Goal: Task Accomplishment & Management: Use online tool/utility

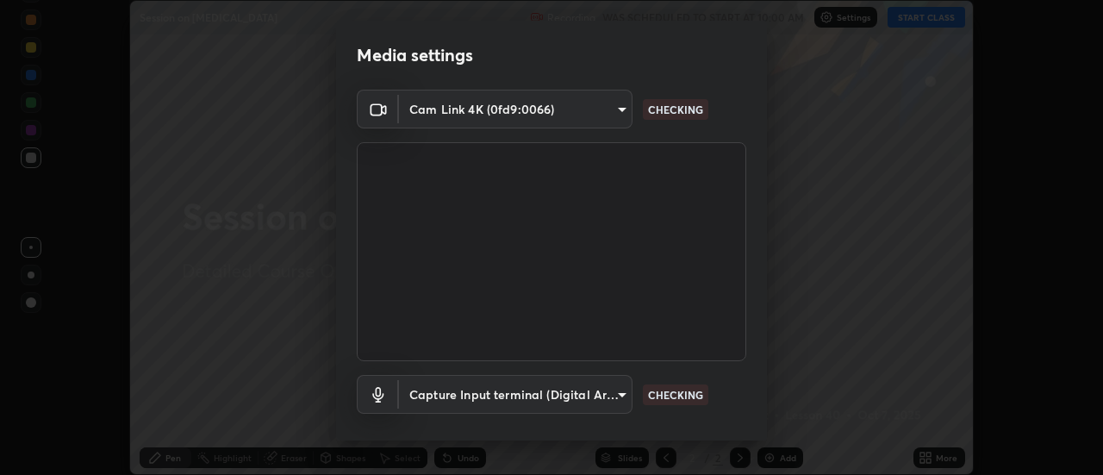
scroll to position [90, 0]
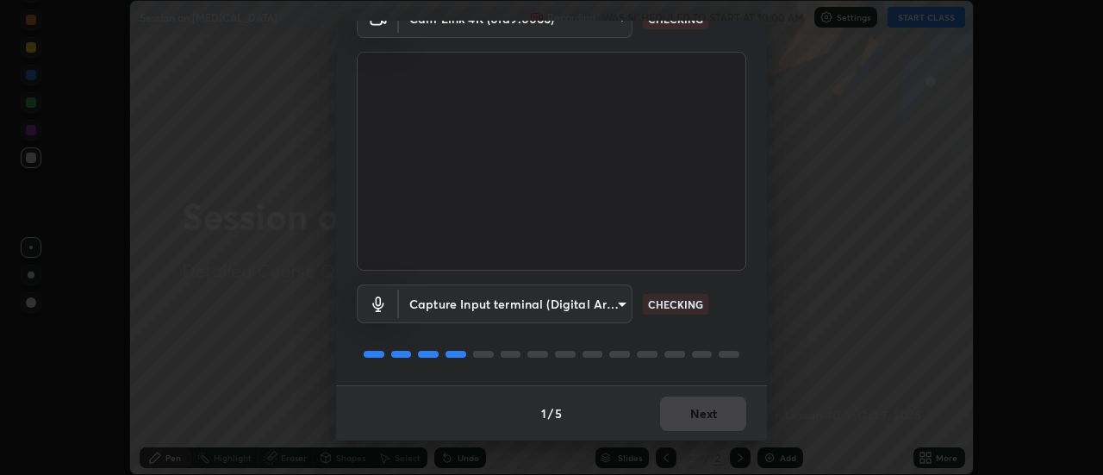
click at [685, 414] on div "1 / 5 Next" at bounding box center [551, 412] width 431 height 55
click at [687, 413] on div "1 / 5 Next" at bounding box center [551, 412] width 431 height 55
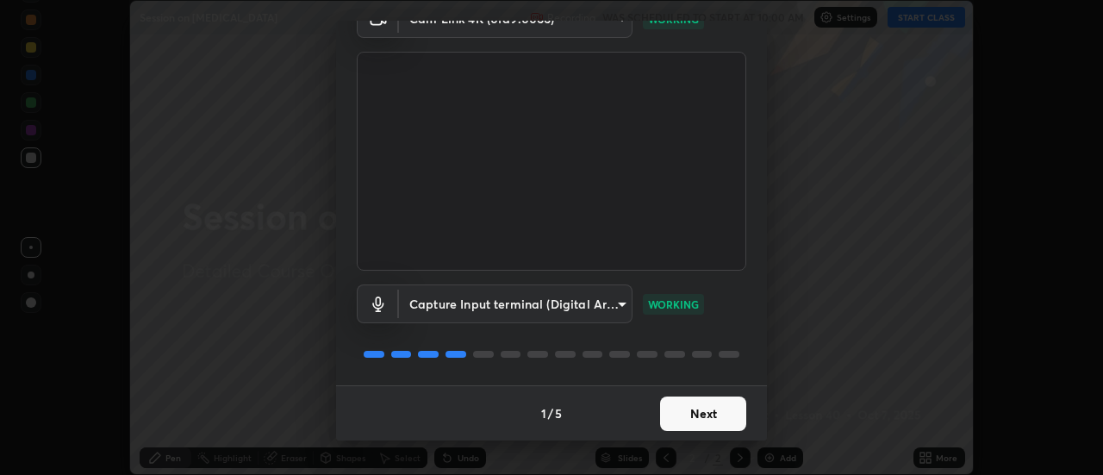
click at [692, 405] on button "Next" at bounding box center [703, 413] width 86 height 34
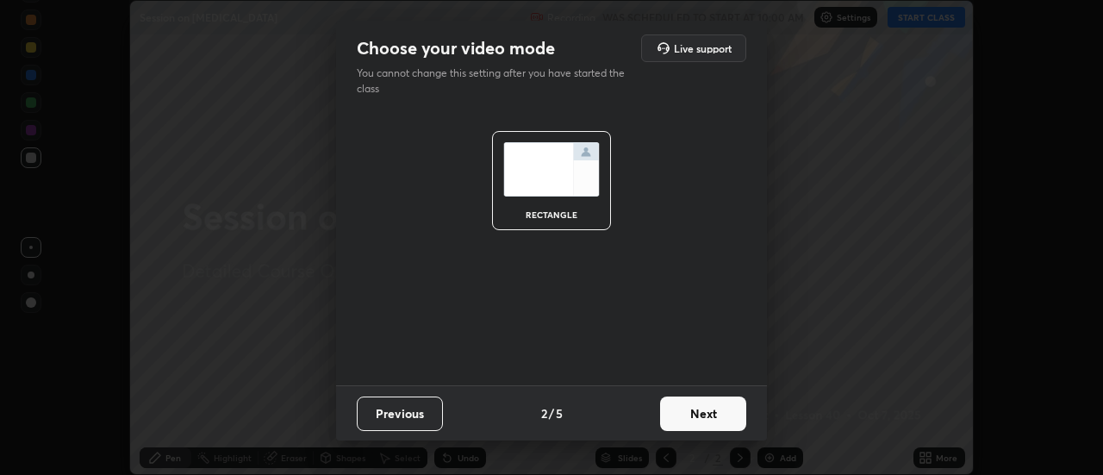
scroll to position [0, 0]
click at [700, 410] on button "Next" at bounding box center [703, 413] width 86 height 34
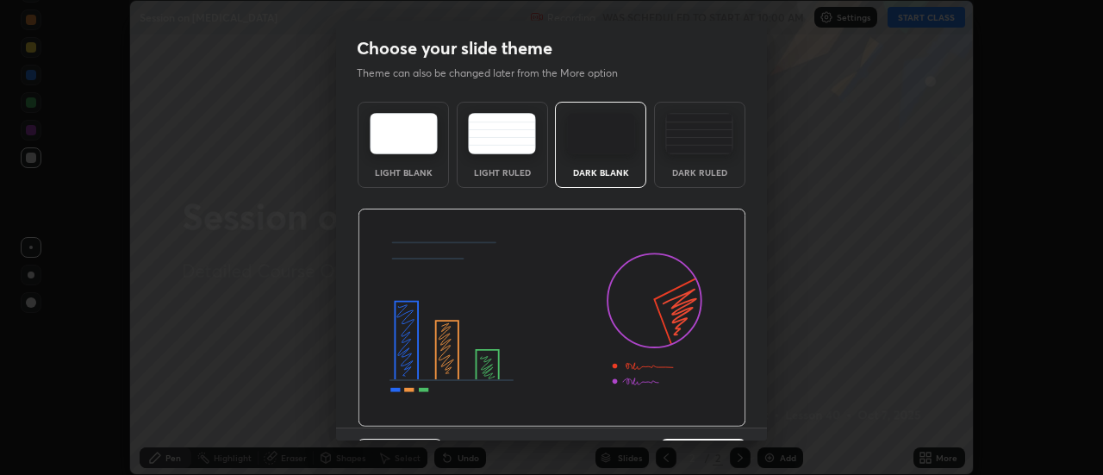
click at [674, 172] on div "Dark Ruled" at bounding box center [699, 172] width 69 height 9
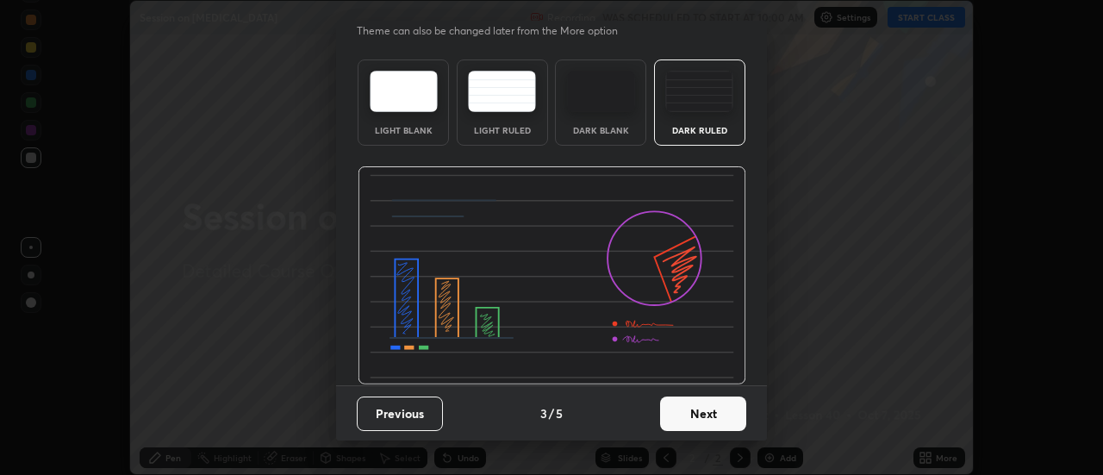
click at [674, 415] on button "Next" at bounding box center [703, 413] width 86 height 34
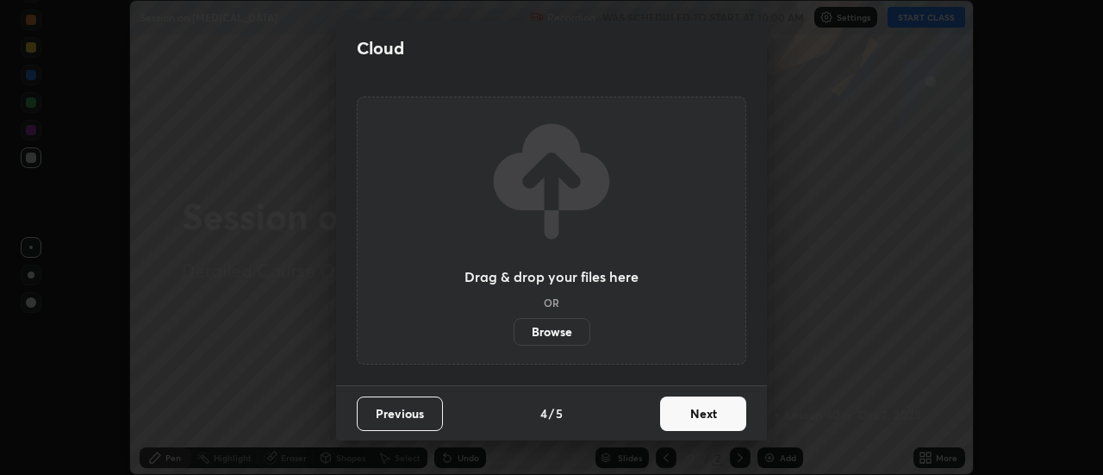
click at [670, 426] on button "Next" at bounding box center [703, 413] width 86 height 34
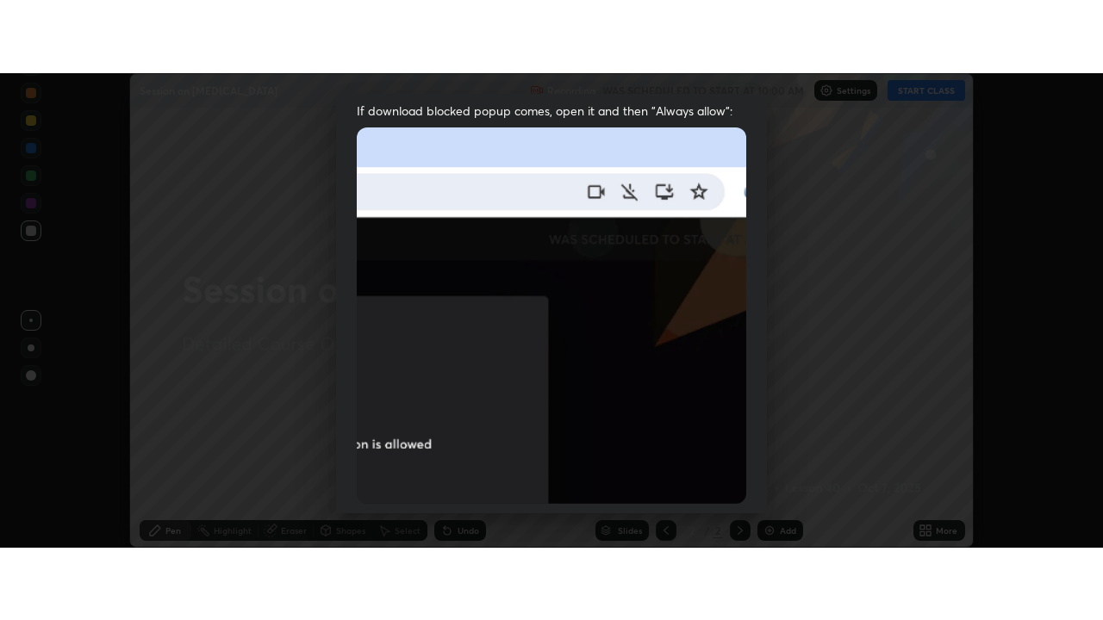
scroll to position [442, 0]
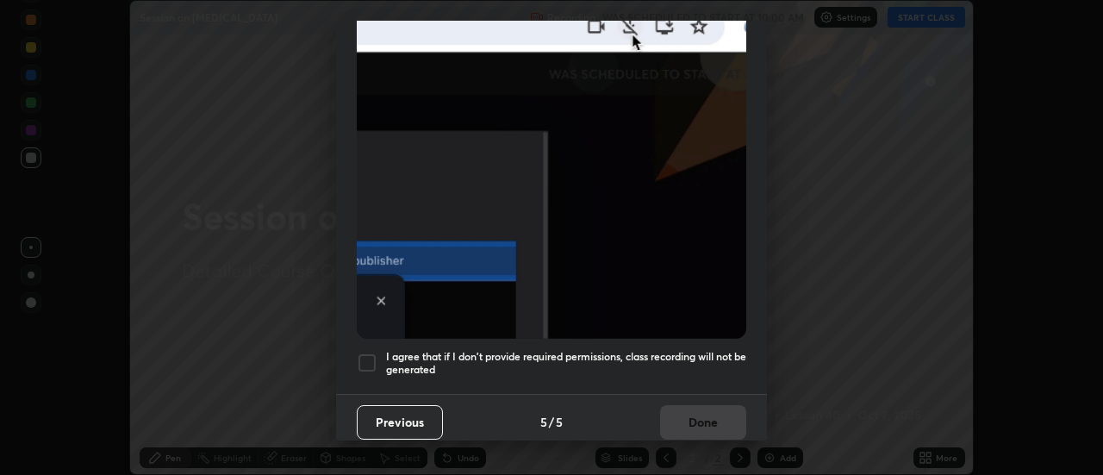
click at [367, 352] on div at bounding box center [367, 362] width 21 height 21
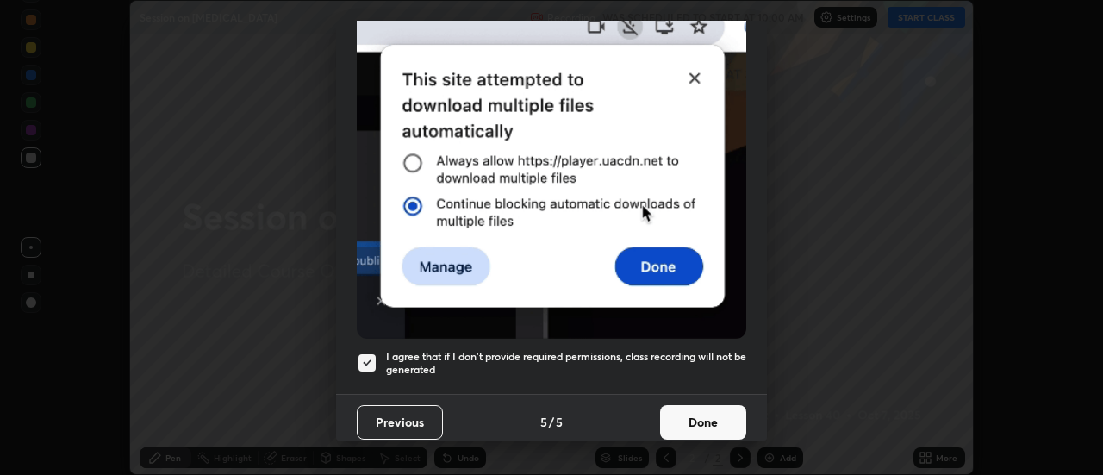
click at [675, 420] on button "Done" at bounding box center [703, 422] width 86 height 34
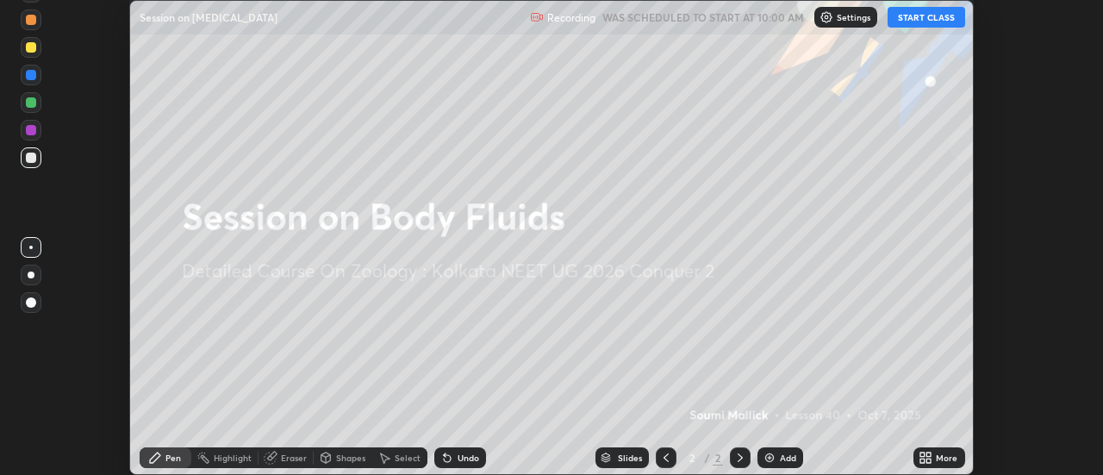
click at [925, 16] on button "START CLASS" at bounding box center [926, 17] width 78 height 21
click at [929, 460] on icon at bounding box center [929, 460] width 4 height 4
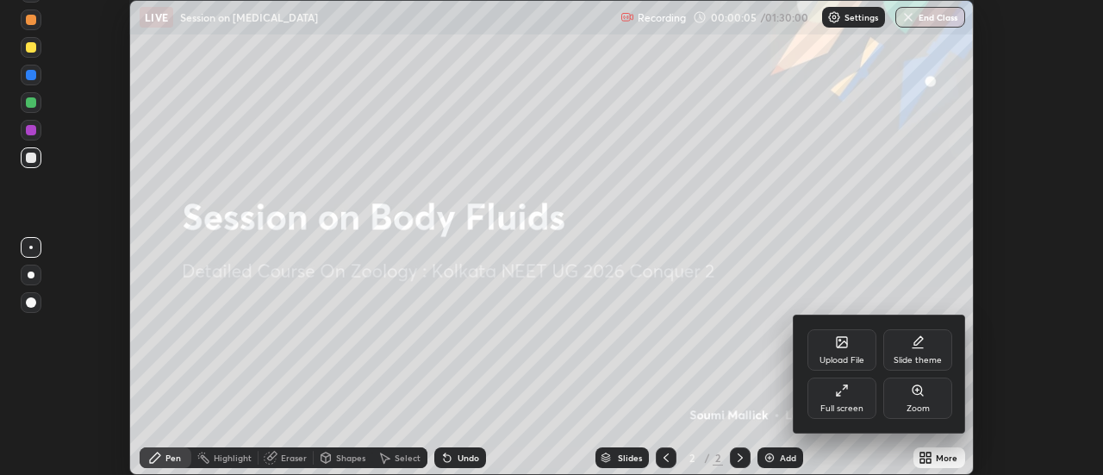
click at [855, 406] on div "Full screen" at bounding box center [841, 408] width 43 height 9
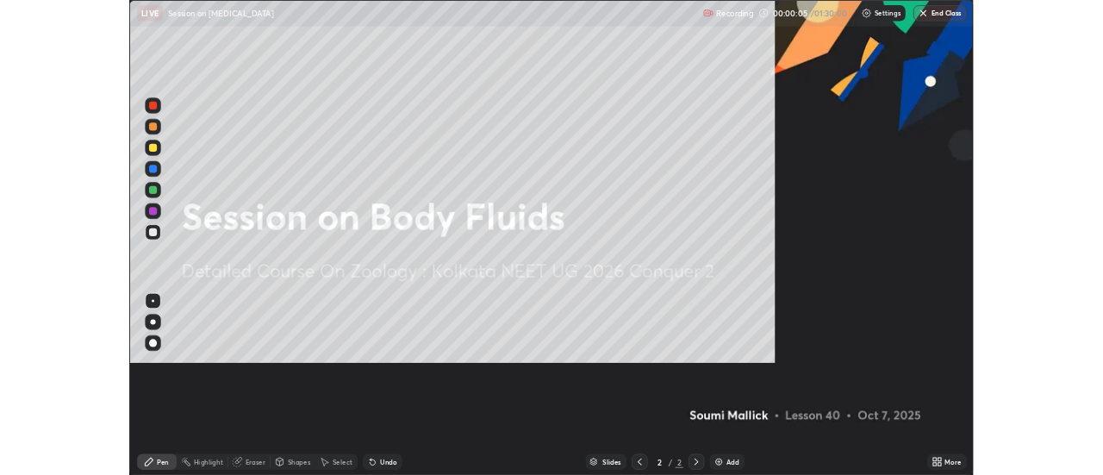
scroll to position [620, 1103]
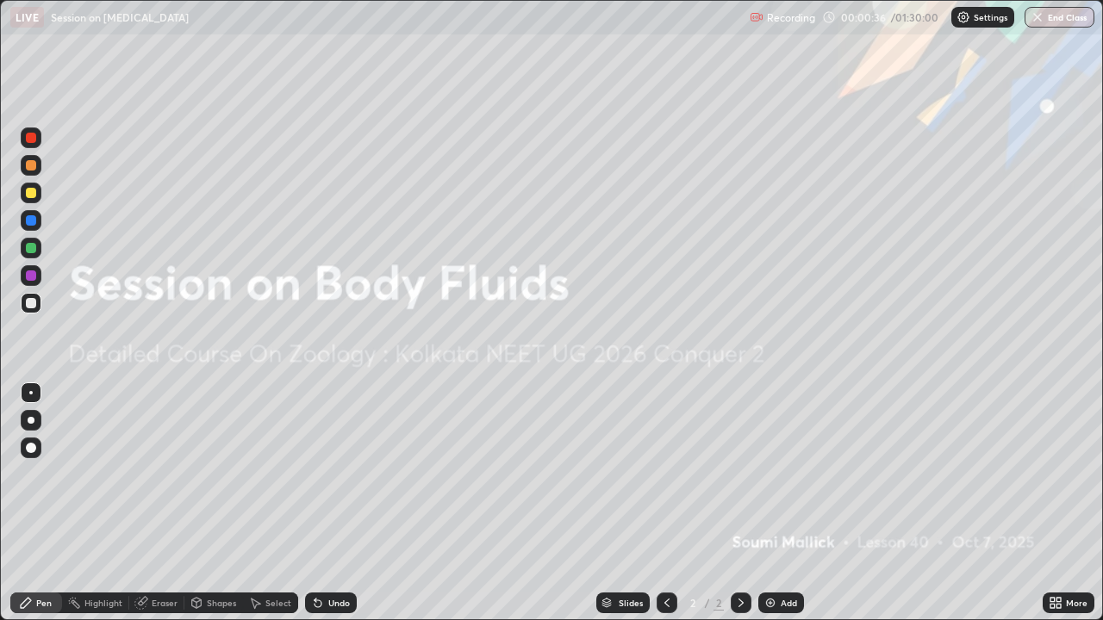
click at [1058, 474] on icon at bounding box center [1058, 600] width 4 height 4
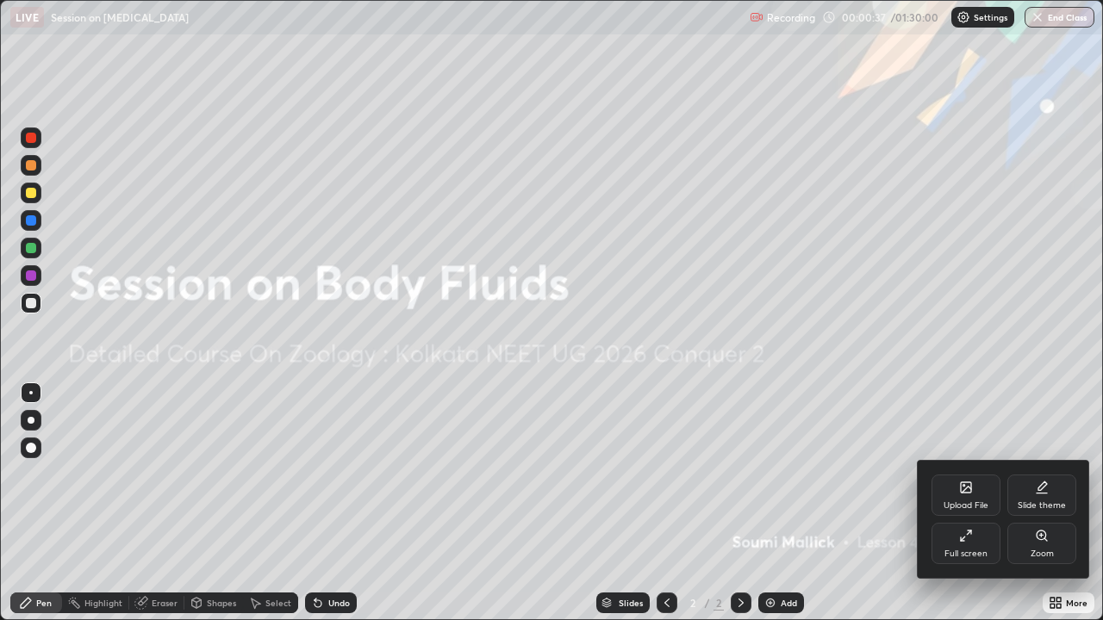
click at [961, 474] on icon at bounding box center [965, 490] width 9 height 6
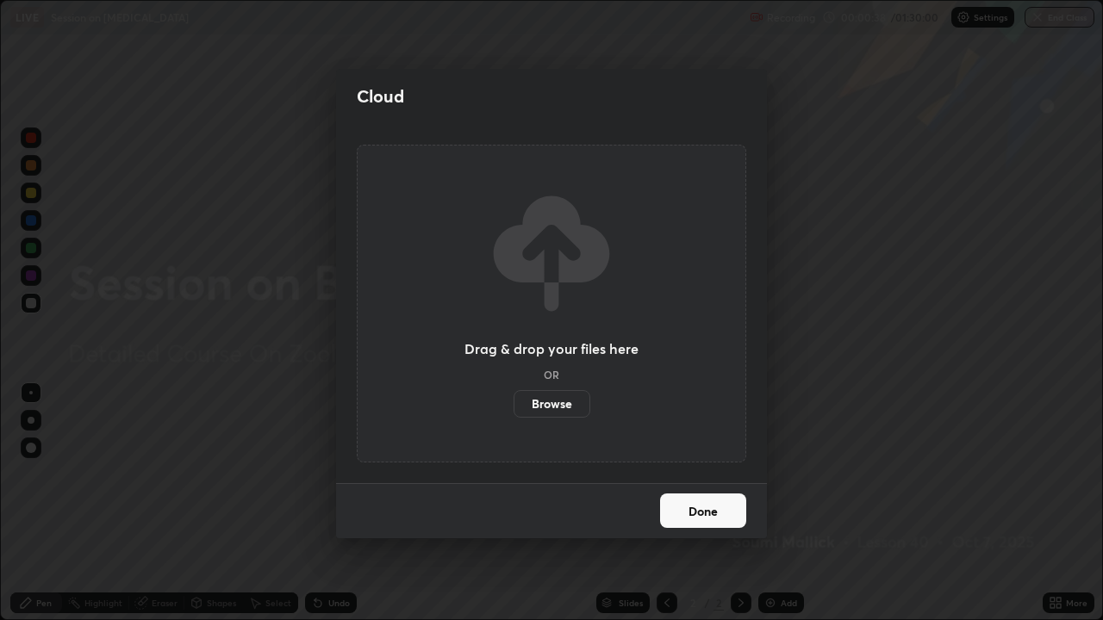
click at [564, 410] on label "Browse" at bounding box center [551, 404] width 77 height 28
click at [513, 410] on input "Browse" at bounding box center [513, 404] width 0 height 28
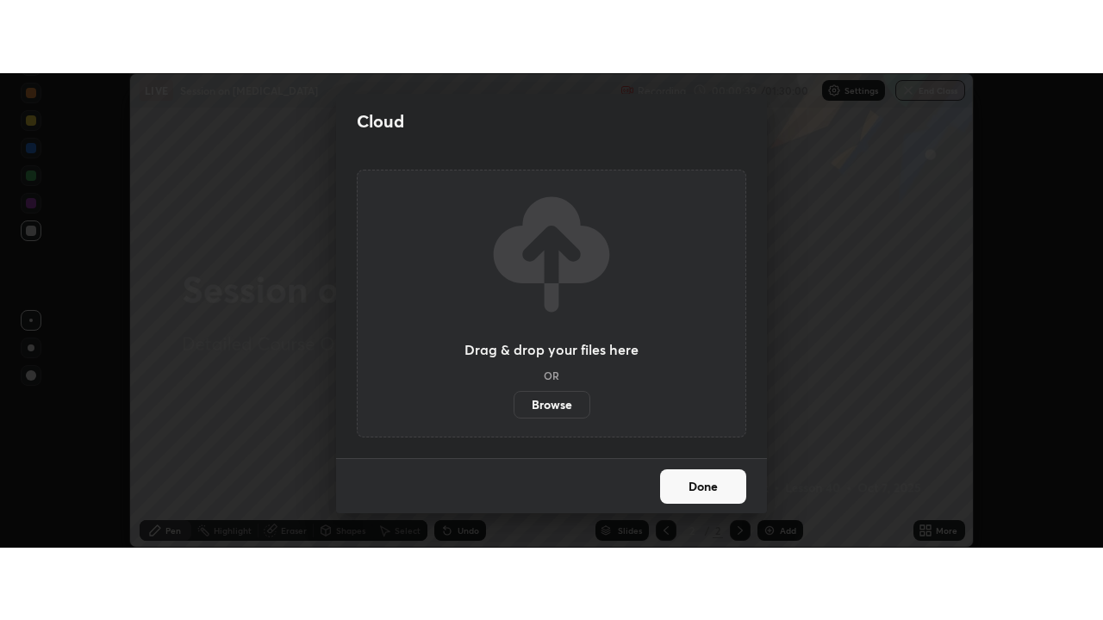
scroll to position [85662, 85034]
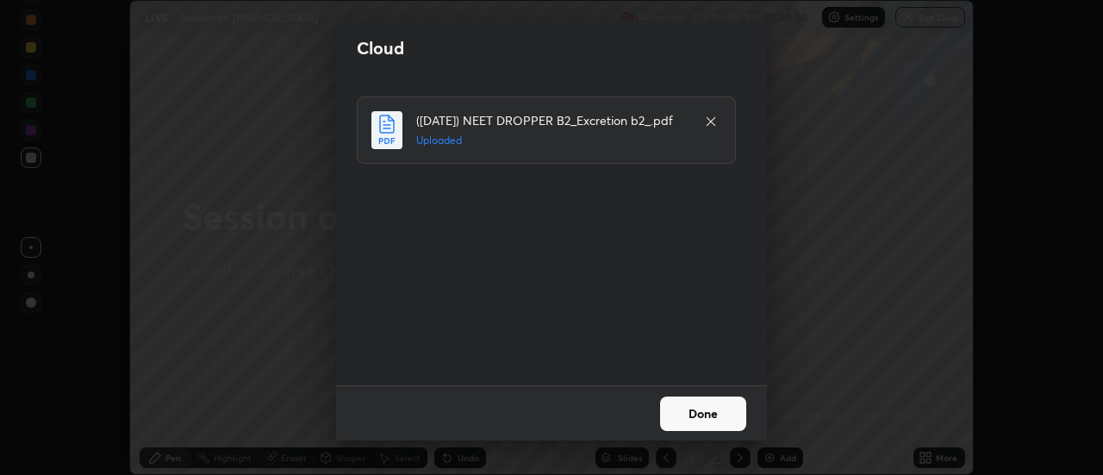
click at [695, 409] on button "Done" at bounding box center [703, 413] width 86 height 34
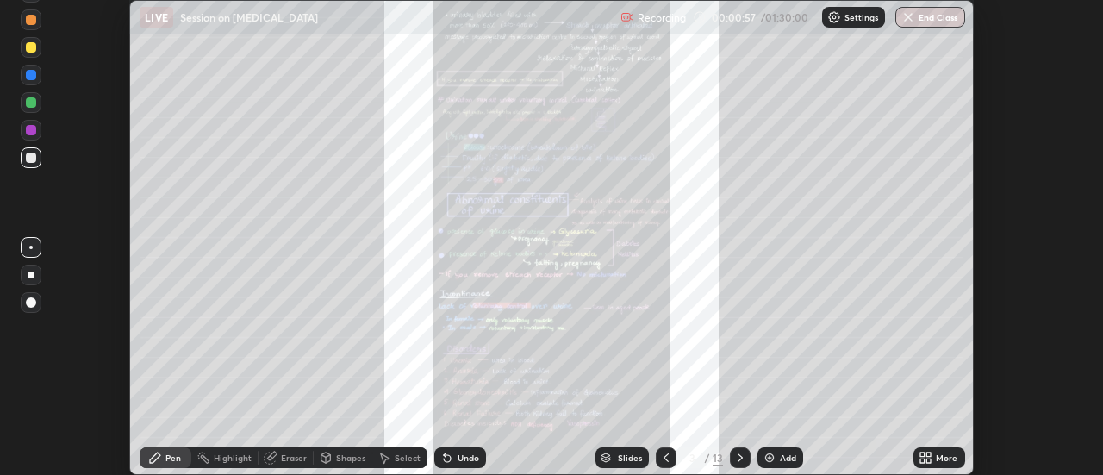
click at [929, 460] on icon at bounding box center [929, 460] width 4 height 4
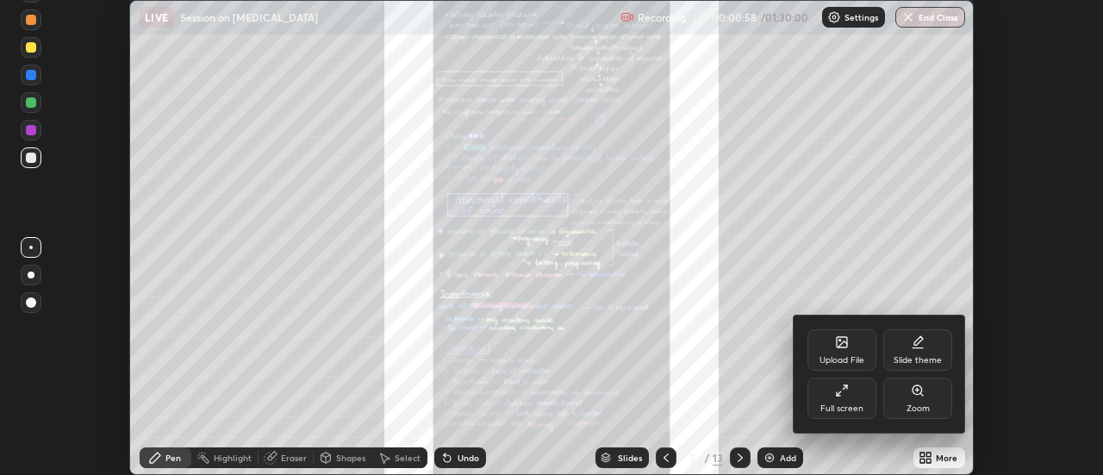
click at [834, 388] on div "Full screen" at bounding box center [841, 397] width 69 height 41
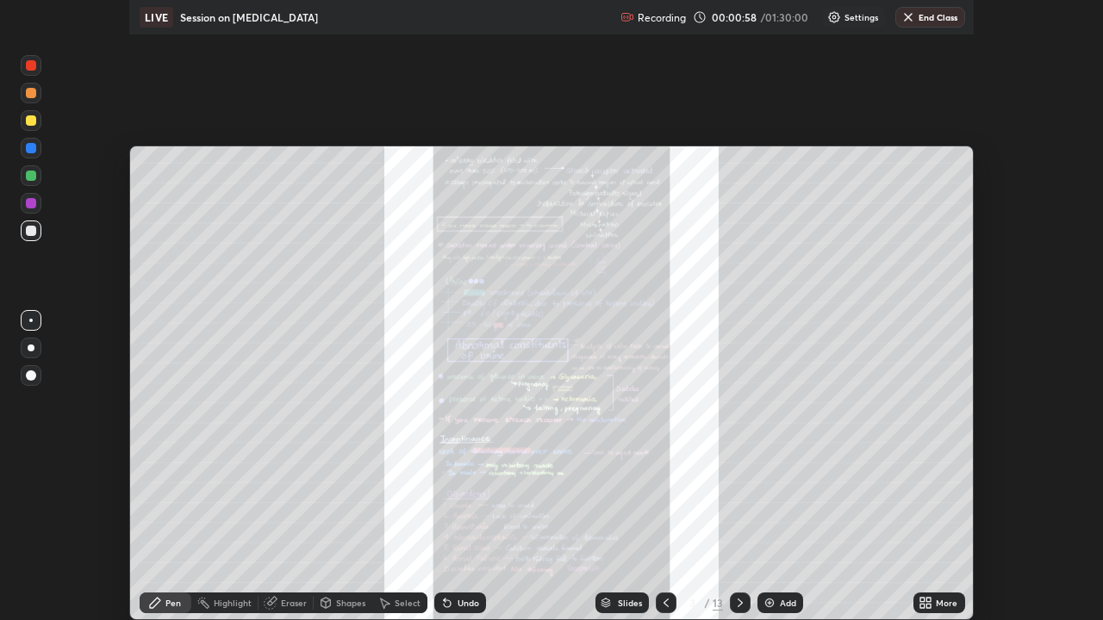
scroll to position [620, 1103]
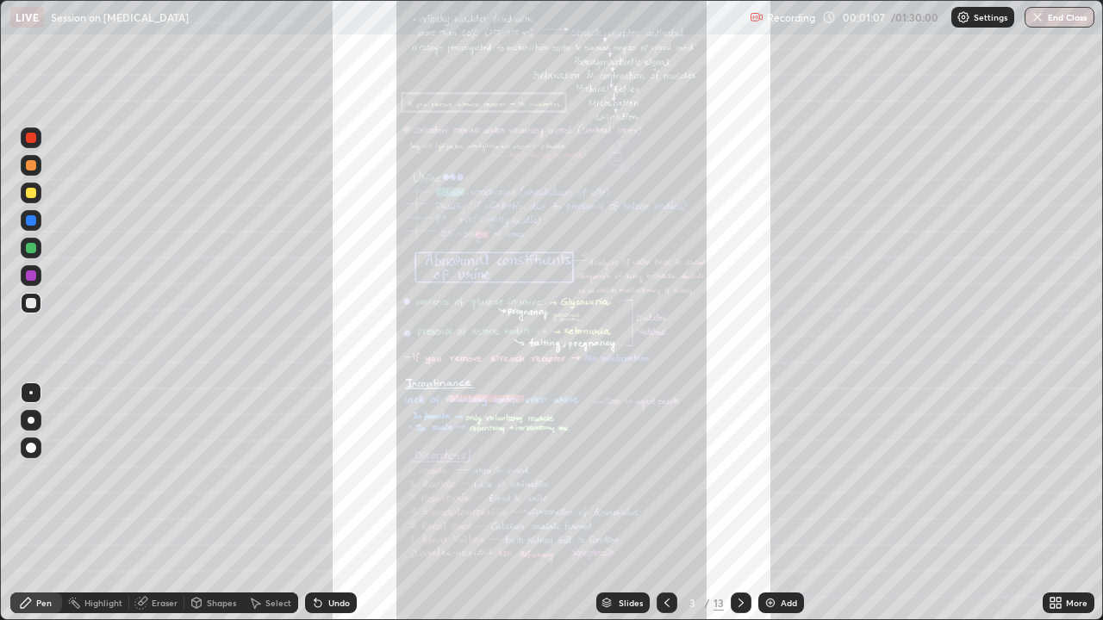
click at [672, 474] on div at bounding box center [666, 603] width 21 height 21
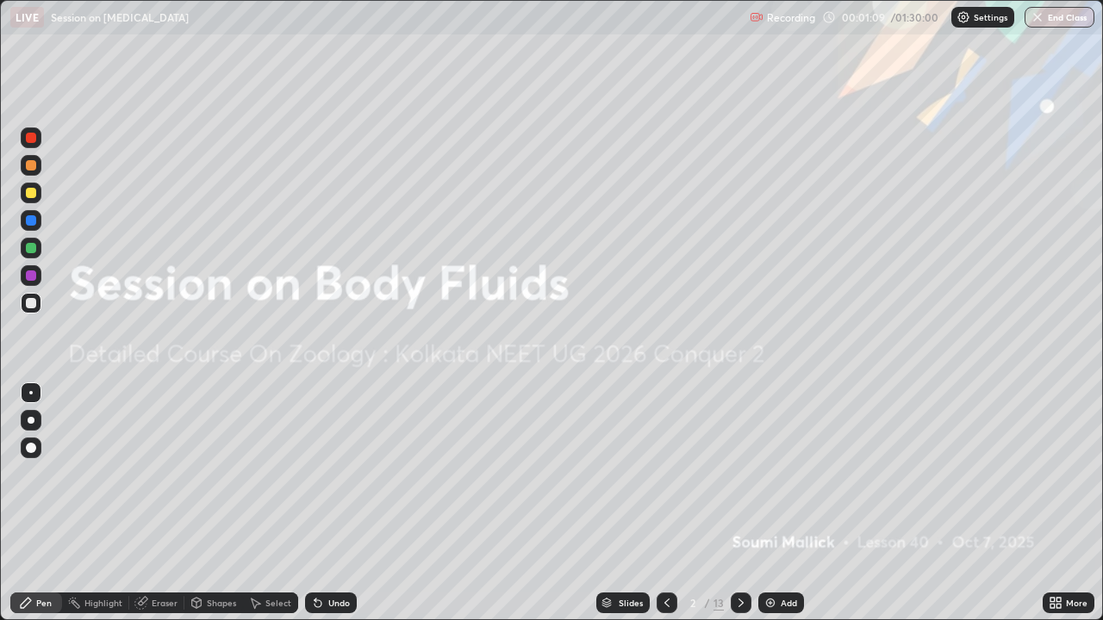
click at [781, 474] on div "Add" at bounding box center [781, 603] width 46 height 21
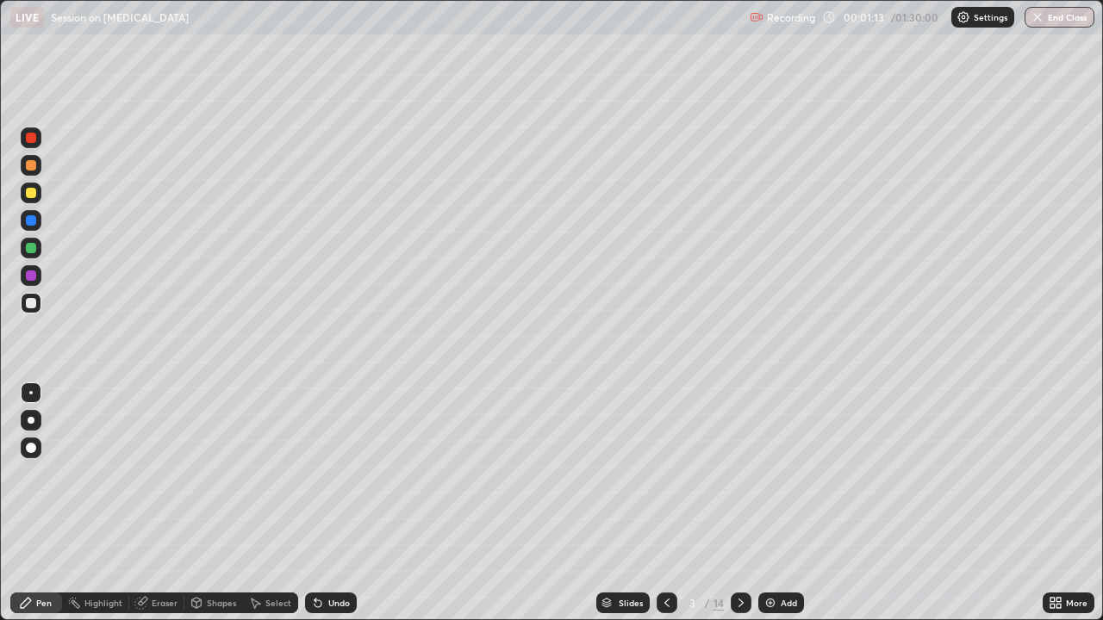
click at [36, 172] on div at bounding box center [31, 165] width 21 height 21
click at [269, 474] on div "Select" at bounding box center [270, 603] width 55 height 21
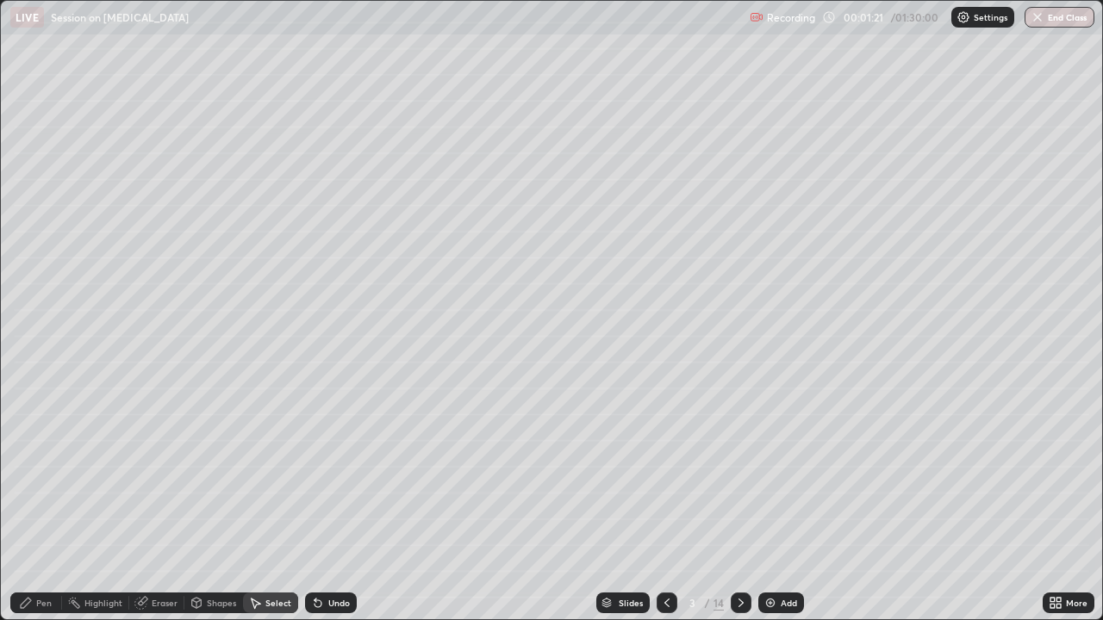
click at [213, 474] on div "Shapes" at bounding box center [221, 603] width 29 height 9
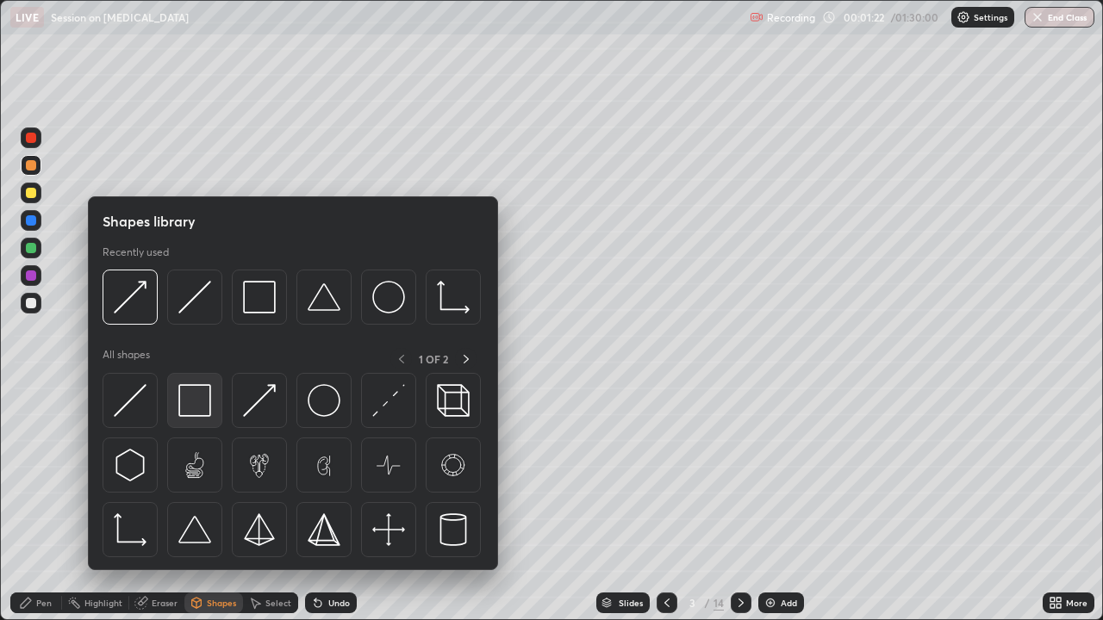
click at [206, 410] on img at bounding box center [194, 400] width 33 height 33
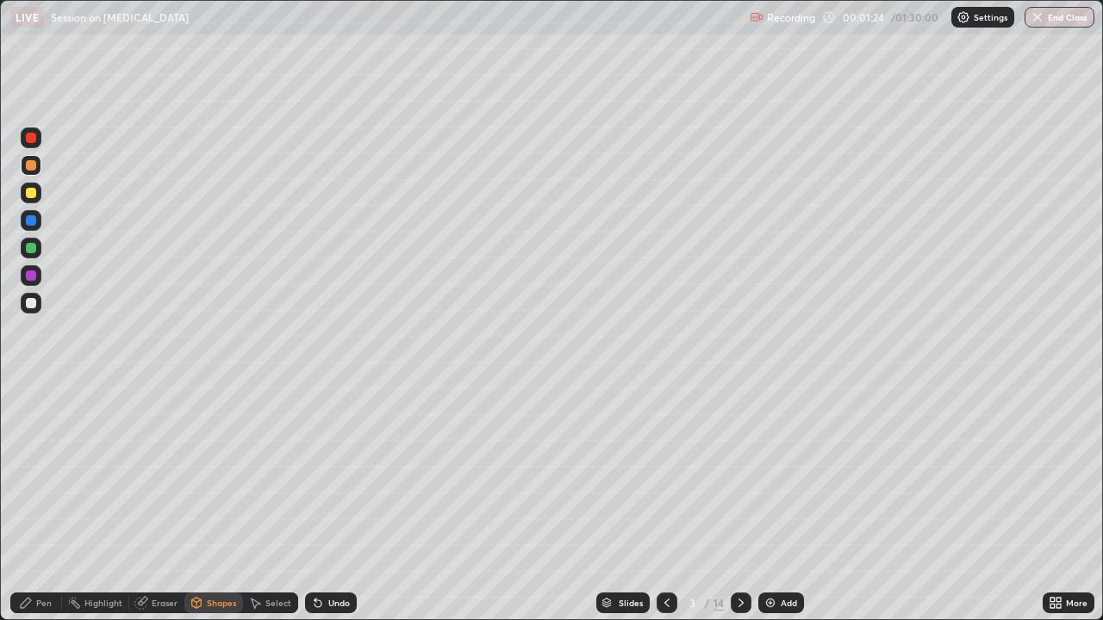
click at [328, 474] on div "Undo" at bounding box center [339, 603] width 22 height 9
click at [36, 474] on div "Pen" at bounding box center [44, 603] width 16 height 9
click at [38, 301] on div at bounding box center [31, 303] width 21 height 21
click at [34, 252] on div at bounding box center [31, 248] width 10 height 10
click at [162, 474] on div "Eraser" at bounding box center [156, 603] width 55 height 21
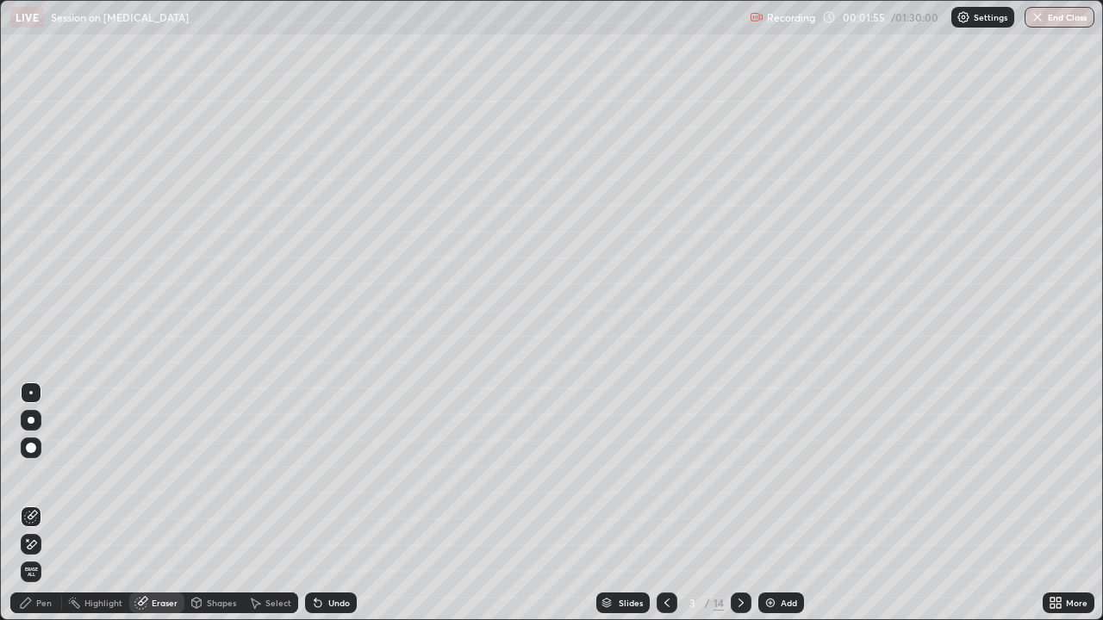
click at [337, 474] on div "Undo" at bounding box center [339, 603] width 22 height 9
click at [36, 474] on div "Pen" at bounding box center [44, 603] width 16 height 9
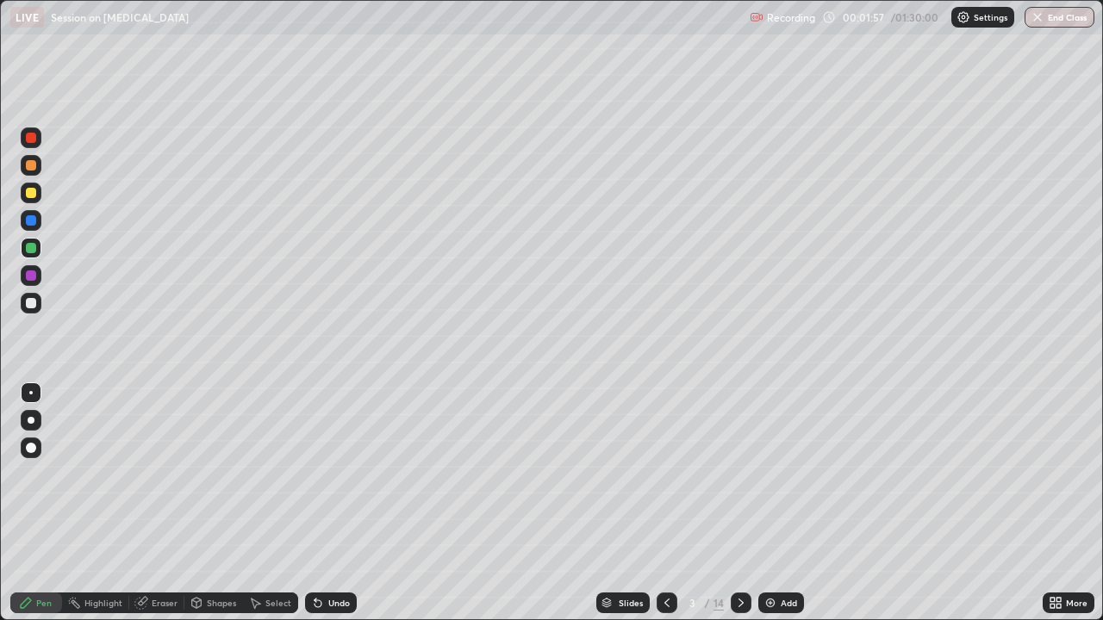
click at [32, 186] on div at bounding box center [31, 193] width 21 height 21
click at [33, 167] on div at bounding box center [31, 165] width 10 height 10
click at [320, 474] on icon at bounding box center [318, 603] width 14 height 14
click at [322, 474] on div "Undo" at bounding box center [331, 603] width 52 height 21
click at [268, 474] on div "Select" at bounding box center [278, 603] width 26 height 9
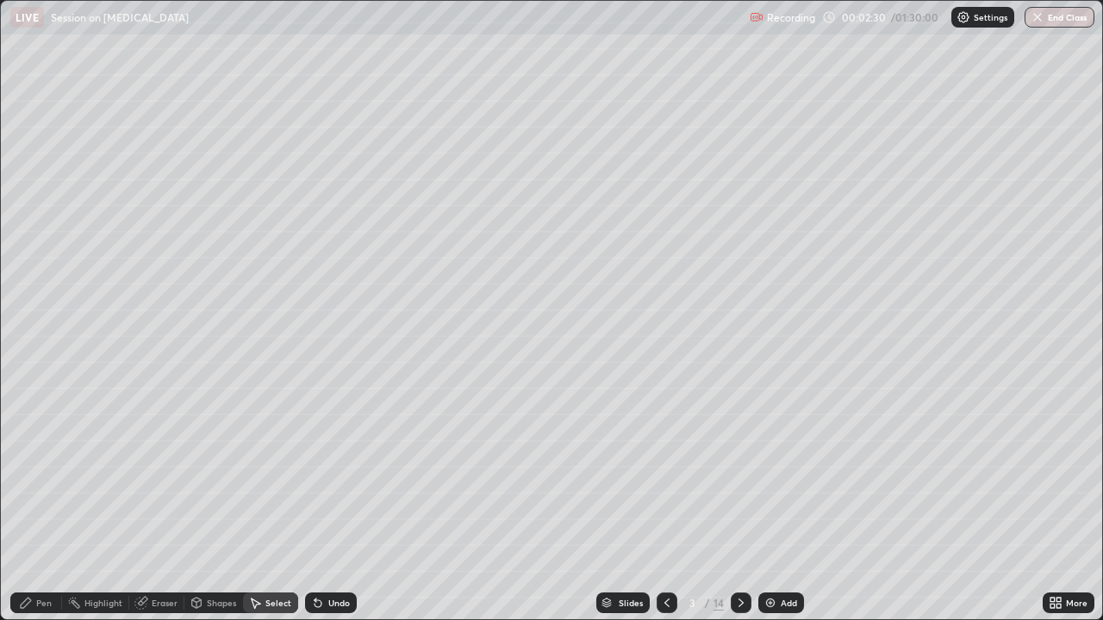
click at [226, 474] on div "Shapes" at bounding box center [221, 603] width 29 height 9
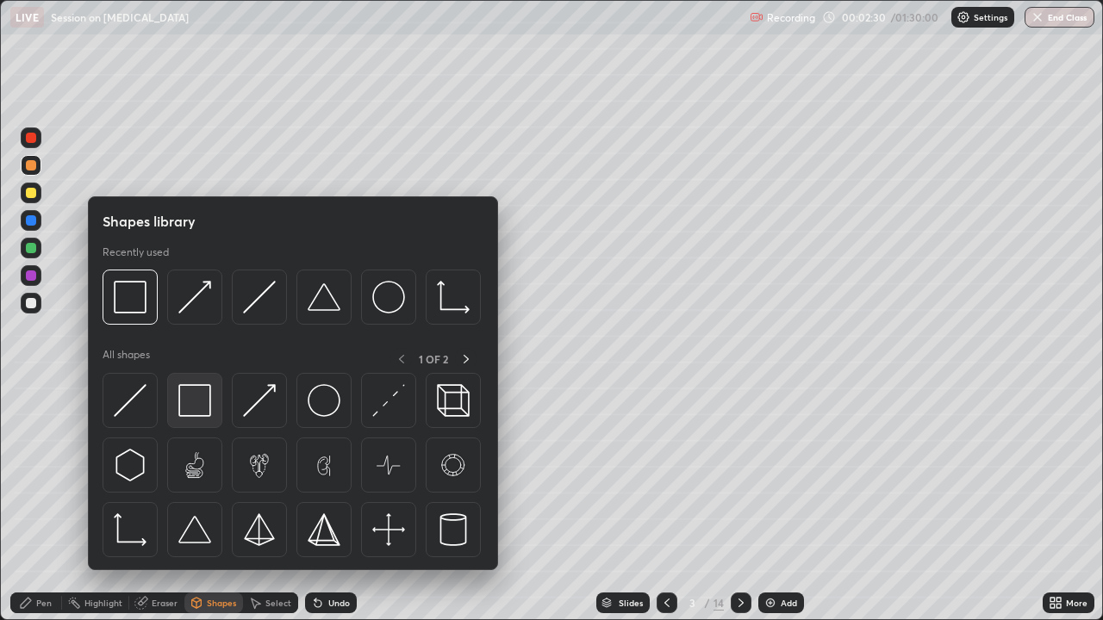
click at [190, 398] on img at bounding box center [194, 400] width 33 height 33
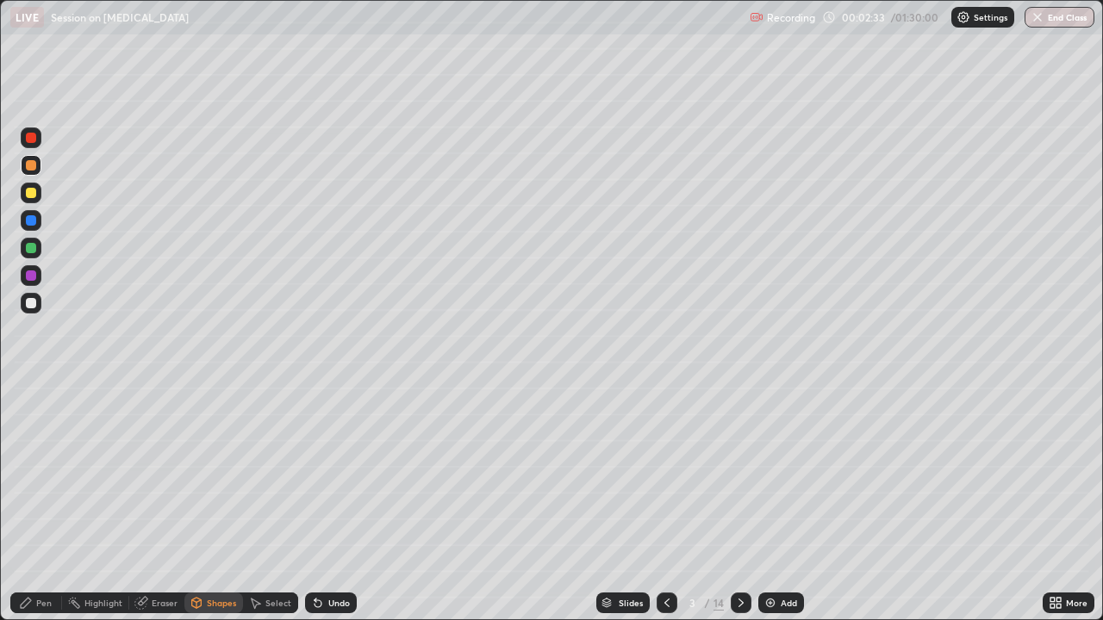
click at [272, 474] on div "Select" at bounding box center [270, 603] width 55 height 21
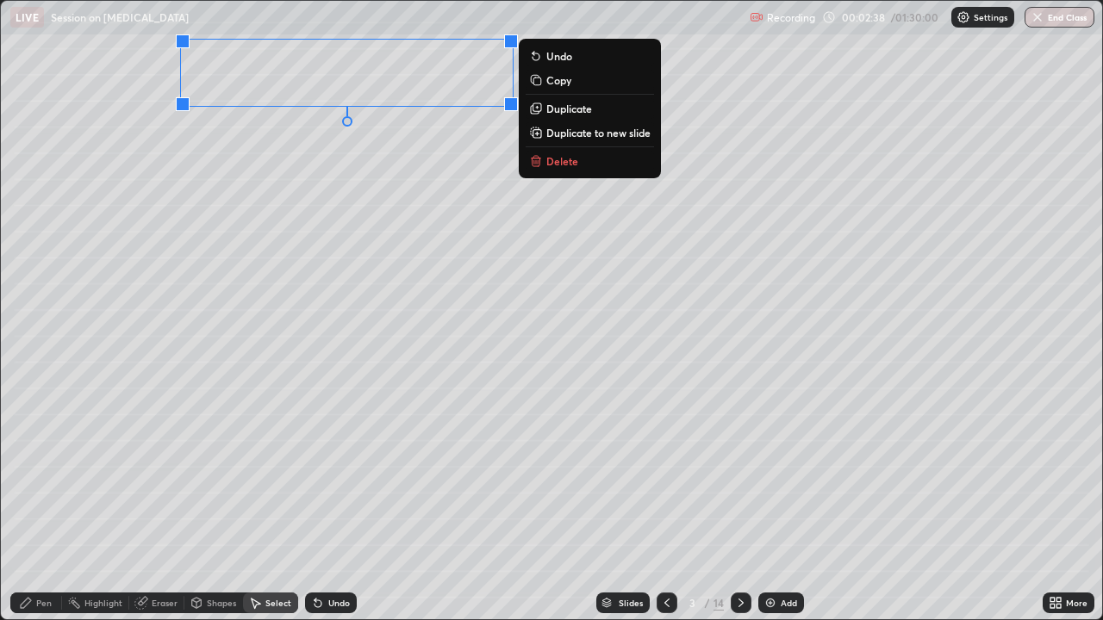
click at [164, 474] on div "0 ° Undo Copy Duplicate Duplicate to new slide Delete" at bounding box center [551, 310] width 1101 height 618
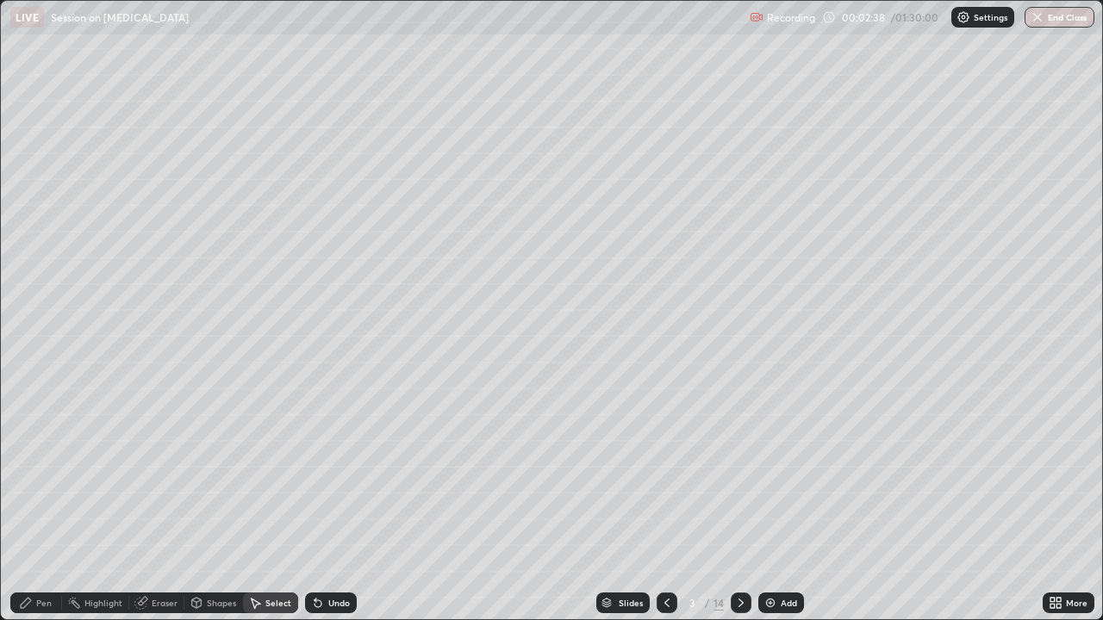
click at [27, 474] on icon at bounding box center [26, 603] width 14 height 14
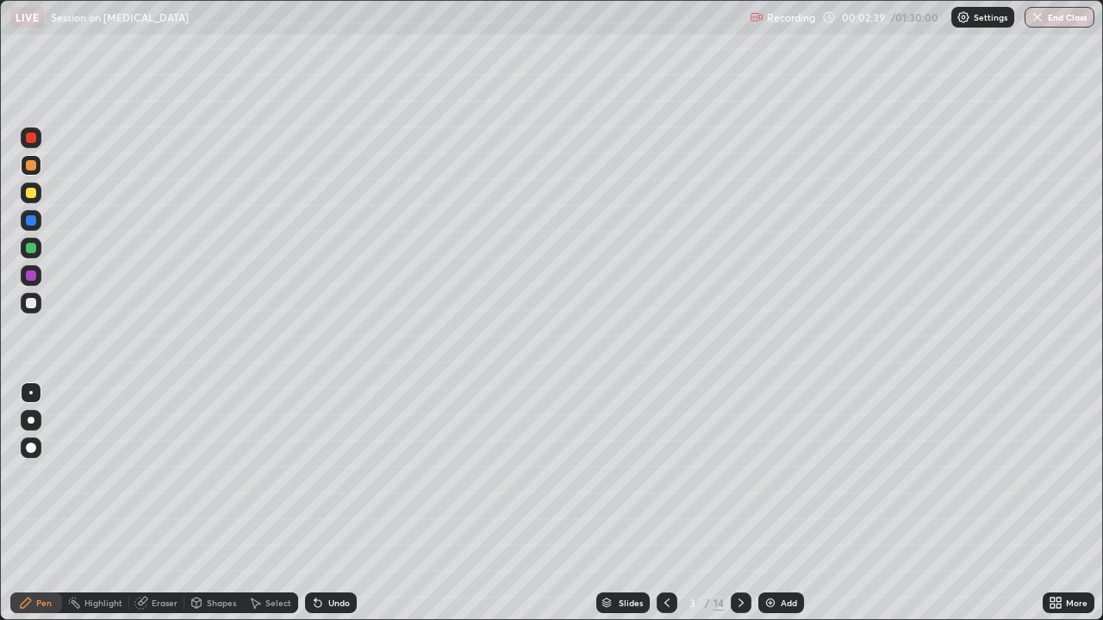
click at [34, 312] on div at bounding box center [31, 303] width 21 height 21
click at [328, 474] on div "Undo" at bounding box center [339, 603] width 22 height 9
click at [329, 474] on div "Undo" at bounding box center [331, 603] width 52 height 21
click at [322, 474] on div "Undo" at bounding box center [331, 603] width 52 height 21
click at [273, 474] on div "Select" at bounding box center [278, 603] width 26 height 9
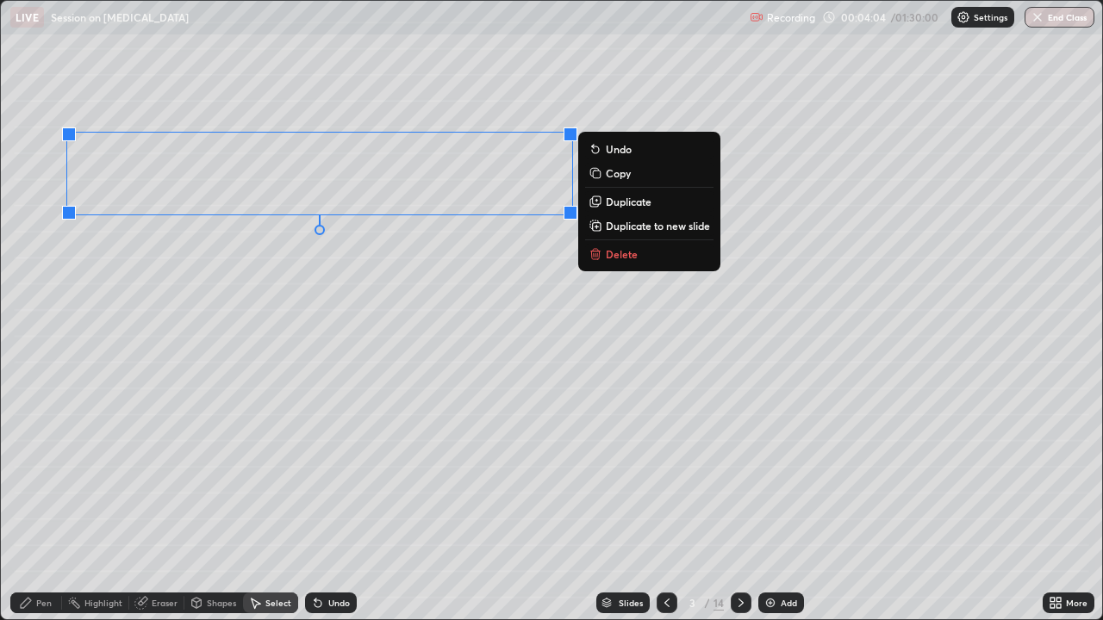
click at [239, 474] on div "0 ° Undo Copy Duplicate Duplicate to new slide Delete" at bounding box center [551, 310] width 1101 height 618
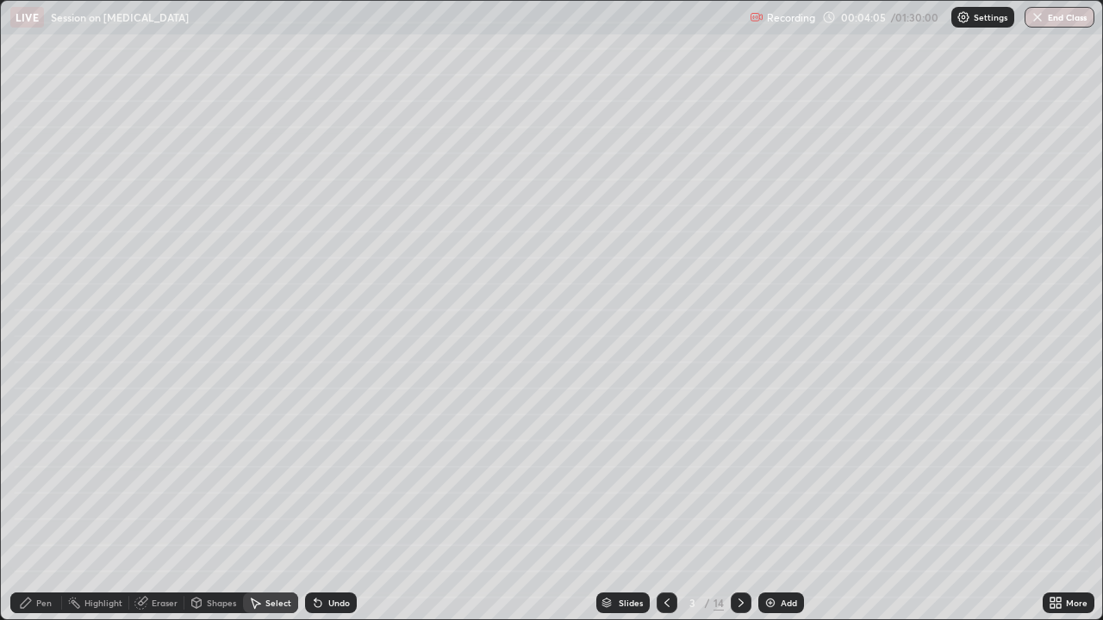
click at [36, 474] on div "Pen" at bounding box center [44, 603] width 16 height 9
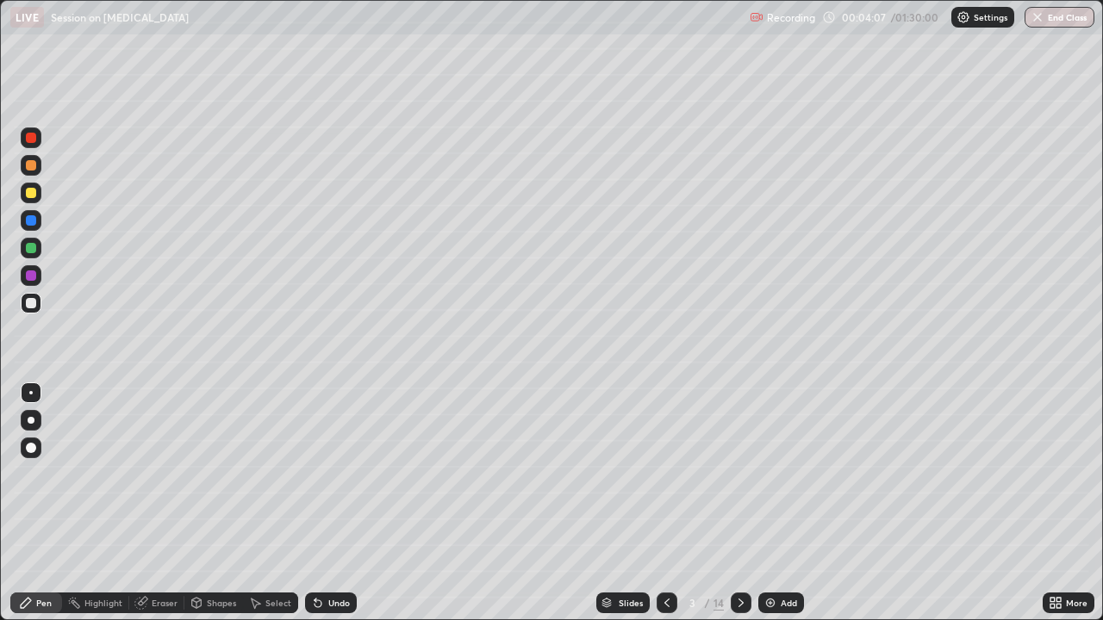
click at [33, 222] on div at bounding box center [31, 220] width 10 height 10
click at [328, 474] on div "Undo" at bounding box center [339, 603] width 22 height 9
click at [329, 474] on div "Undo" at bounding box center [339, 603] width 22 height 9
click at [331, 474] on div "Undo" at bounding box center [339, 603] width 22 height 9
click at [337, 474] on div "Undo" at bounding box center [339, 603] width 22 height 9
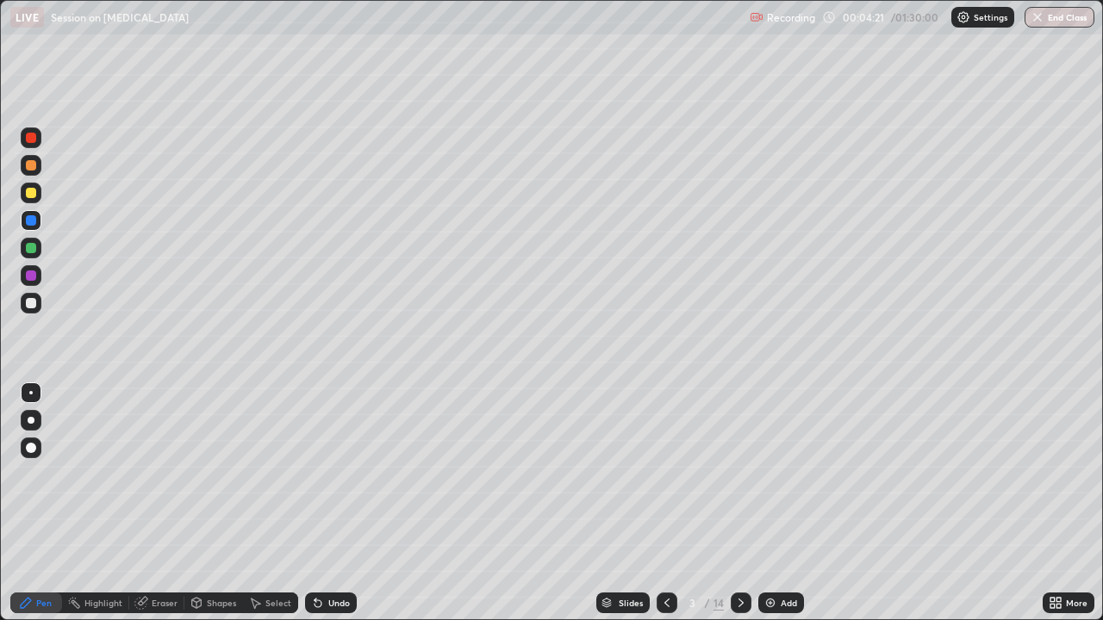
click at [336, 474] on div "Undo" at bounding box center [339, 603] width 22 height 9
click at [29, 252] on div at bounding box center [31, 248] width 10 height 10
click at [36, 130] on div at bounding box center [31, 137] width 21 height 21
click at [328, 474] on div "Undo" at bounding box center [339, 603] width 22 height 9
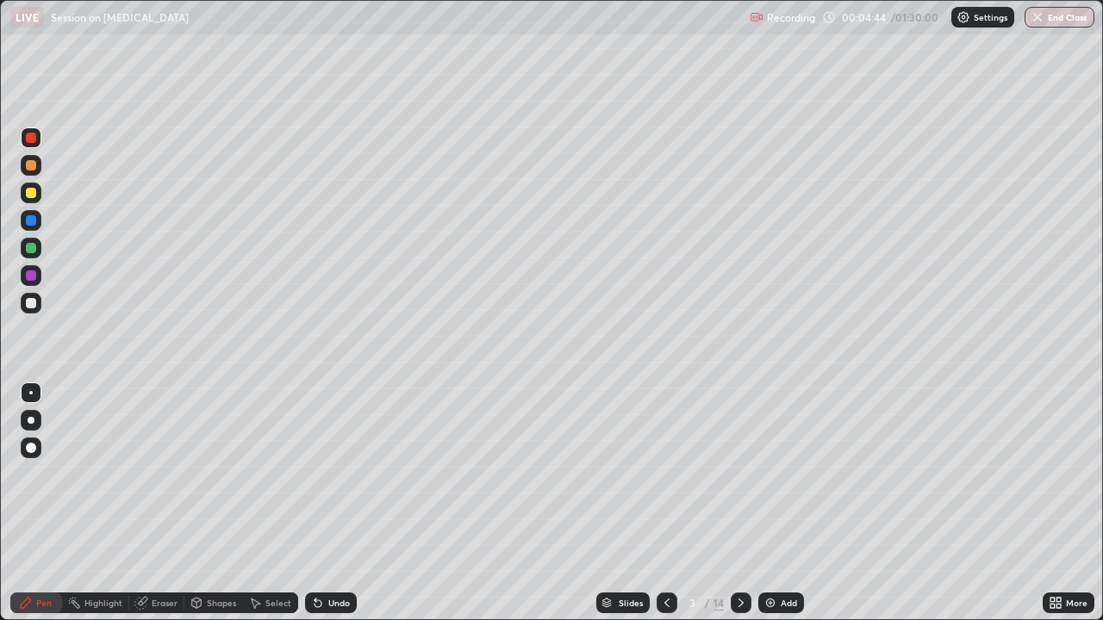
click at [332, 474] on div "Undo" at bounding box center [331, 603] width 52 height 21
click at [319, 474] on icon at bounding box center [318, 603] width 14 height 14
click at [324, 474] on div "Undo" at bounding box center [331, 603] width 52 height 21
click at [323, 474] on div "Undo" at bounding box center [331, 603] width 52 height 21
click at [28, 302] on div at bounding box center [31, 303] width 10 height 10
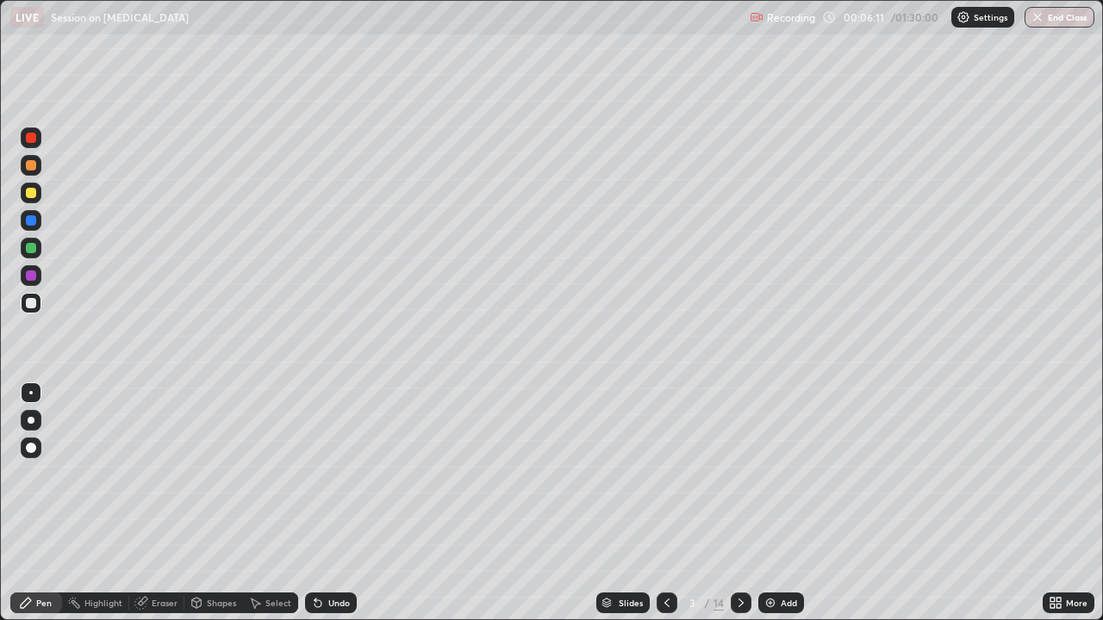
click at [322, 474] on div "Undo" at bounding box center [327, 603] width 59 height 34
click at [326, 474] on div "Undo" at bounding box center [331, 603] width 52 height 21
click at [329, 474] on div "Undo" at bounding box center [331, 603] width 52 height 21
click at [331, 474] on div "Undo" at bounding box center [339, 603] width 22 height 9
click at [30, 276] on div at bounding box center [31, 275] width 10 height 10
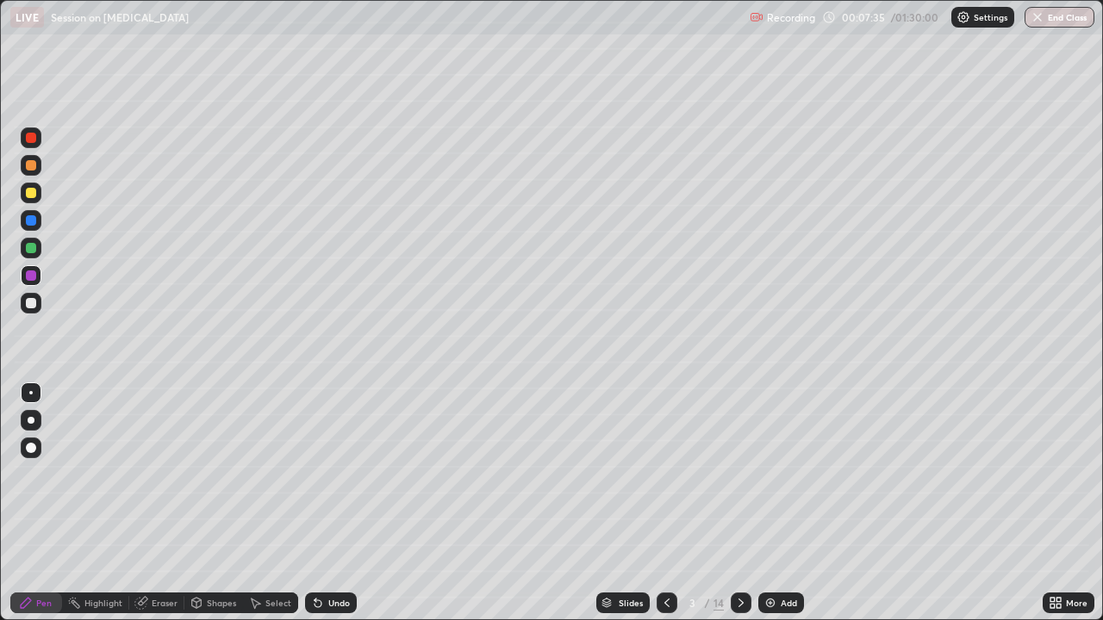
click at [324, 474] on div "Undo" at bounding box center [331, 603] width 52 height 21
click at [196, 474] on icon at bounding box center [196, 605] width 0 height 6
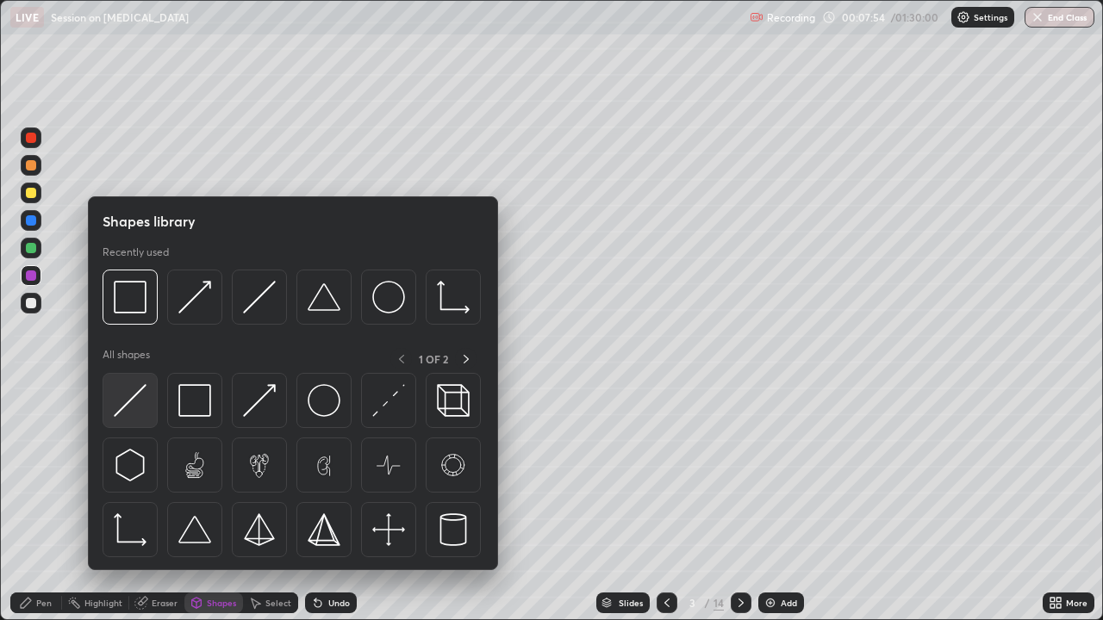
click at [151, 411] on div at bounding box center [130, 400] width 55 height 55
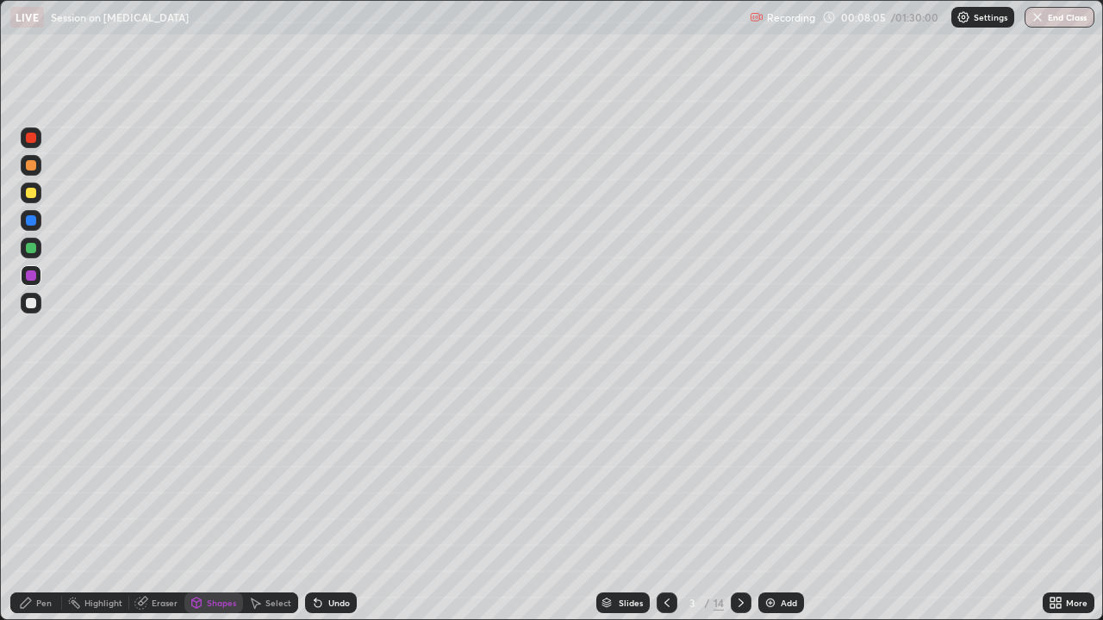
click at [158, 474] on div "Eraser" at bounding box center [165, 603] width 26 height 9
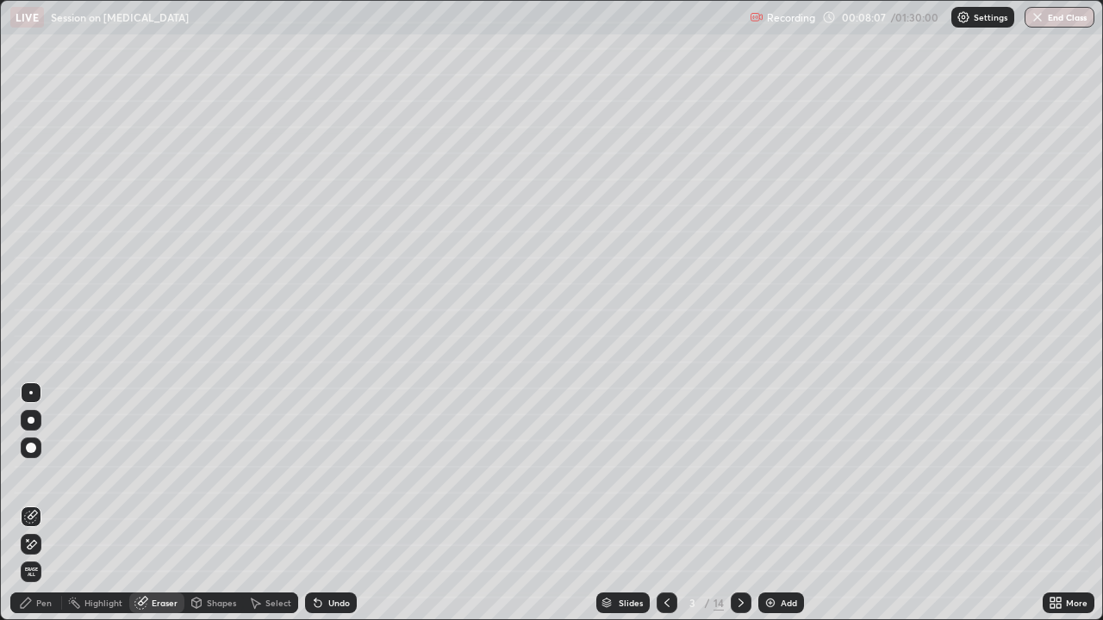
click at [196, 474] on icon at bounding box center [196, 605] width 0 height 6
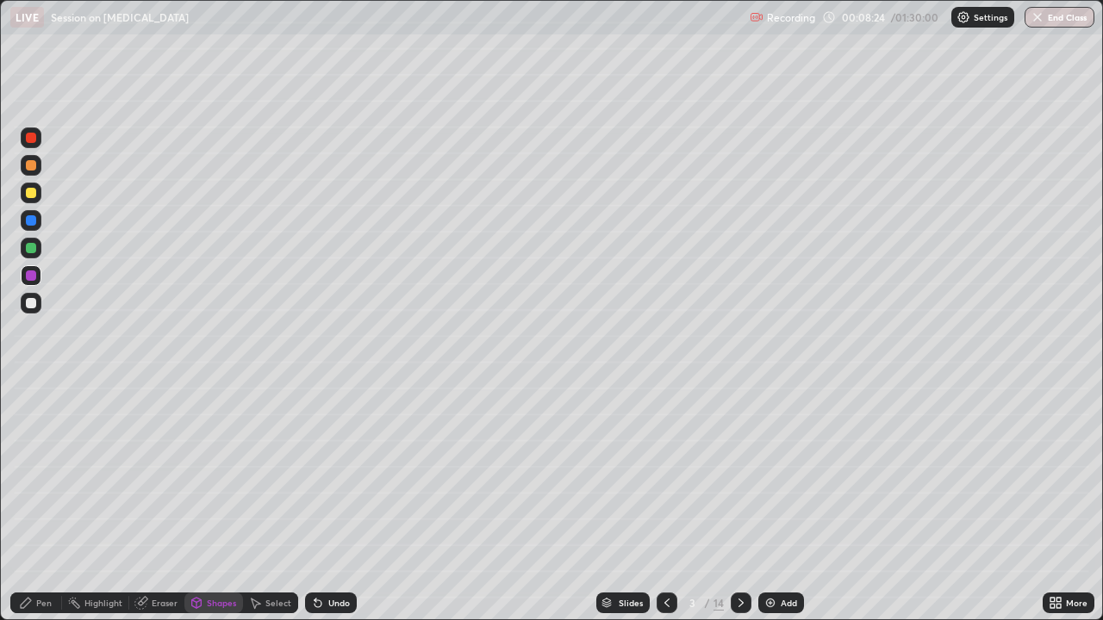
click at [167, 474] on div "Eraser" at bounding box center [165, 603] width 26 height 9
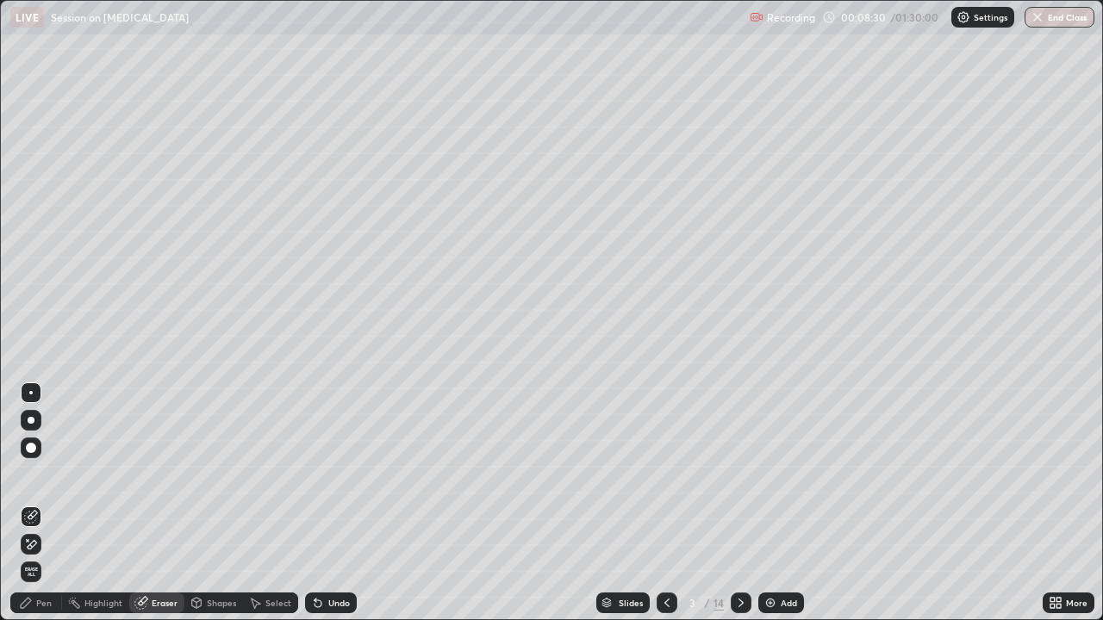
click at [56, 474] on div "Pen" at bounding box center [36, 603] width 52 height 21
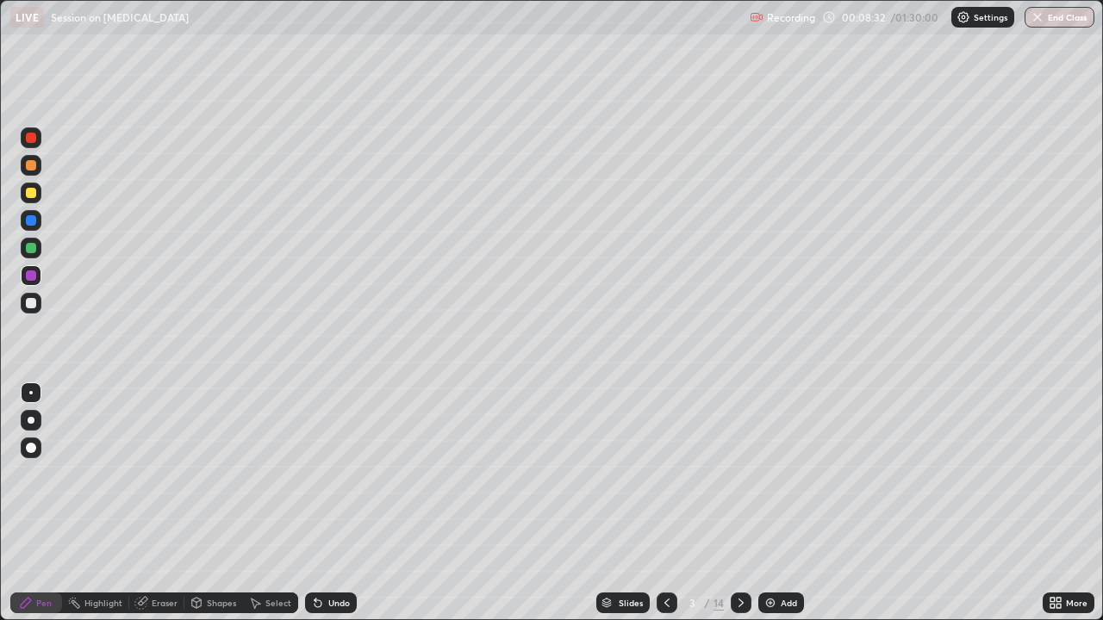
click at [27, 302] on div at bounding box center [31, 303] width 10 height 10
click at [33, 183] on div at bounding box center [31, 193] width 21 height 21
click at [34, 306] on div at bounding box center [31, 303] width 10 height 10
click at [346, 474] on div "Undo" at bounding box center [339, 603] width 22 height 9
click at [37, 200] on div at bounding box center [31, 193] width 21 height 21
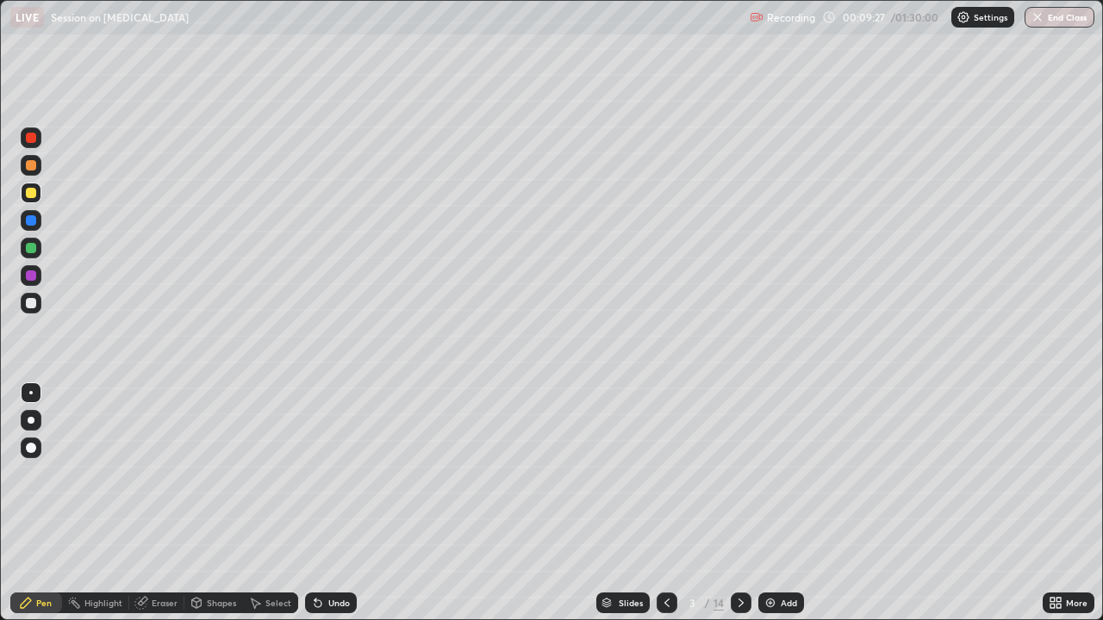
click at [34, 167] on div at bounding box center [31, 165] width 10 height 10
click at [28, 296] on div at bounding box center [31, 303] width 21 height 21
click at [212, 474] on div "Shapes" at bounding box center [221, 603] width 29 height 9
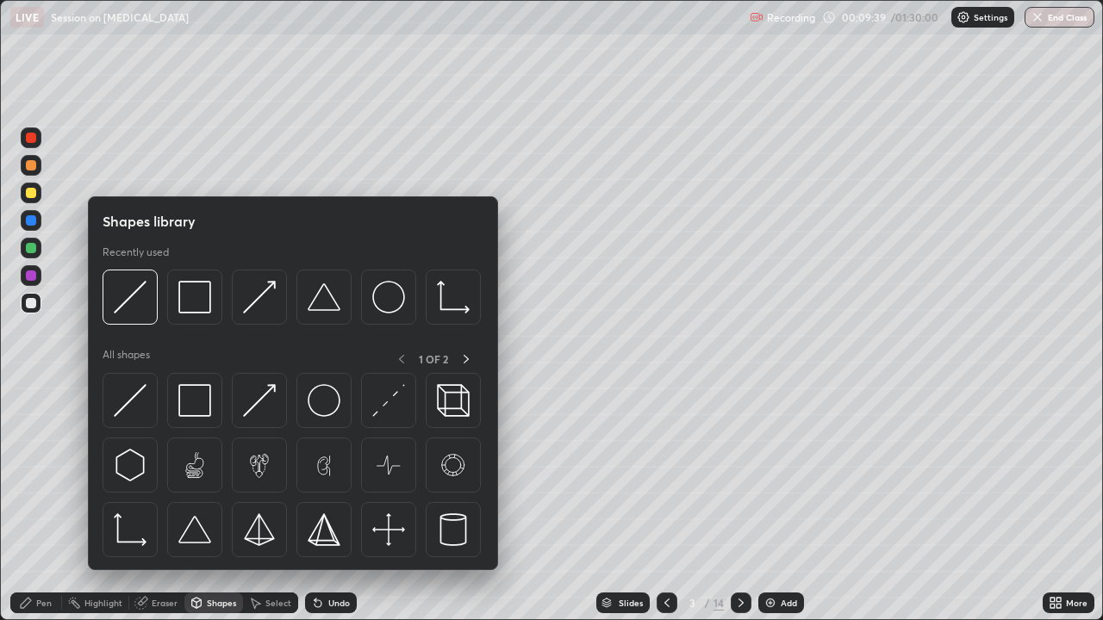
click at [32, 266] on div at bounding box center [31, 275] width 21 height 21
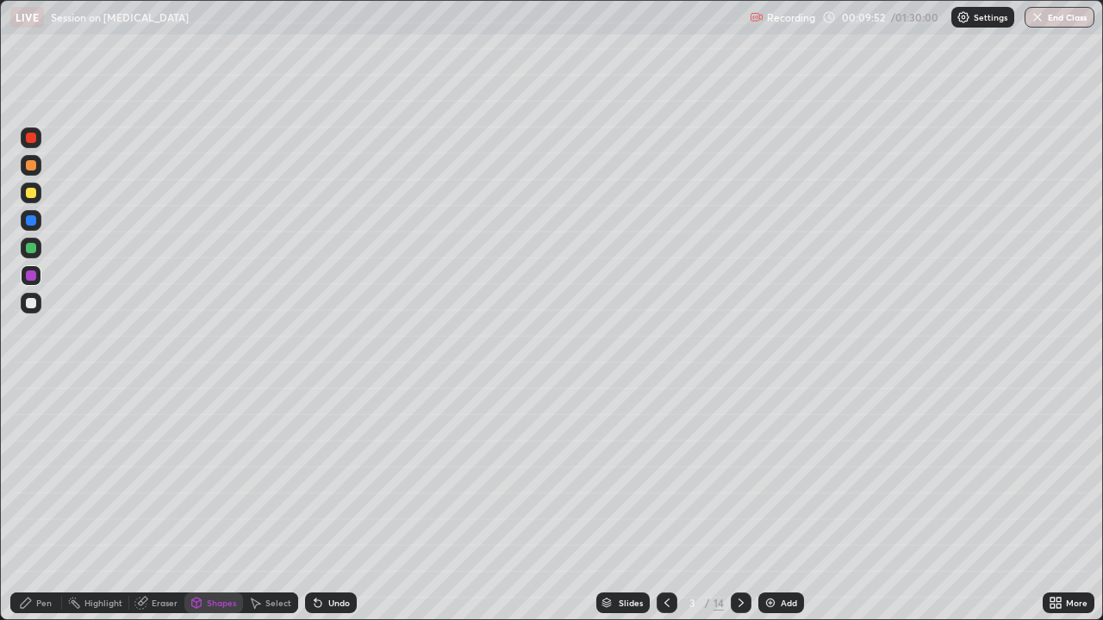
click at [33, 474] on div "Pen" at bounding box center [36, 603] width 52 height 21
click at [24, 305] on div at bounding box center [31, 303] width 21 height 21
click at [32, 193] on div at bounding box center [31, 193] width 10 height 10
click at [38, 306] on div at bounding box center [31, 303] width 21 height 21
click at [29, 165] on div at bounding box center [31, 165] width 10 height 10
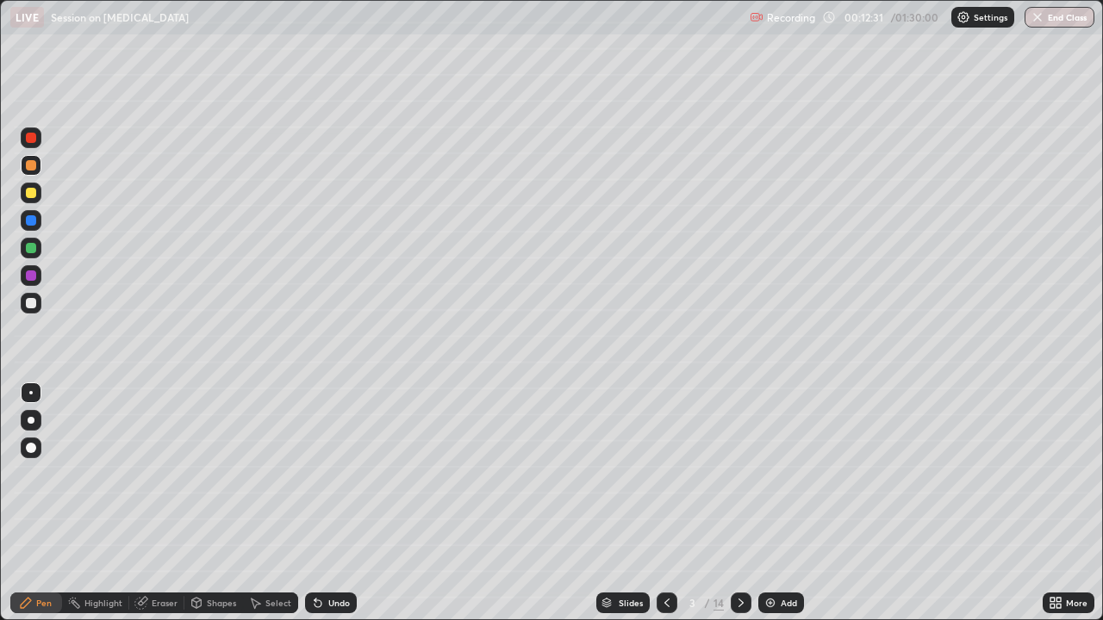
click at [352, 474] on div "Undo" at bounding box center [331, 603] width 52 height 21
click at [344, 474] on div "Undo" at bounding box center [339, 603] width 22 height 9
click at [351, 474] on div "Undo" at bounding box center [331, 603] width 52 height 21
click at [776, 474] on div "Add" at bounding box center [781, 603] width 46 height 21
click at [32, 252] on div at bounding box center [31, 248] width 10 height 10
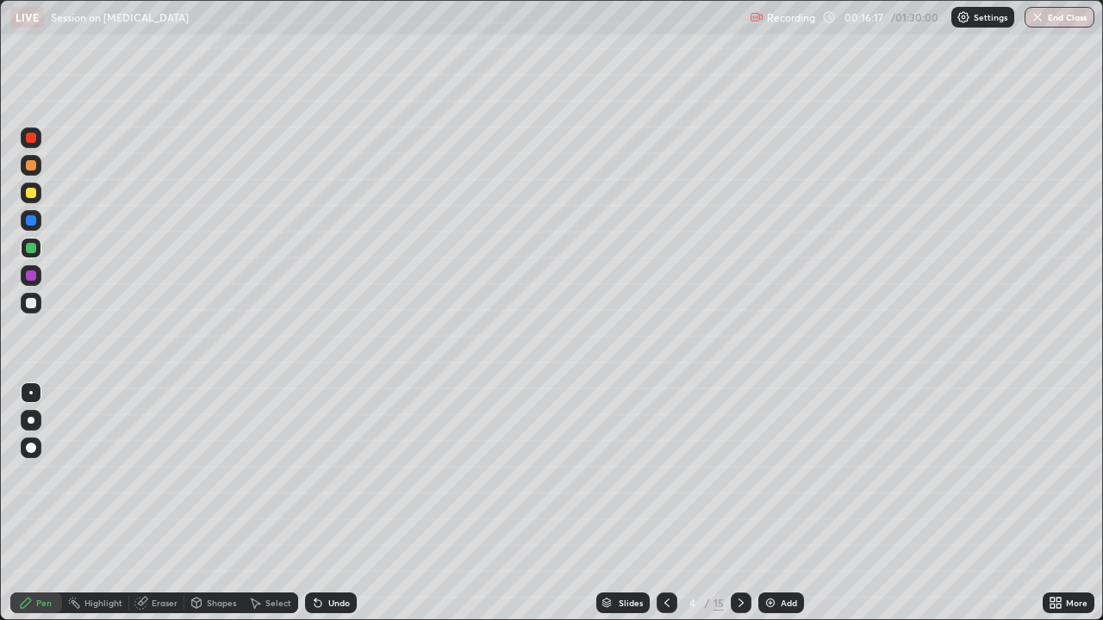
click at [214, 474] on div "Shapes" at bounding box center [221, 603] width 29 height 9
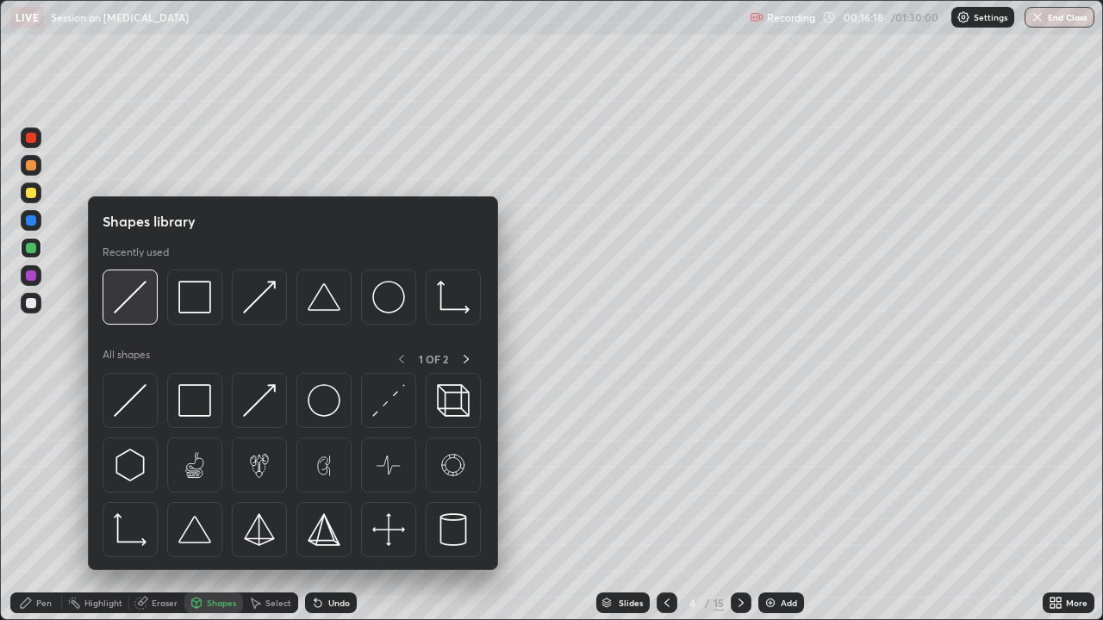
click at [137, 308] on img at bounding box center [130, 297] width 33 height 33
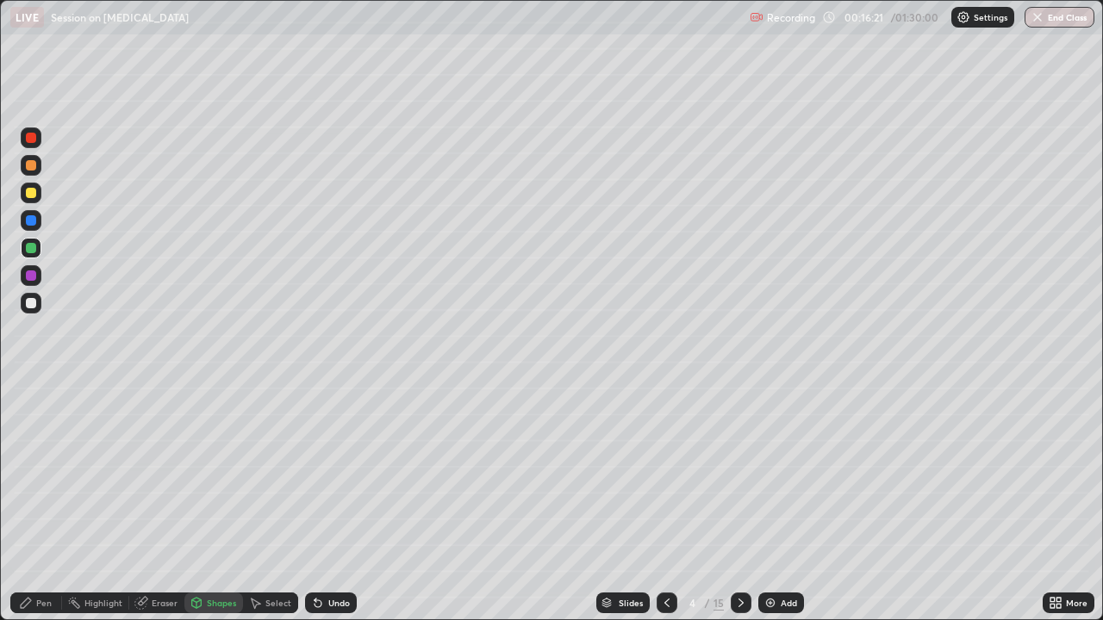
click at [38, 310] on div at bounding box center [31, 303] width 21 height 21
click at [330, 474] on div "Undo" at bounding box center [331, 603] width 52 height 21
click at [331, 474] on div "Undo" at bounding box center [339, 603] width 22 height 9
click at [28, 474] on icon at bounding box center [26, 603] width 10 height 10
click at [325, 474] on div "Undo" at bounding box center [331, 603] width 52 height 21
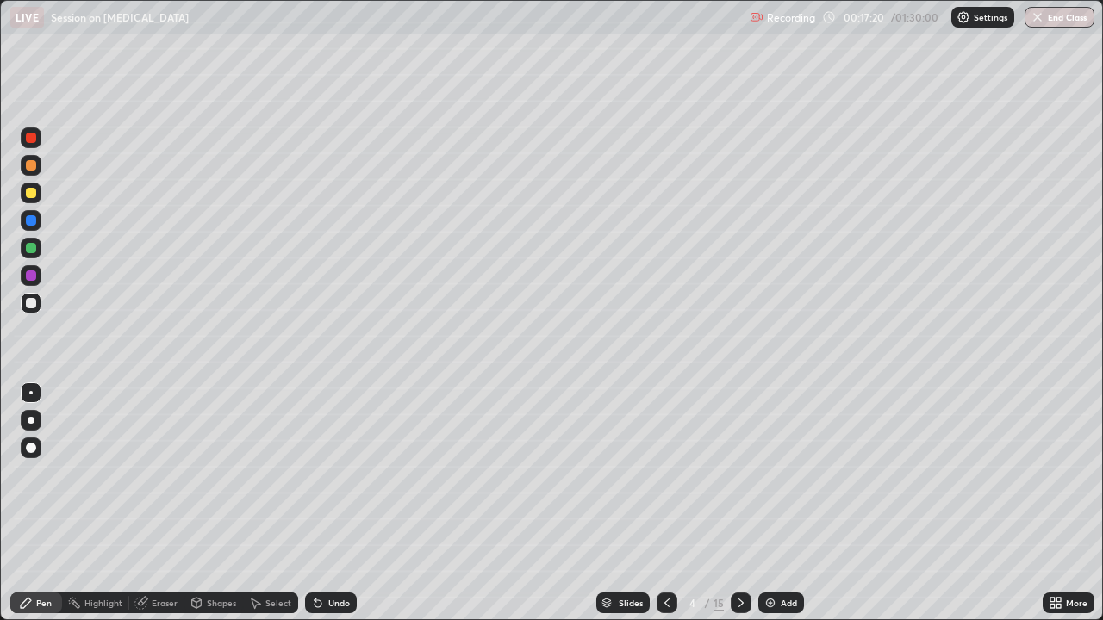
click at [329, 474] on div "Undo" at bounding box center [339, 603] width 22 height 9
click at [323, 474] on div "Undo" at bounding box center [331, 603] width 52 height 21
click at [325, 474] on div "Undo" at bounding box center [331, 603] width 52 height 21
click at [328, 474] on div "Undo" at bounding box center [339, 603] width 22 height 9
click at [331, 474] on div "Undo" at bounding box center [331, 603] width 52 height 21
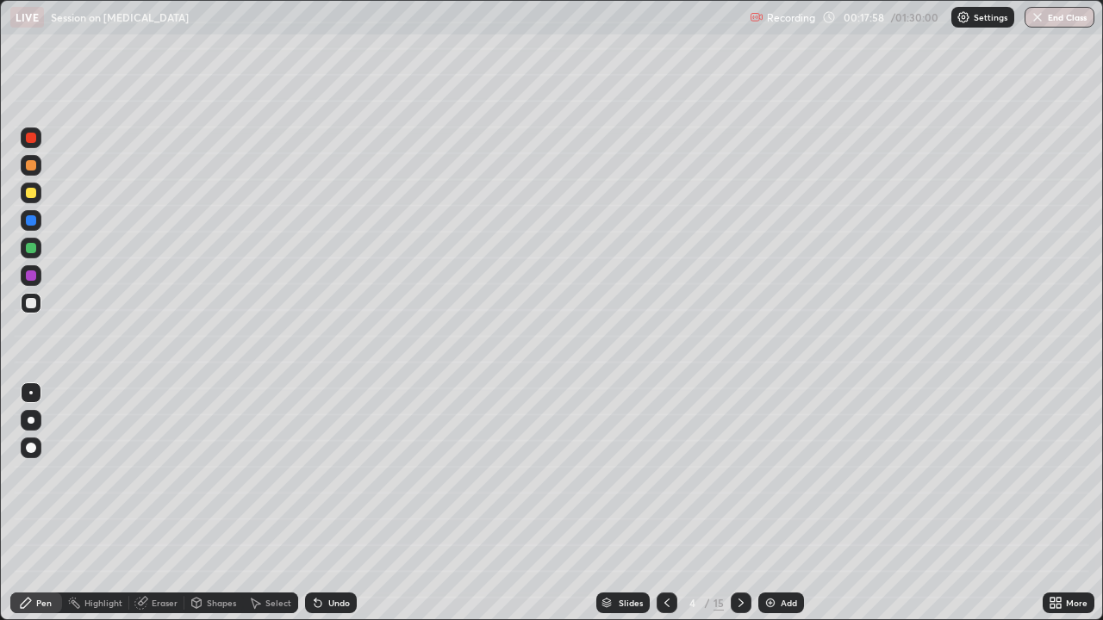
click at [331, 474] on div "Undo" at bounding box center [331, 603] width 52 height 21
click at [324, 474] on div "Undo" at bounding box center [331, 603] width 52 height 21
click at [331, 474] on div "Undo" at bounding box center [339, 603] width 22 height 9
click at [270, 474] on div "Select" at bounding box center [278, 603] width 26 height 9
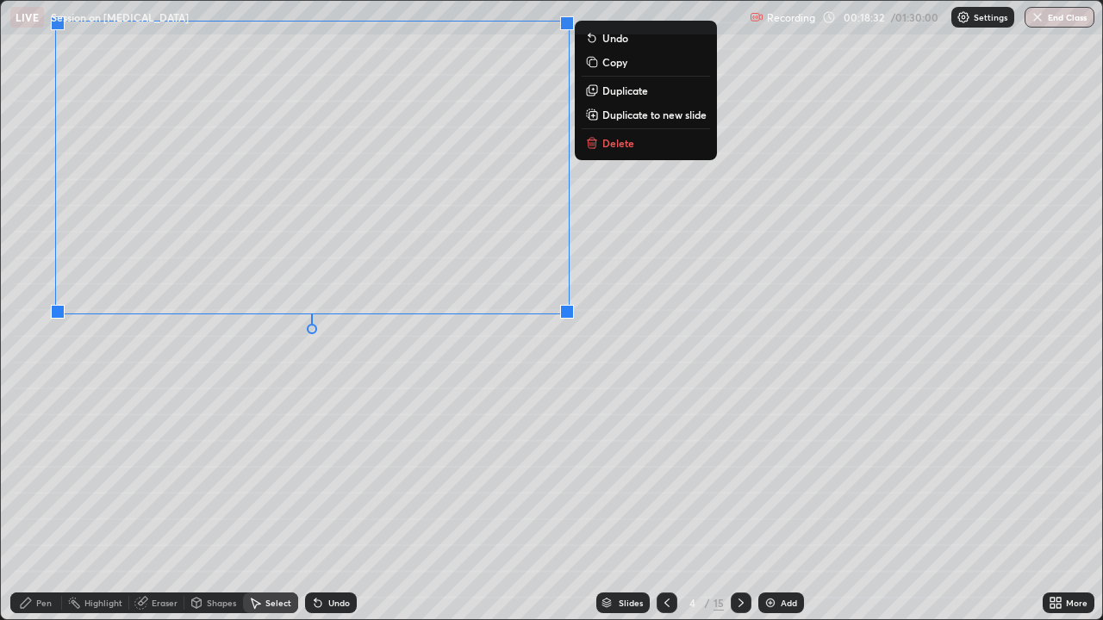
click at [271, 430] on div "0 ° Undo Copy Duplicate Duplicate to new slide Delete" at bounding box center [551, 310] width 1101 height 618
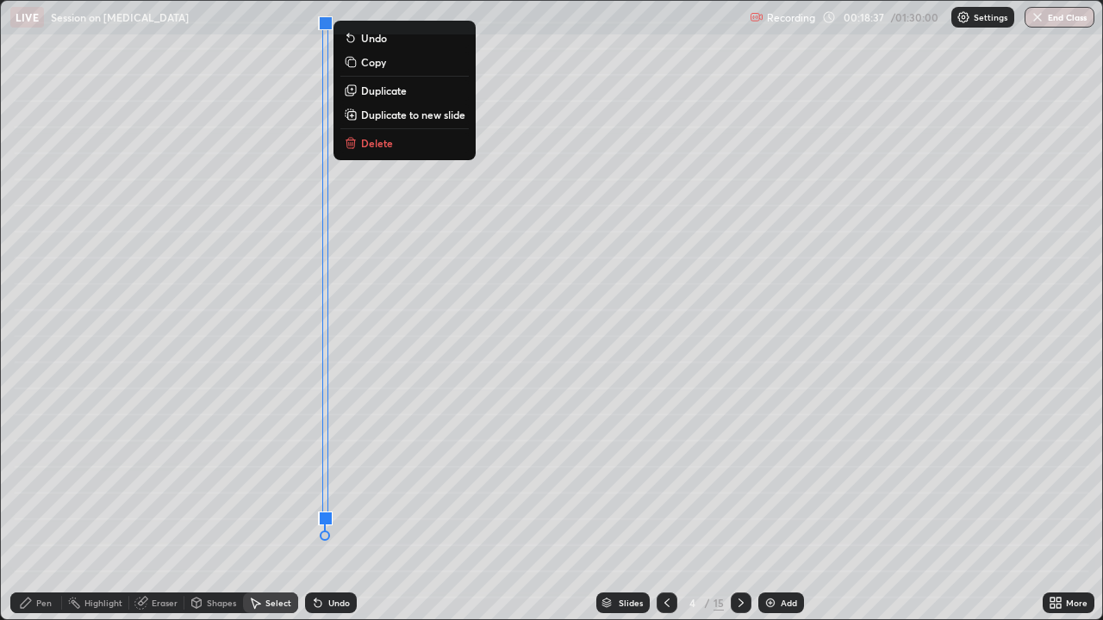
click at [53, 474] on div "Pen" at bounding box center [36, 603] width 52 height 21
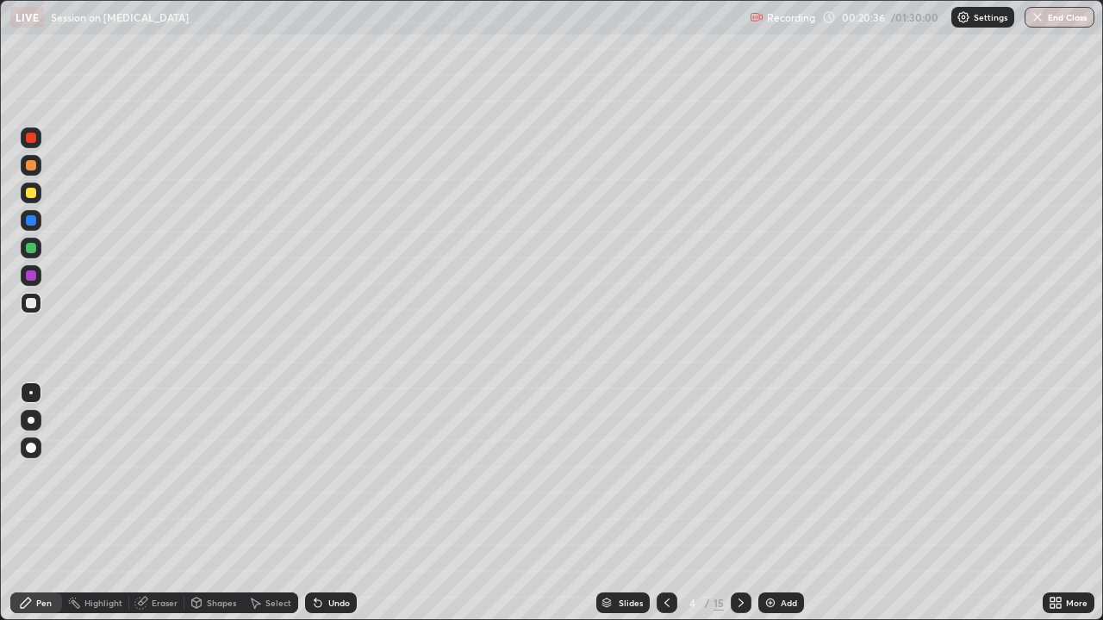
click at [22, 255] on div at bounding box center [31, 248] width 21 height 21
click at [224, 474] on div "Shapes" at bounding box center [213, 603] width 59 height 21
click at [345, 474] on div "Undo" at bounding box center [339, 603] width 22 height 9
click at [44, 474] on div "Pen" at bounding box center [36, 603] width 52 height 21
click at [37, 191] on div at bounding box center [31, 193] width 21 height 21
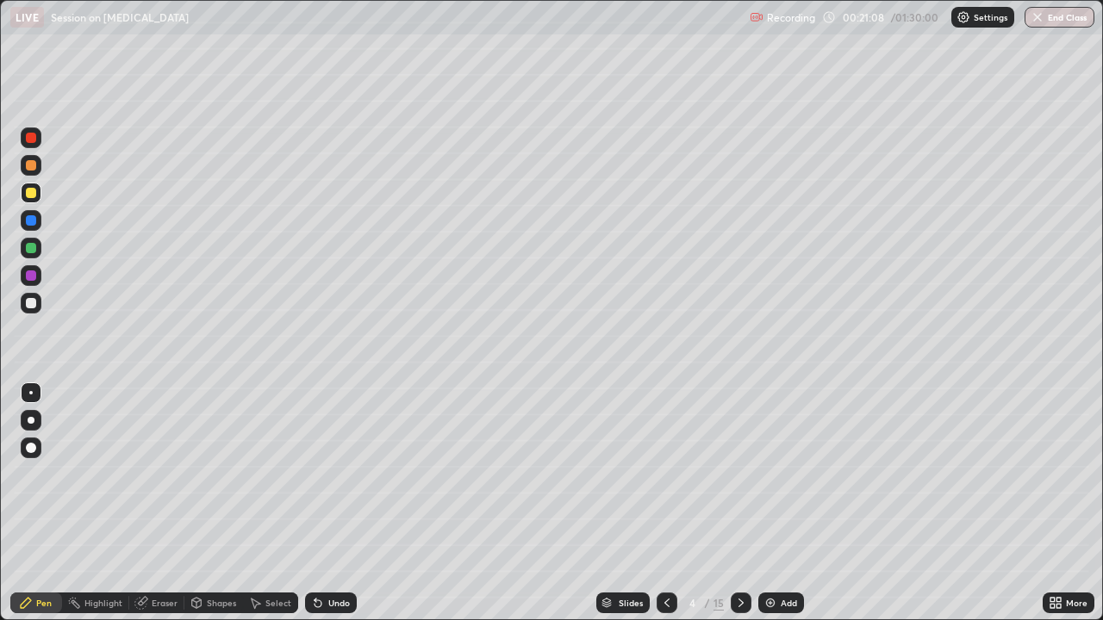
click at [338, 474] on div "Undo" at bounding box center [339, 603] width 22 height 9
click at [29, 250] on div at bounding box center [31, 248] width 10 height 10
click at [335, 474] on div "Undo" at bounding box center [339, 603] width 22 height 9
click at [31, 164] on div at bounding box center [31, 165] width 10 height 10
click at [332, 474] on div "Undo" at bounding box center [339, 603] width 22 height 9
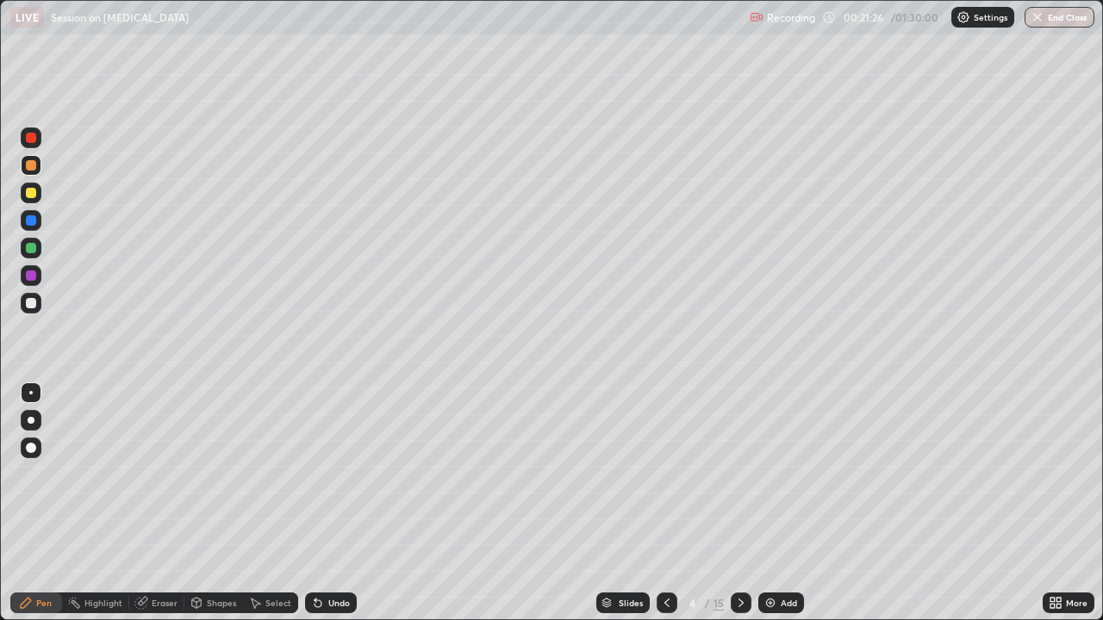
click at [332, 474] on div "Undo" at bounding box center [339, 603] width 22 height 9
click at [334, 474] on div "Undo" at bounding box center [339, 603] width 22 height 9
click at [317, 474] on icon at bounding box center [317, 603] width 7 height 7
click at [265, 474] on div "Select" at bounding box center [278, 603] width 26 height 9
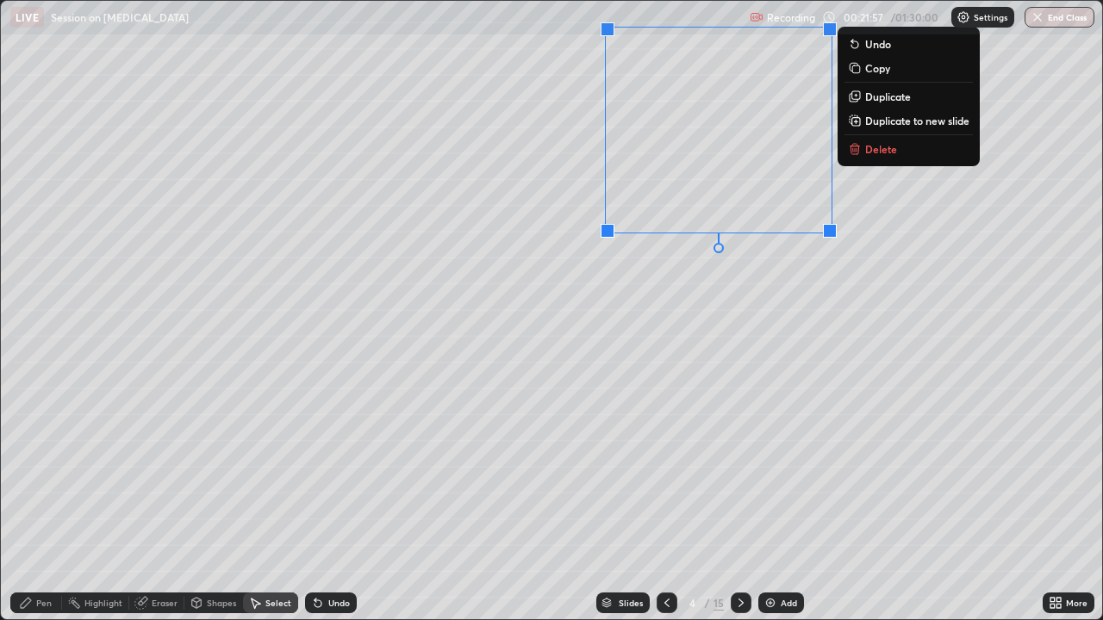
click at [640, 412] on div "0 ° Undo Copy Duplicate Duplicate to new slide Delete" at bounding box center [551, 310] width 1101 height 618
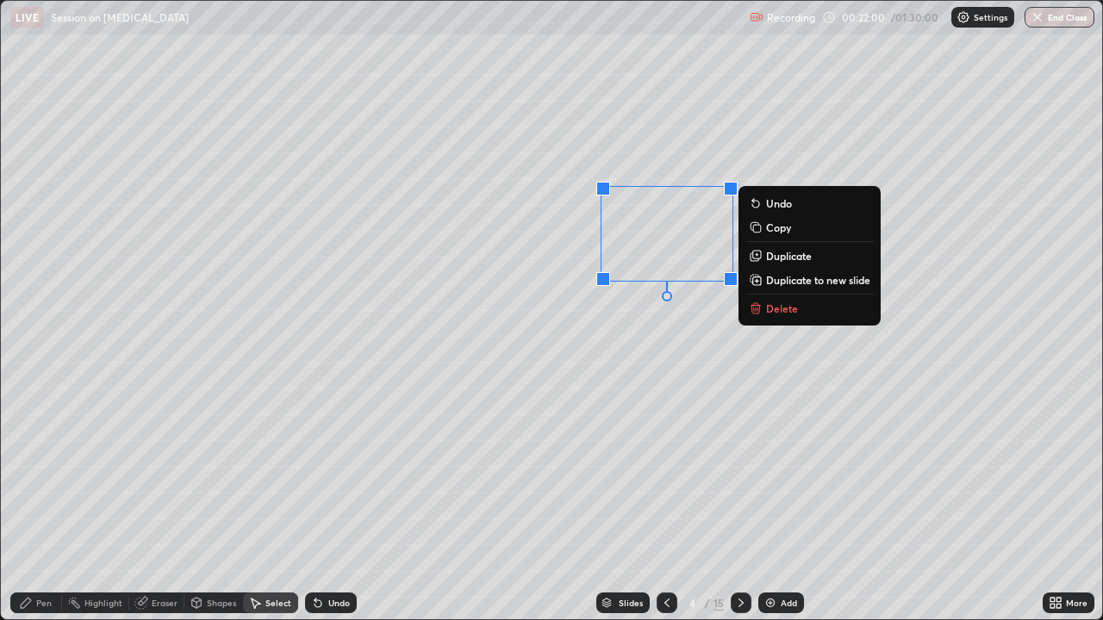
click at [624, 404] on div "0 ° Undo Copy Duplicate Duplicate to new slide Delete" at bounding box center [551, 310] width 1101 height 618
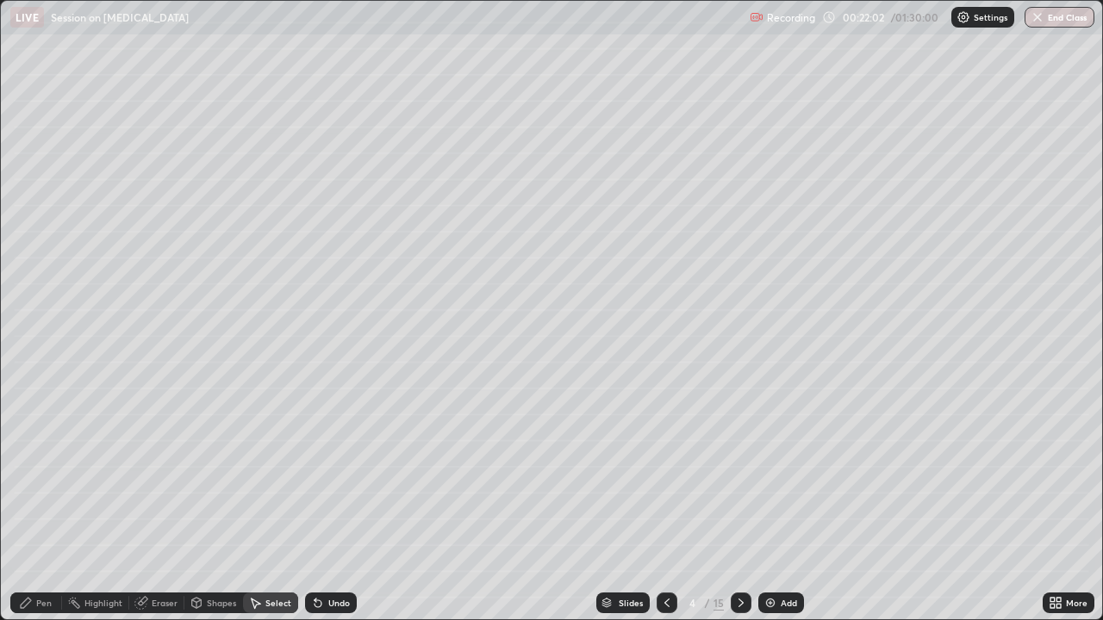
click at [53, 474] on div "Pen" at bounding box center [36, 603] width 52 height 21
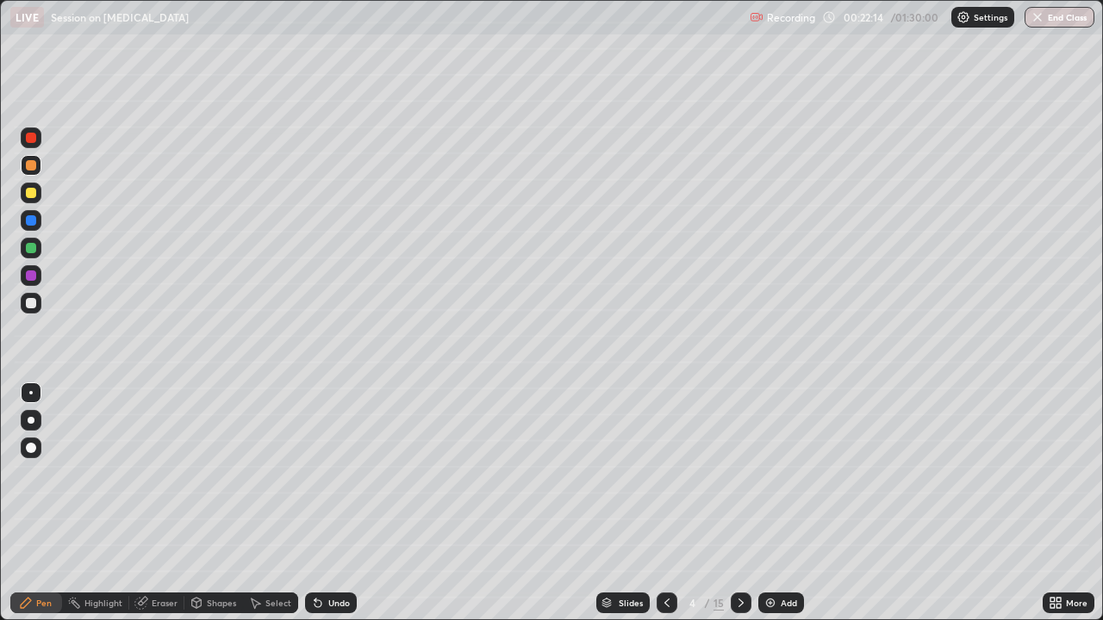
click at [37, 304] on div at bounding box center [31, 303] width 21 height 21
click at [37, 192] on div at bounding box center [31, 193] width 21 height 21
click at [343, 474] on div "Undo" at bounding box center [339, 603] width 22 height 9
click at [339, 474] on div "Undo" at bounding box center [339, 603] width 22 height 9
click at [337, 474] on div "Undo" at bounding box center [339, 603] width 22 height 9
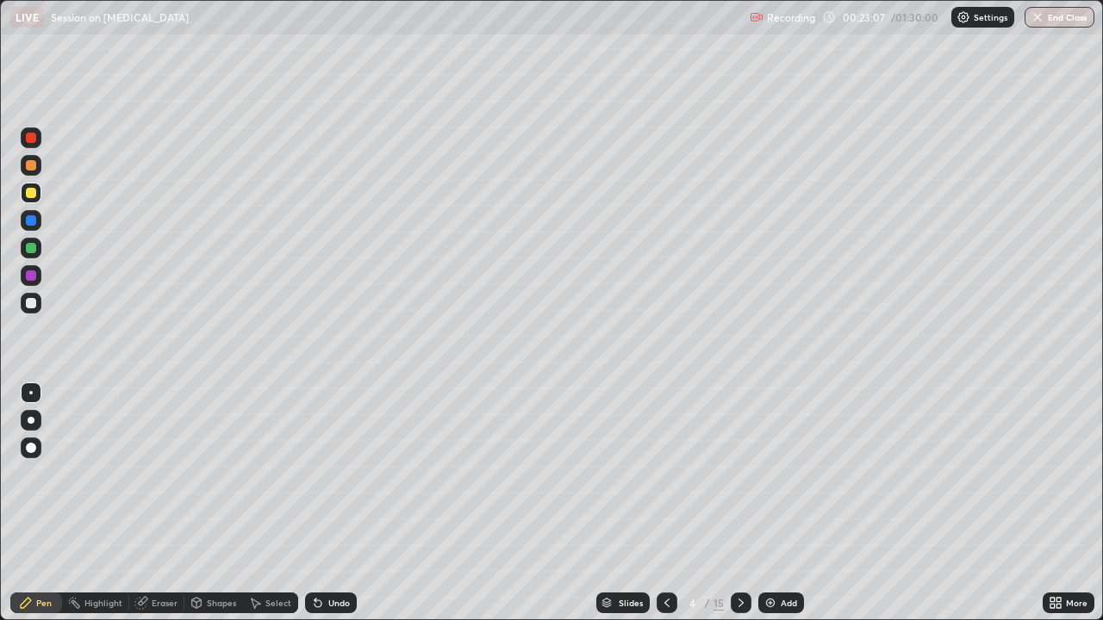
click at [274, 474] on div "Select" at bounding box center [278, 603] width 26 height 9
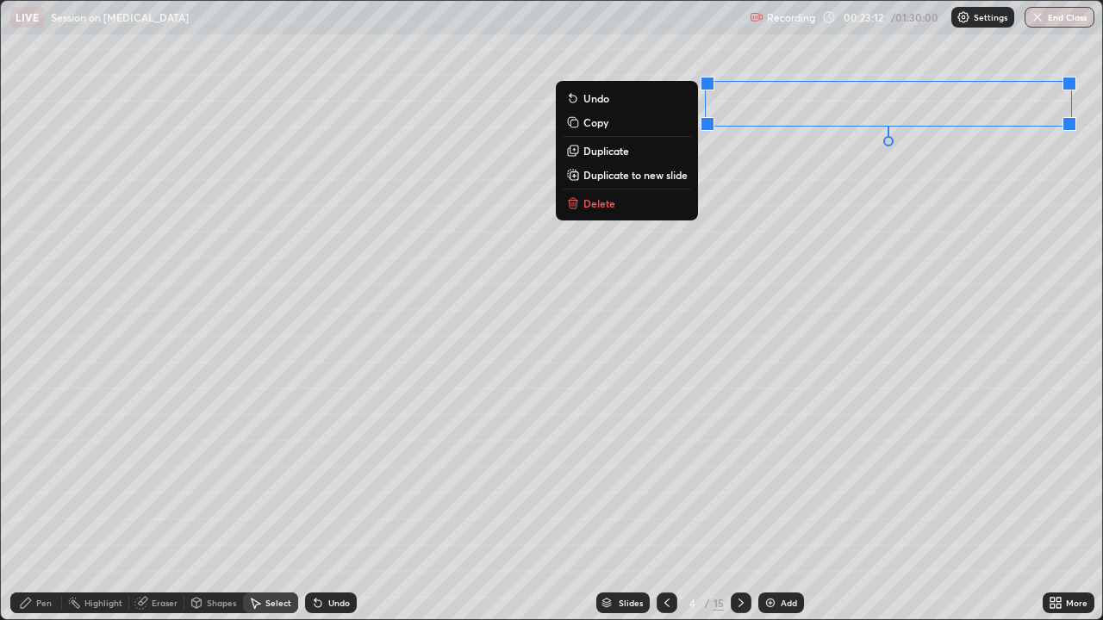
click at [679, 474] on div "0 ° Undo Copy Duplicate Duplicate to new slide Delete" at bounding box center [551, 310] width 1101 height 618
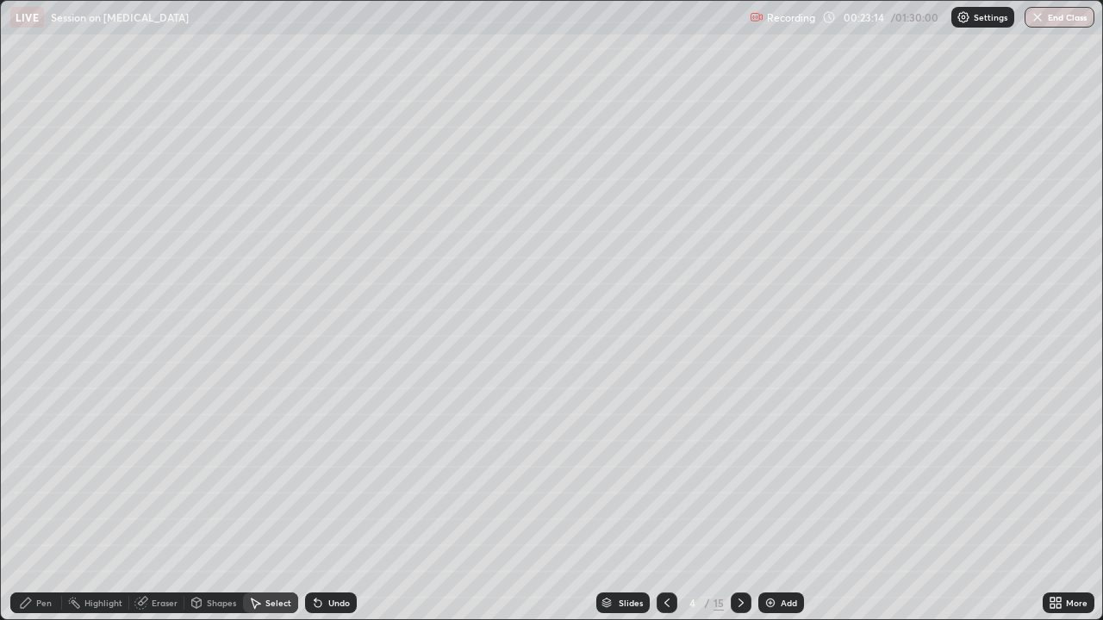
click at [52, 474] on div "Pen" at bounding box center [36, 603] width 52 height 21
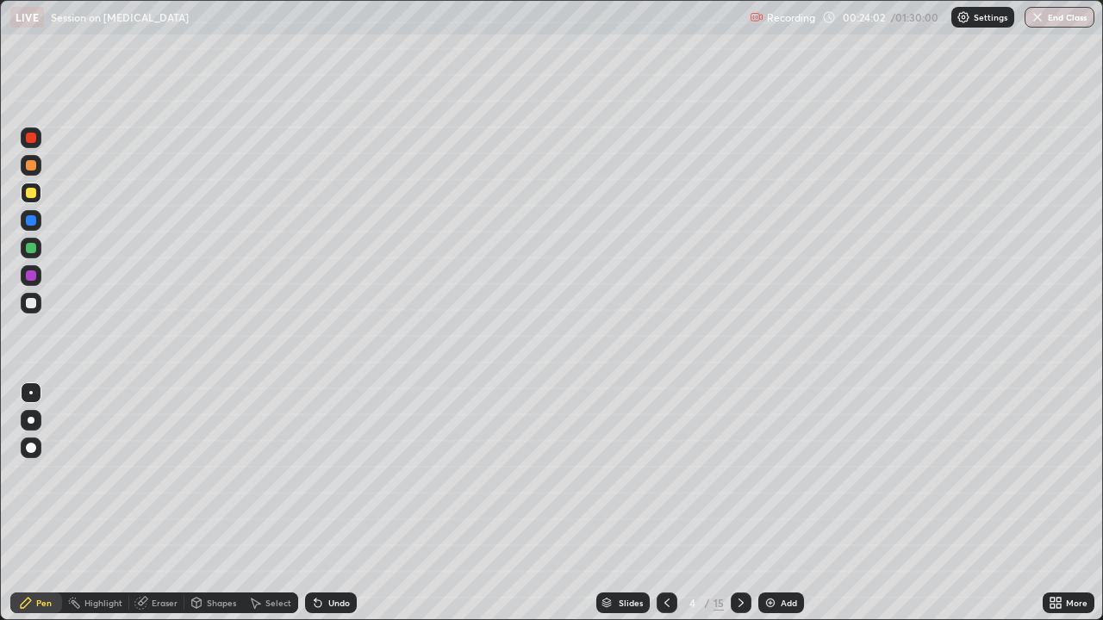
click at [265, 474] on div "Select" at bounding box center [278, 603] width 26 height 9
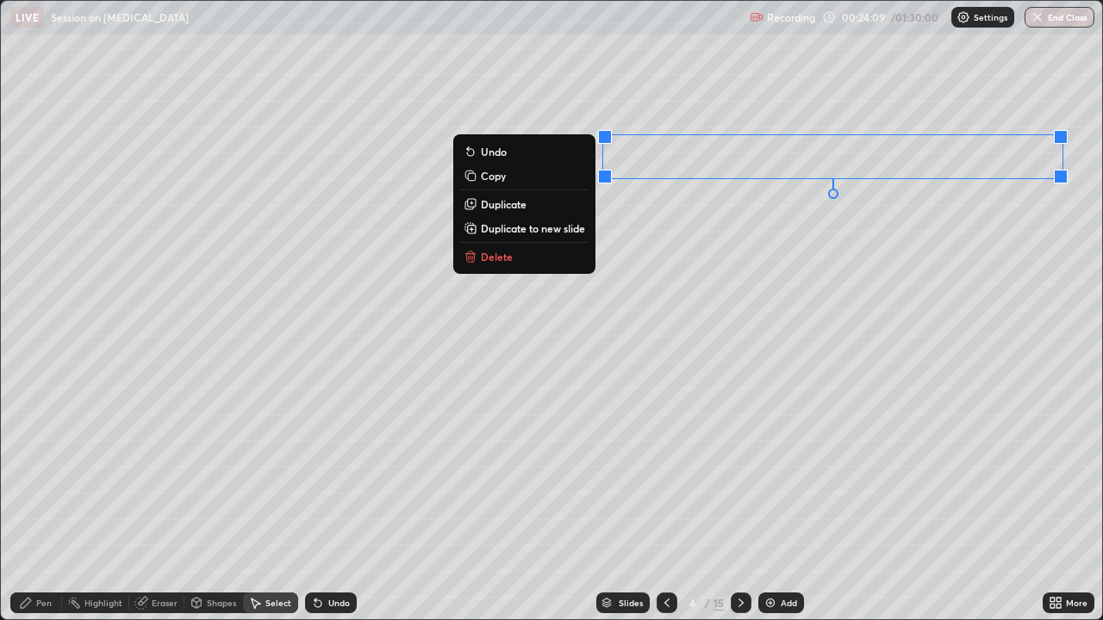
click at [810, 241] on div "0 ° Undo Copy Duplicate Duplicate to new slide Delete" at bounding box center [551, 310] width 1101 height 618
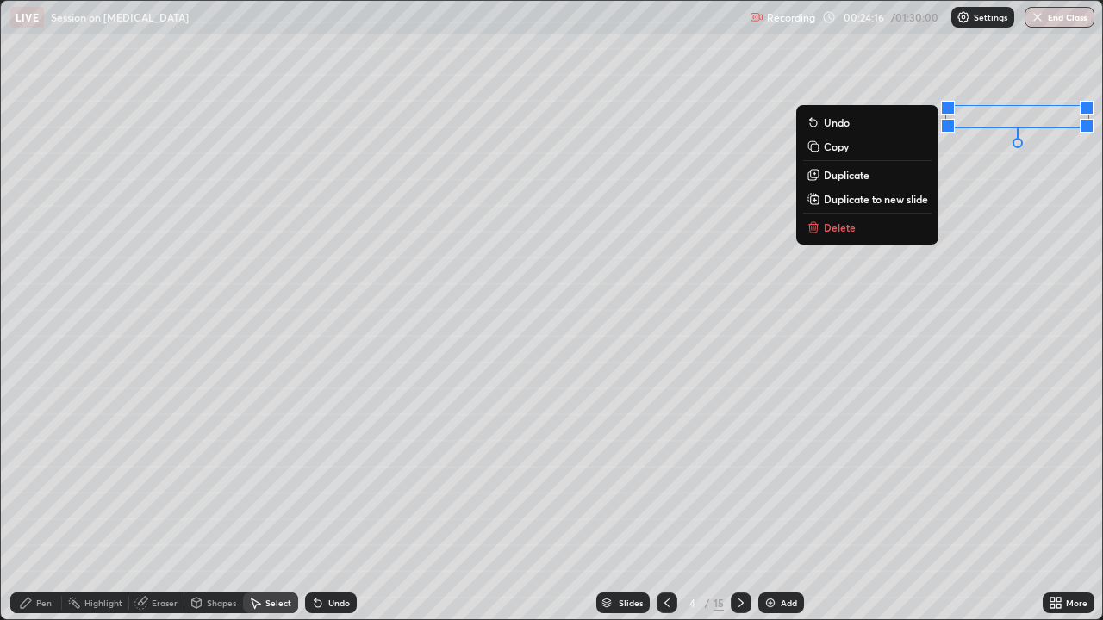
click at [1007, 201] on div "0 ° Undo Copy Duplicate Duplicate to new slide Delete" at bounding box center [551, 310] width 1101 height 618
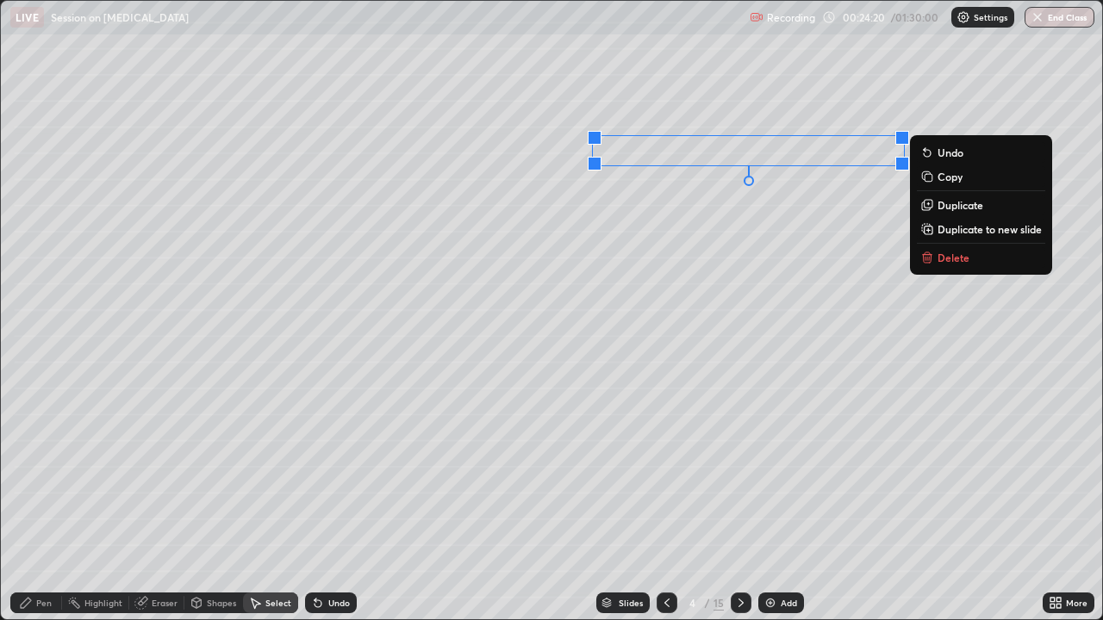
click at [772, 223] on div "0 ° Undo Copy Duplicate Duplicate to new slide Delete" at bounding box center [551, 310] width 1101 height 618
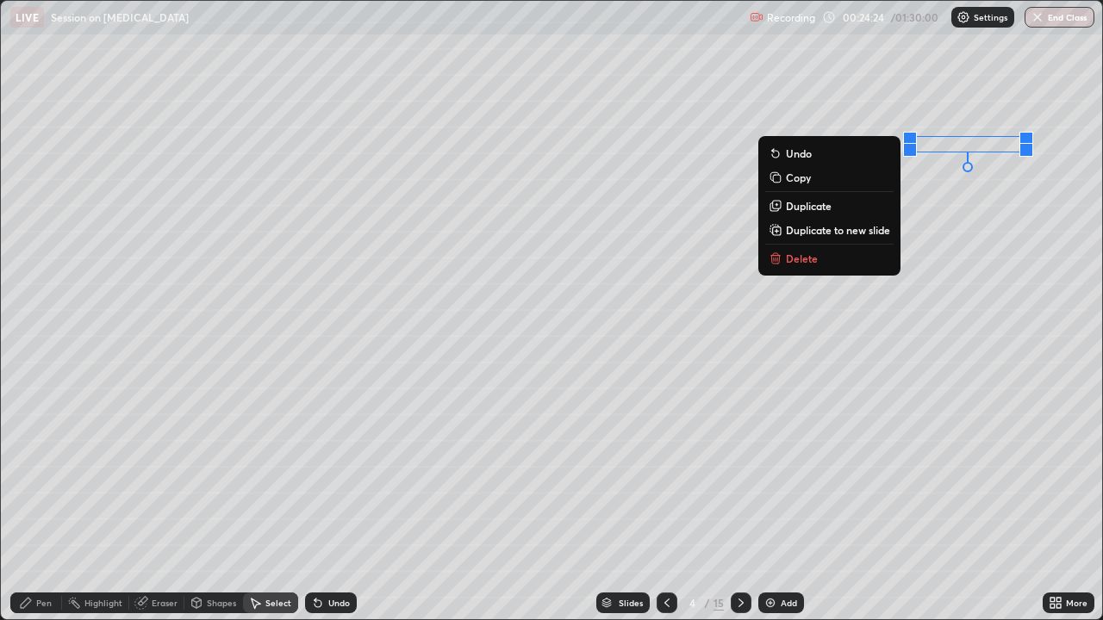
click at [692, 473] on div "0 ° Undo Copy Duplicate Duplicate to new slide Delete" at bounding box center [551, 310] width 1101 height 618
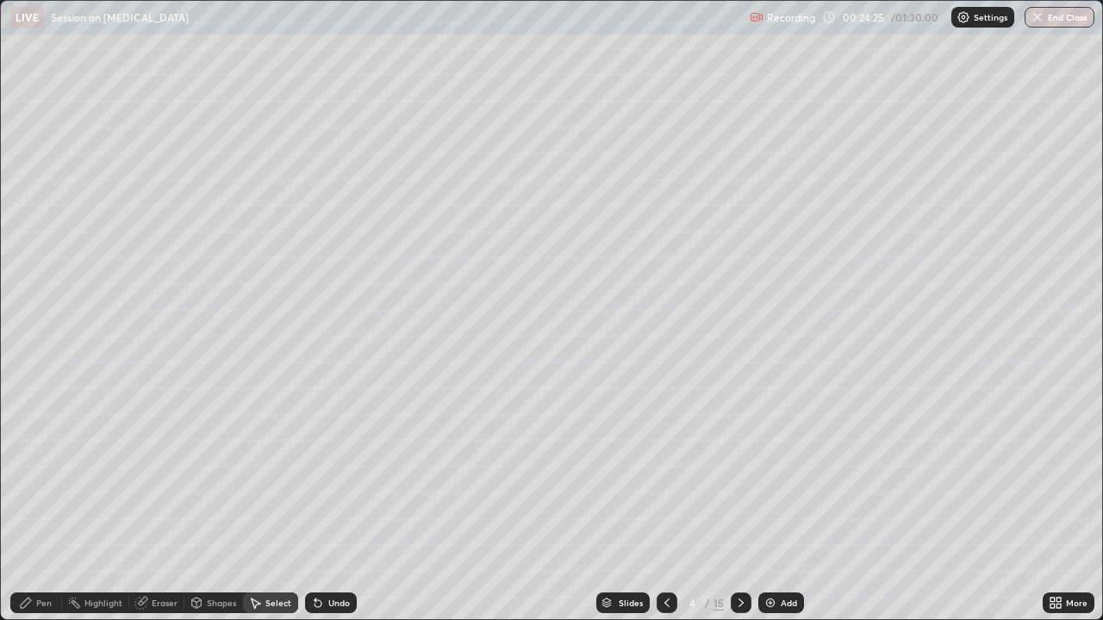
click at [53, 474] on div "Pen" at bounding box center [36, 603] width 52 height 21
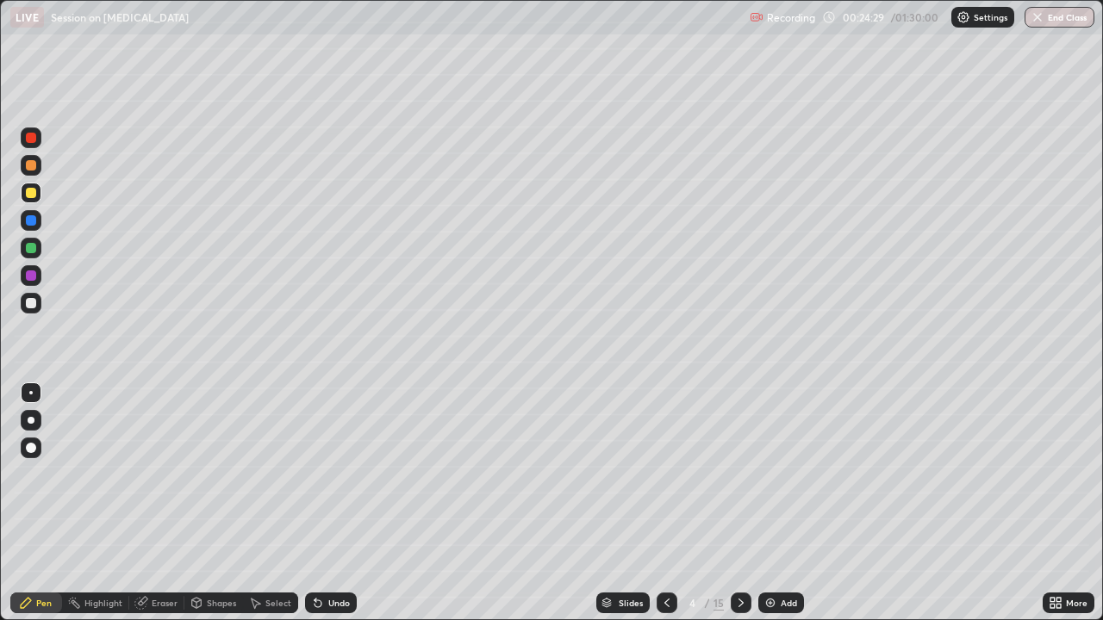
click at [327, 474] on div "Undo" at bounding box center [331, 603] width 52 height 21
click at [277, 474] on div "Select" at bounding box center [278, 603] width 26 height 9
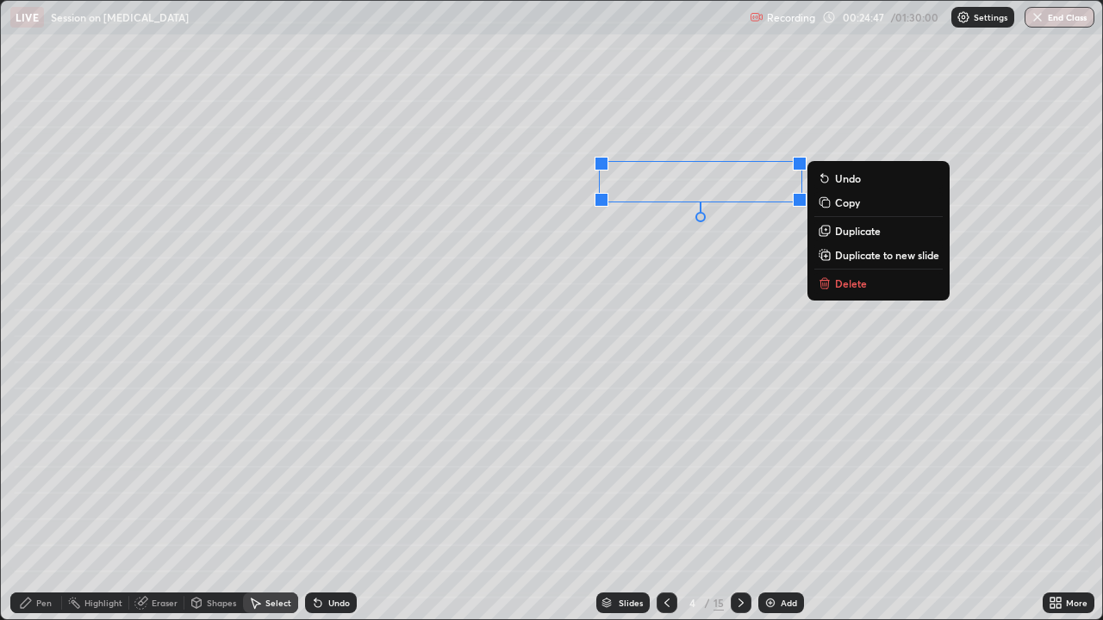
click at [665, 409] on div "0 ° Undo Copy Duplicate Duplicate to new slide Delete" at bounding box center [551, 310] width 1101 height 618
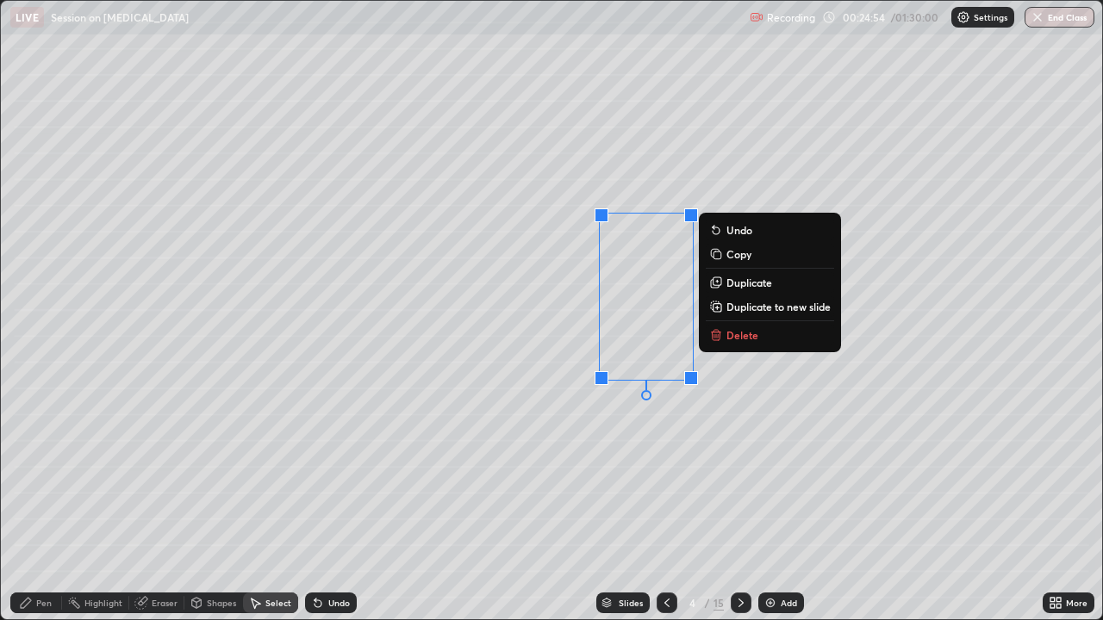
click at [328, 474] on div "Undo" at bounding box center [339, 603] width 22 height 9
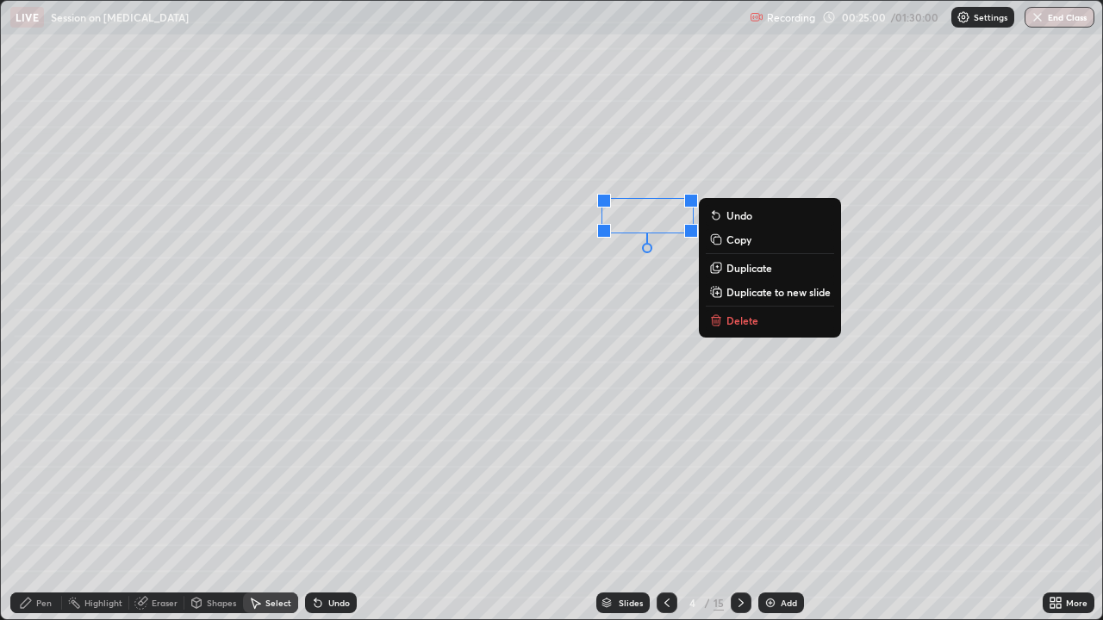
click at [648, 405] on div "0 ° Undo Copy Duplicate Duplicate to new slide Delete" at bounding box center [551, 310] width 1101 height 618
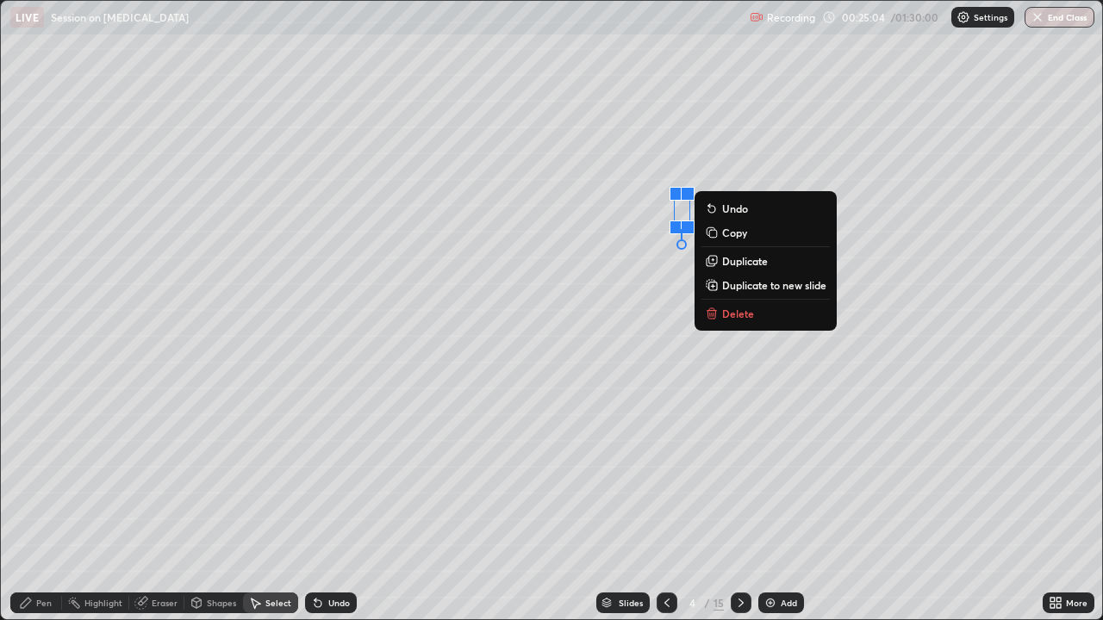
click at [736, 317] on p "Delete" at bounding box center [738, 314] width 32 height 14
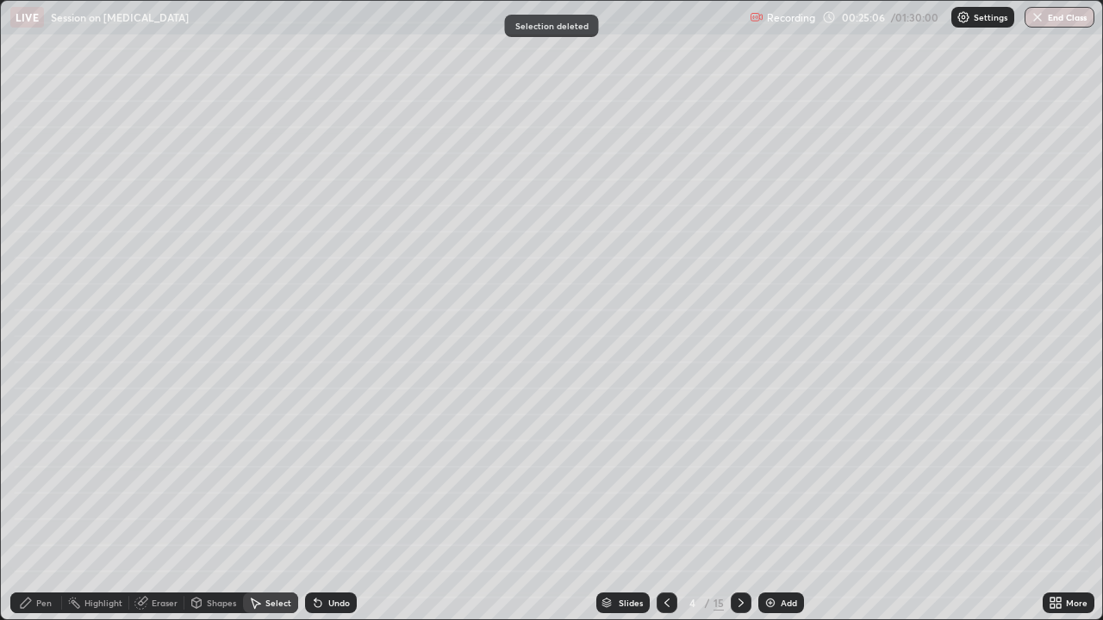
click at [40, 474] on div "Pen" at bounding box center [36, 603] width 52 height 21
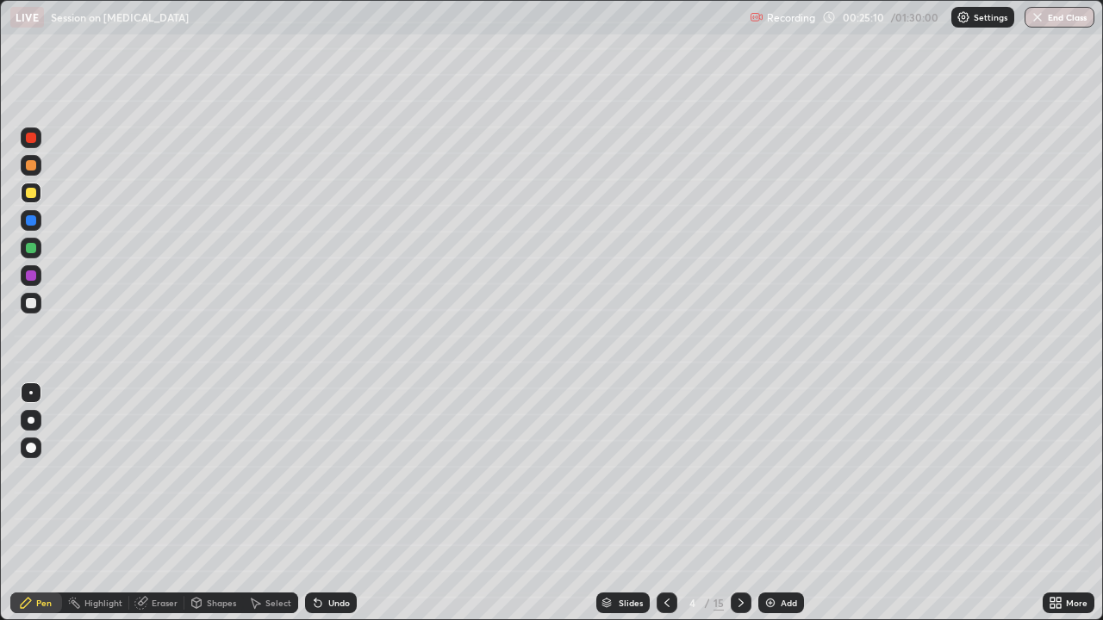
click at [273, 474] on div "Select" at bounding box center [270, 603] width 55 height 21
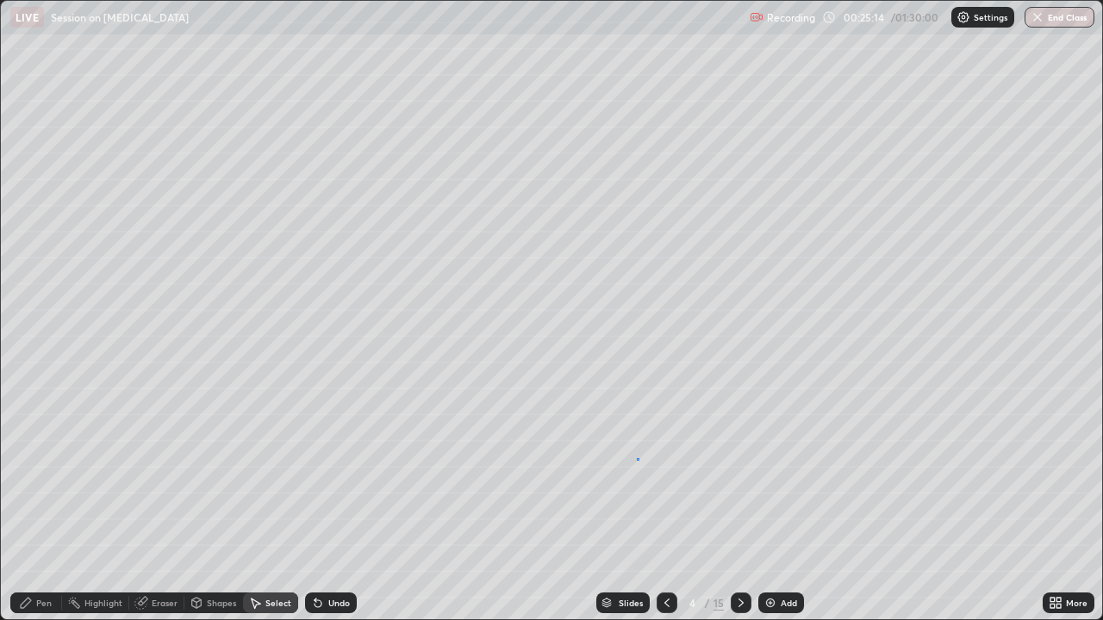
click at [636, 457] on div "0 ° Undo Copy Duplicate Duplicate to new slide Delete" at bounding box center [551, 310] width 1101 height 618
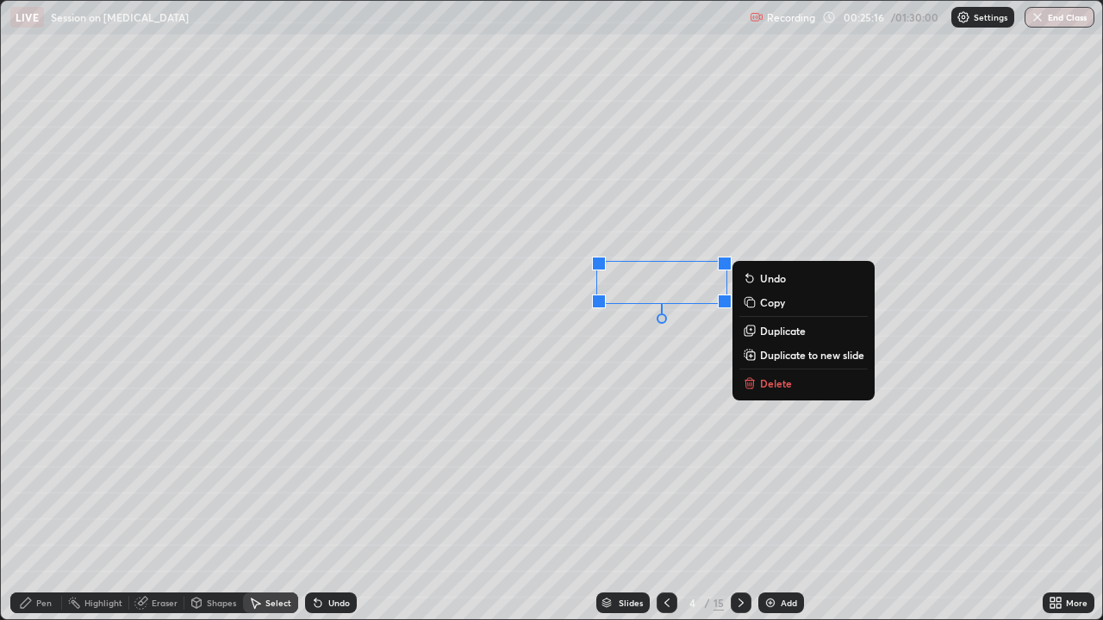
click at [635, 413] on div "0 ° Undo Copy Duplicate Duplicate to new slide Delete" at bounding box center [551, 310] width 1101 height 618
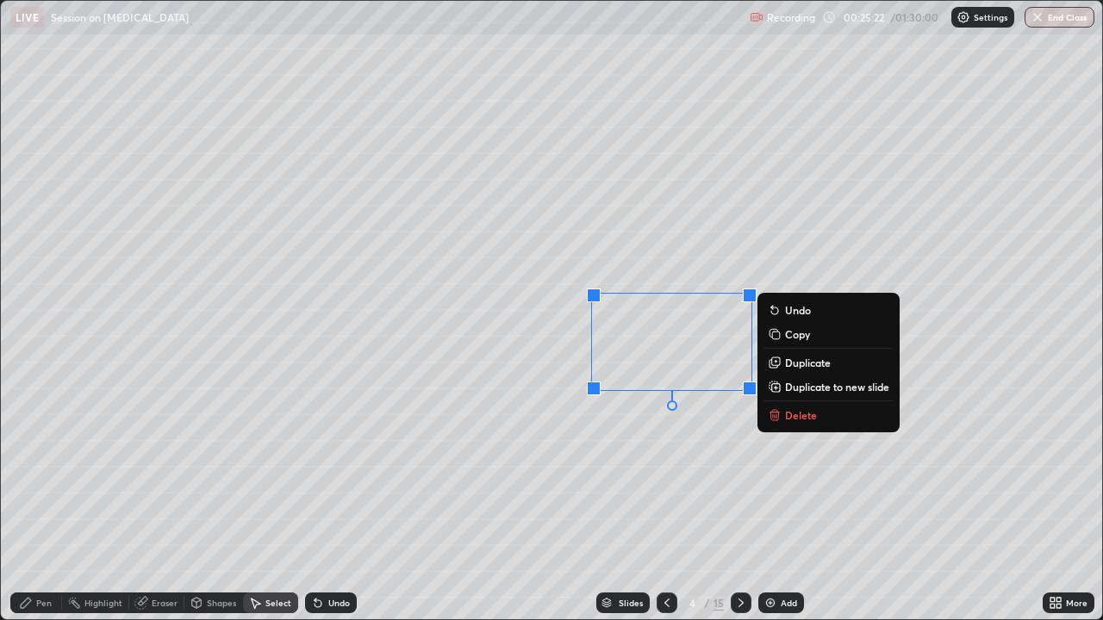
click at [630, 474] on div "0 ° Undo Copy Duplicate Duplicate to new slide Delete" at bounding box center [551, 310] width 1101 height 618
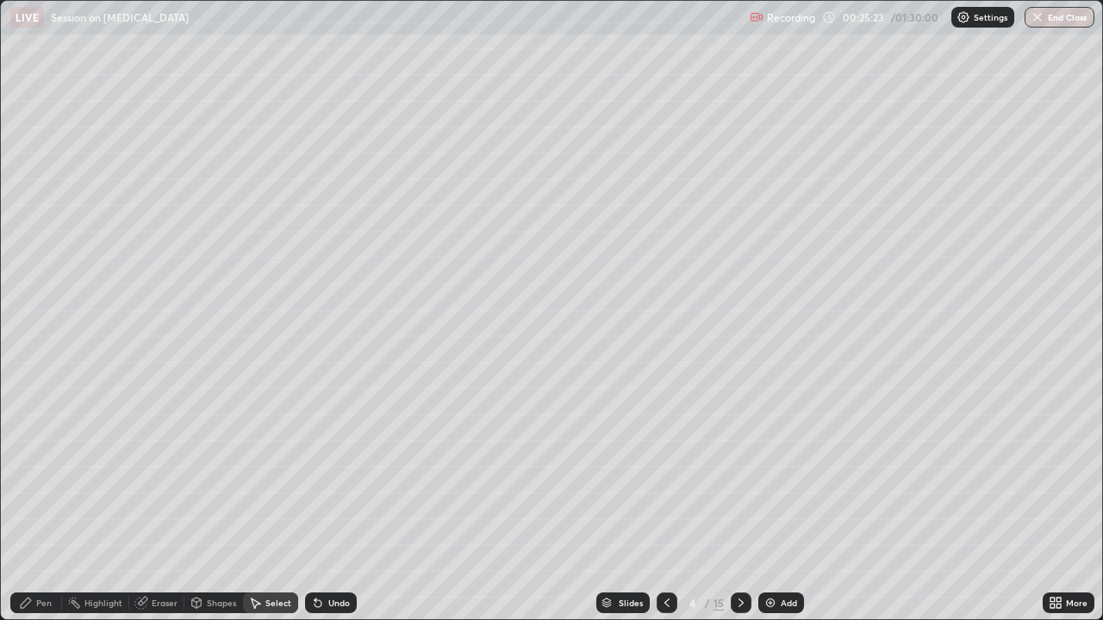
click at [50, 474] on div "Pen" at bounding box center [44, 603] width 16 height 9
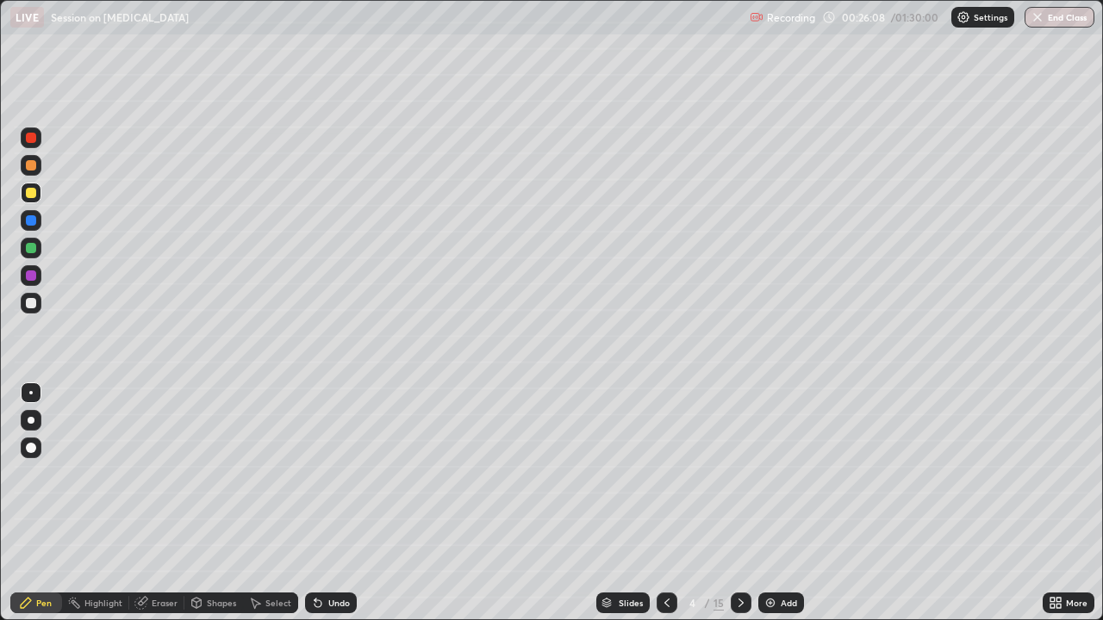
click at [335, 474] on div "Undo" at bounding box center [339, 603] width 22 height 9
click at [343, 474] on div "Undo" at bounding box center [339, 603] width 22 height 9
click at [341, 474] on div "Undo" at bounding box center [331, 603] width 52 height 21
click at [27, 301] on div at bounding box center [31, 303] width 10 height 10
click at [33, 224] on div at bounding box center [31, 220] width 10 height 10
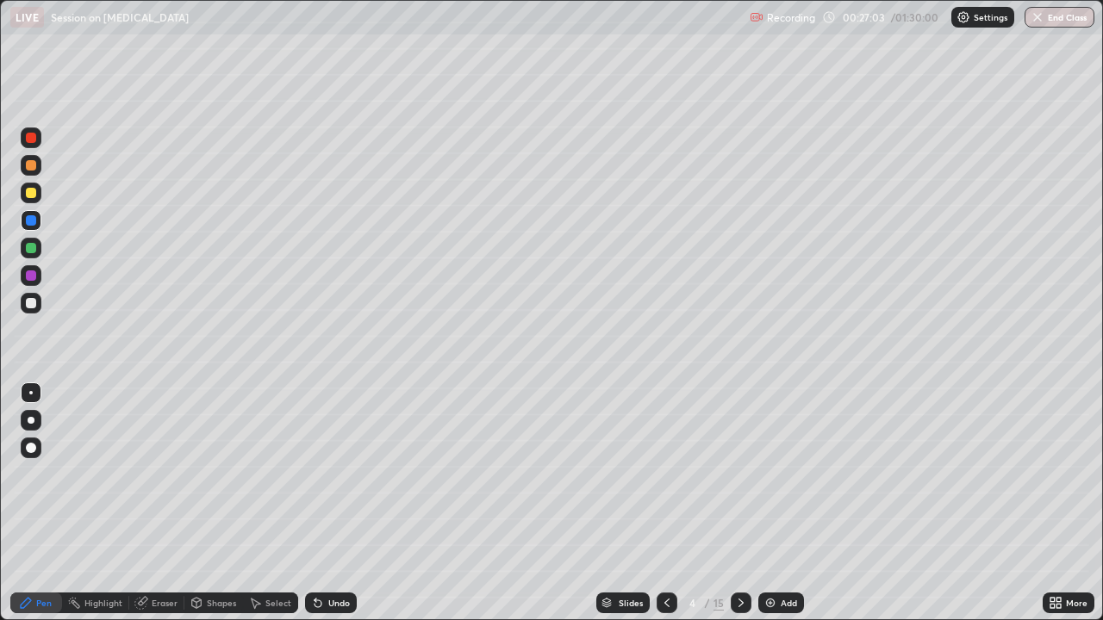
click at [207, 474] on div "Shapes" at bounding box center [221, 603] width 29 height 9
click at [158, 474] on div "Eraser" at bounding box center [165, 603] width 26 height 9
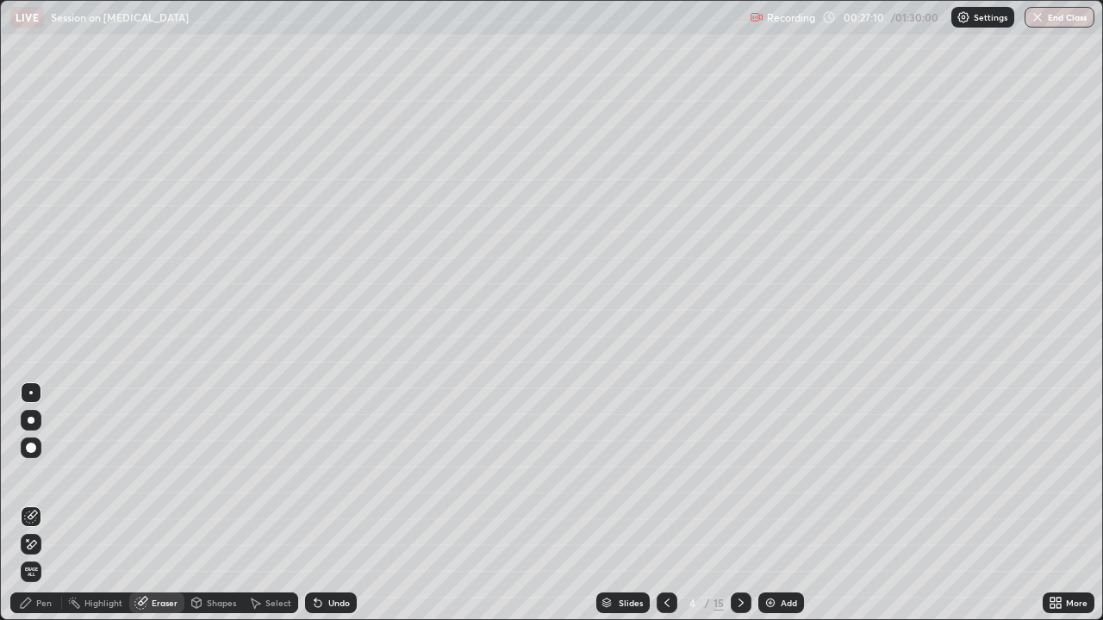
click at [214, 474] on div "Shapes" at bounding box center [221, 603] width 29 height 9
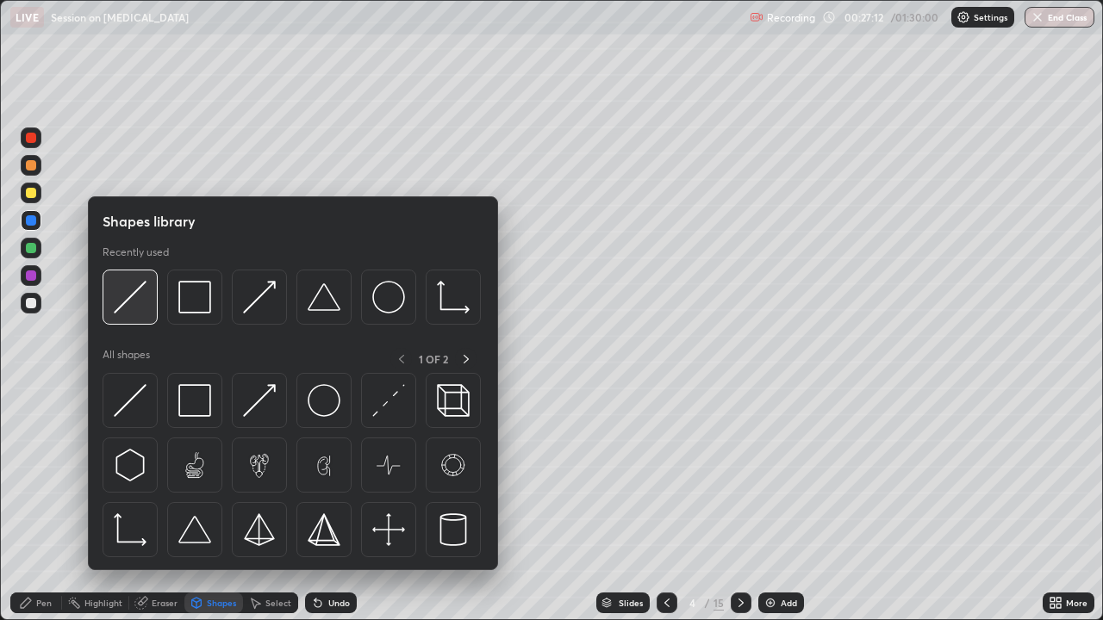
click at [139, 306] on img at bounding box center [130, 297] width 33 height 33
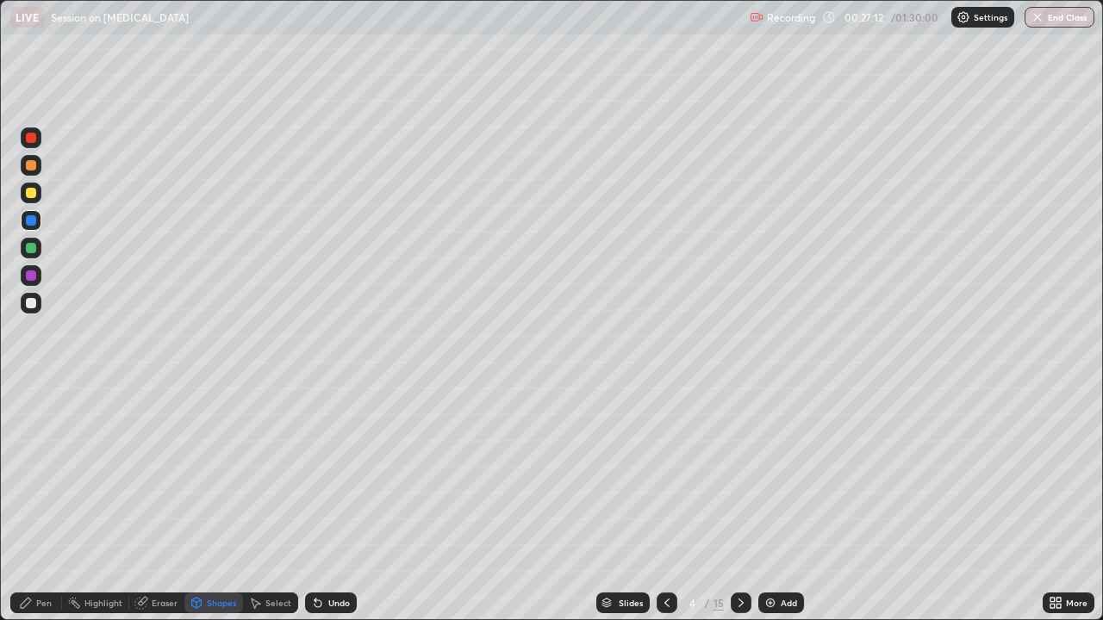
click at [38, 254] on div at bounding box center [31, 248] width 21 height 21
click at [34, 474] on div "Pen" at bounding box center [36, 603] width 52 height 21
click at [32, 227] on div at bounding box center [31, 220] width 21 height 21
click at [207, 474] on div "Shapes" at bounding box center [213, 603] width 59 height 21
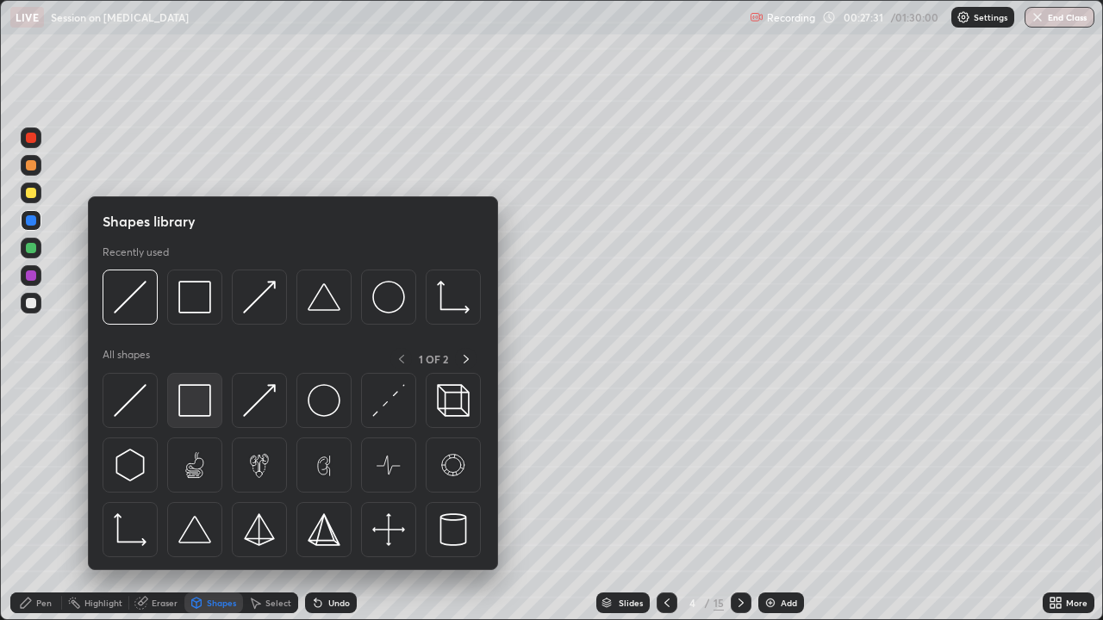
click at [196, 414] on img at bounding box center [194, 400] width 33 height 33
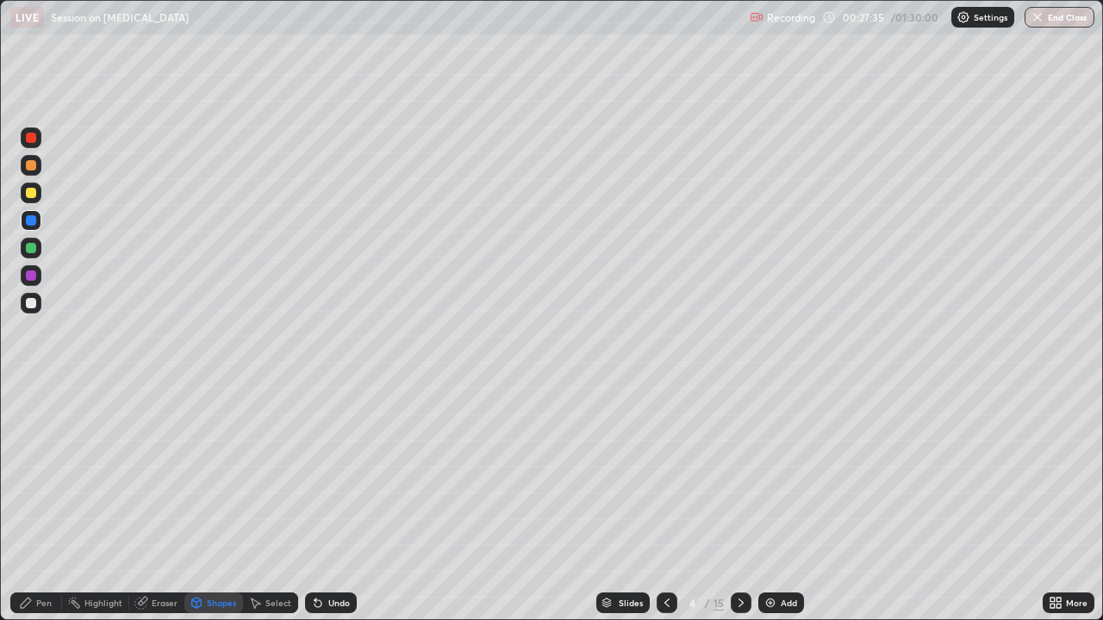
click at [35, 474] on div "Pen" at bounding box center [36, 603] width 52 height 21
click at [36, 307] on div at bounding box center [31, 303] width 21 height 21
click at [33, 273] on div at bounding box center [31, 275] width 10 height 10
click at [665, 474] on icon at bounding box center [667, 603] width 14 height 14
click at [160, 474] on div "Eraser" at bounding box center [156, 603] width 55 height 21
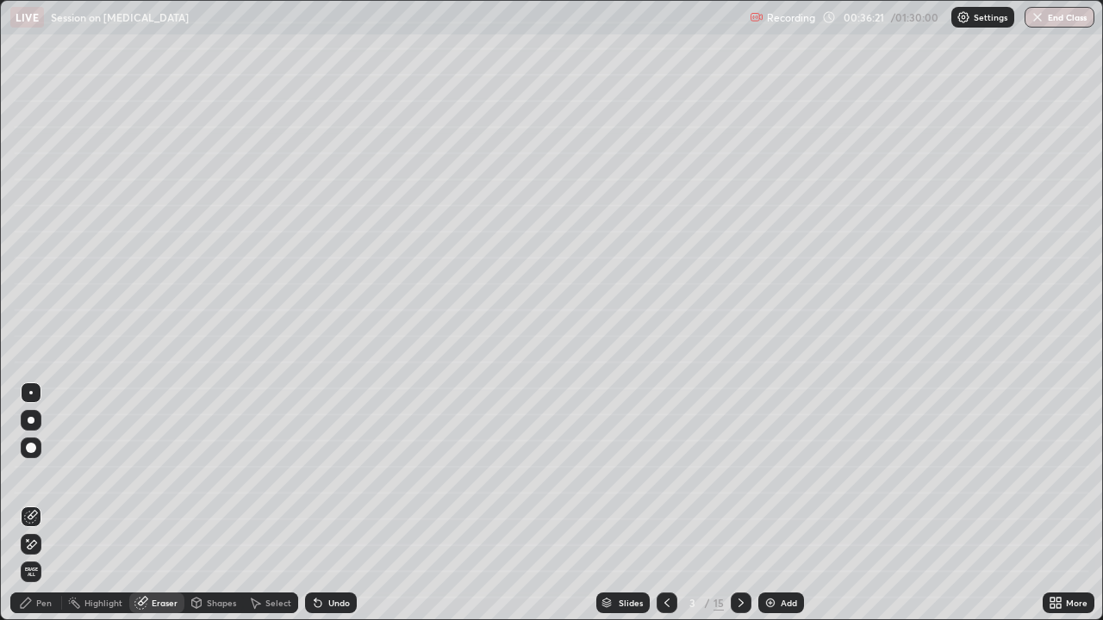
click at [45, 474] on div "Pen" at bounding box center [44, 603] width 16 height 9
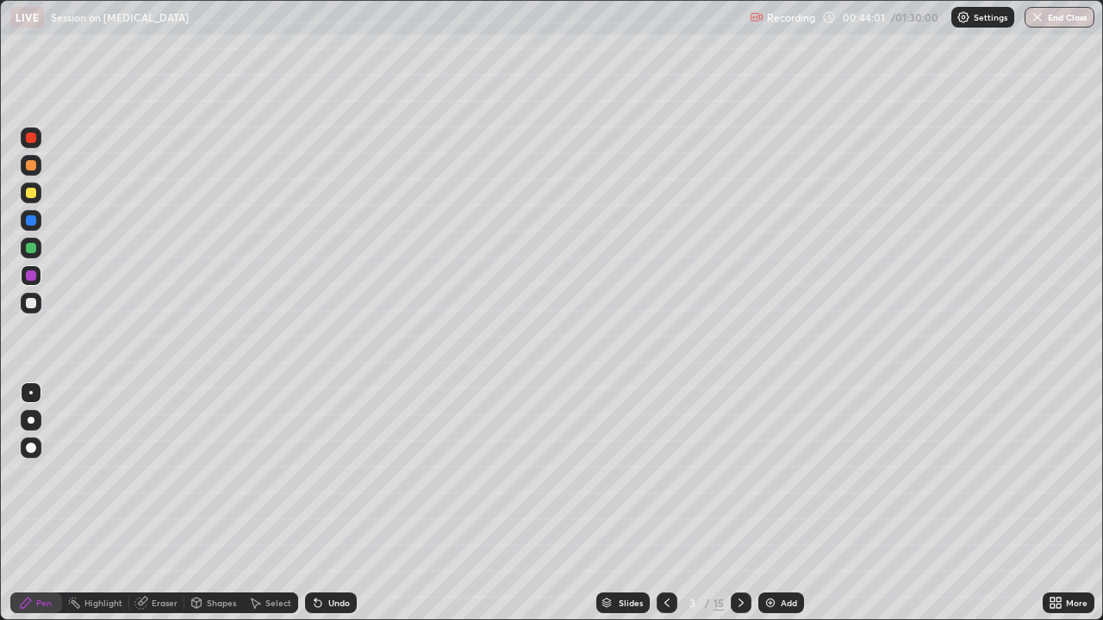
click at [35, 301] on div at bounding box center [31, 303] width 10 height 10
click at [30, 227] on div at bounding box center [31, 220] width 21 height 21
click at [741, 474] on icon at bounding box center [741, 603] width 14 height 14
click at [1040, 474] on div "Slides 4 / 15 Add" at bounding box center [700, 603] width 686 height 34
click at [228, 474] on div "Shapes" at bounding box center [213, 603] width 59 height 21
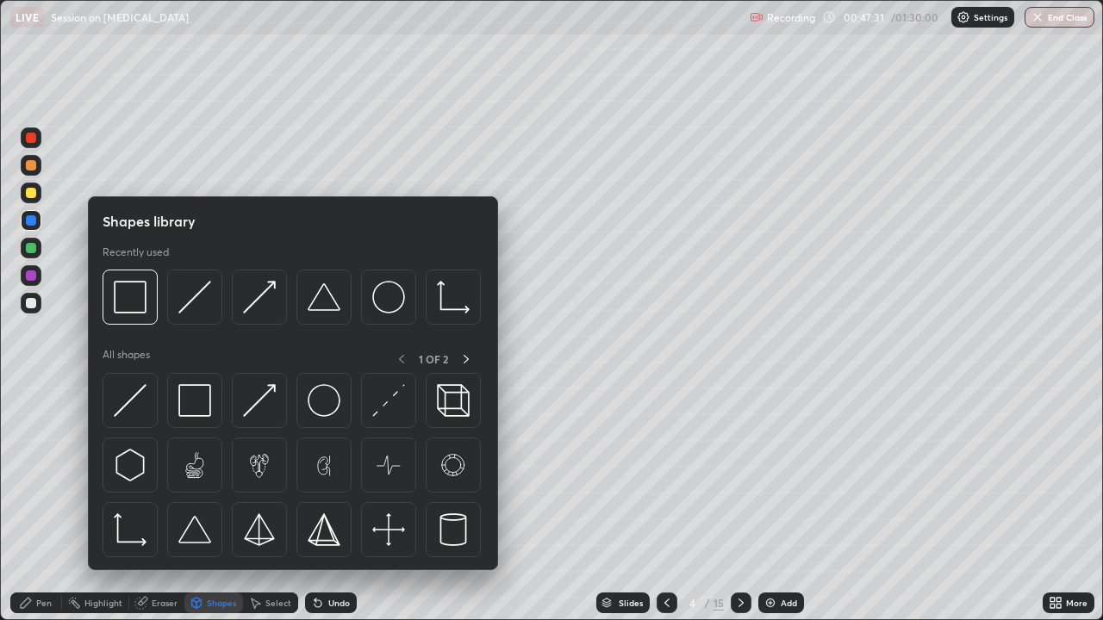
click at [162, 474] on div "Eraser" at bounding box center [156, 603] width 55 height 21
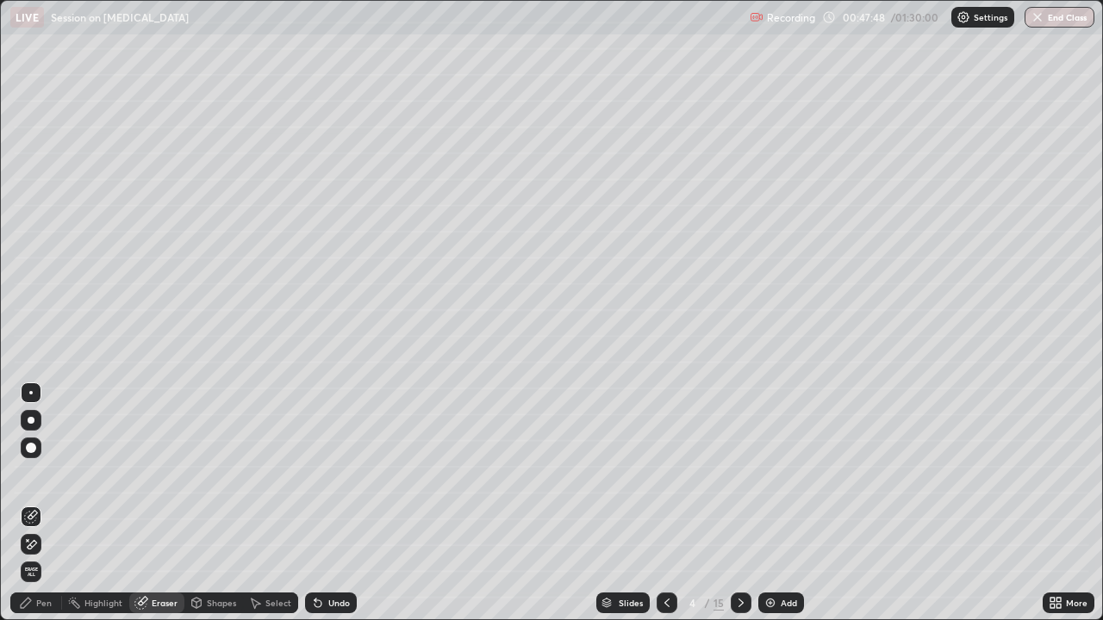
click at [46, 474] on div "Pen" at bounding box center [44, 603] width 16 height 9
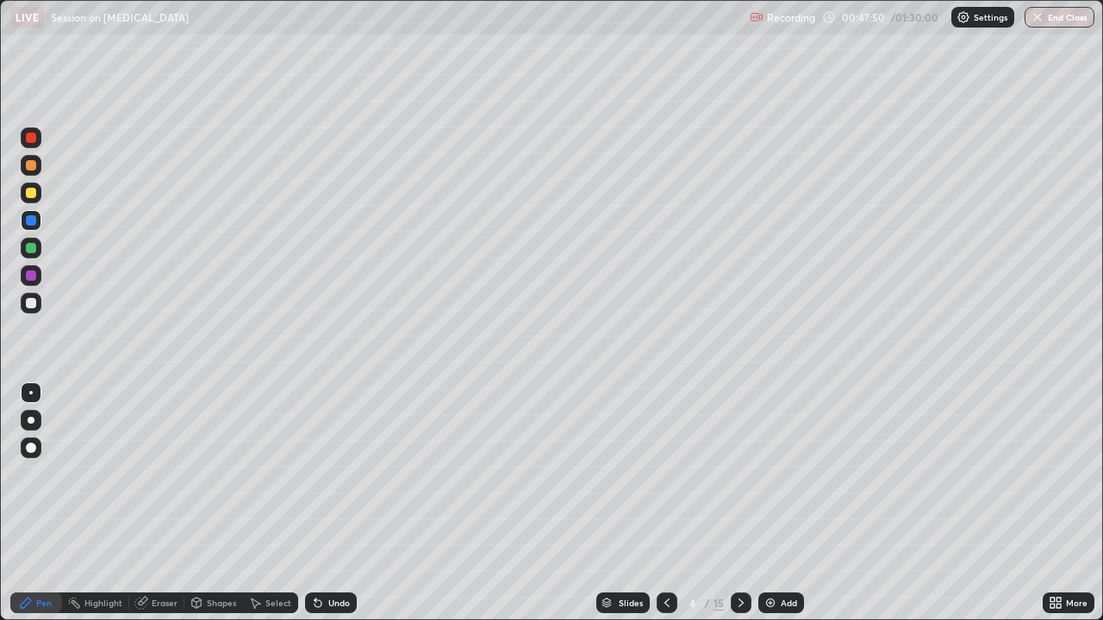
click at [37, 308] on div at bounding box center [31, 303] width 21 height 21
click at [734, 474] on icon at bounding box center [741, 603] width 14 height 14
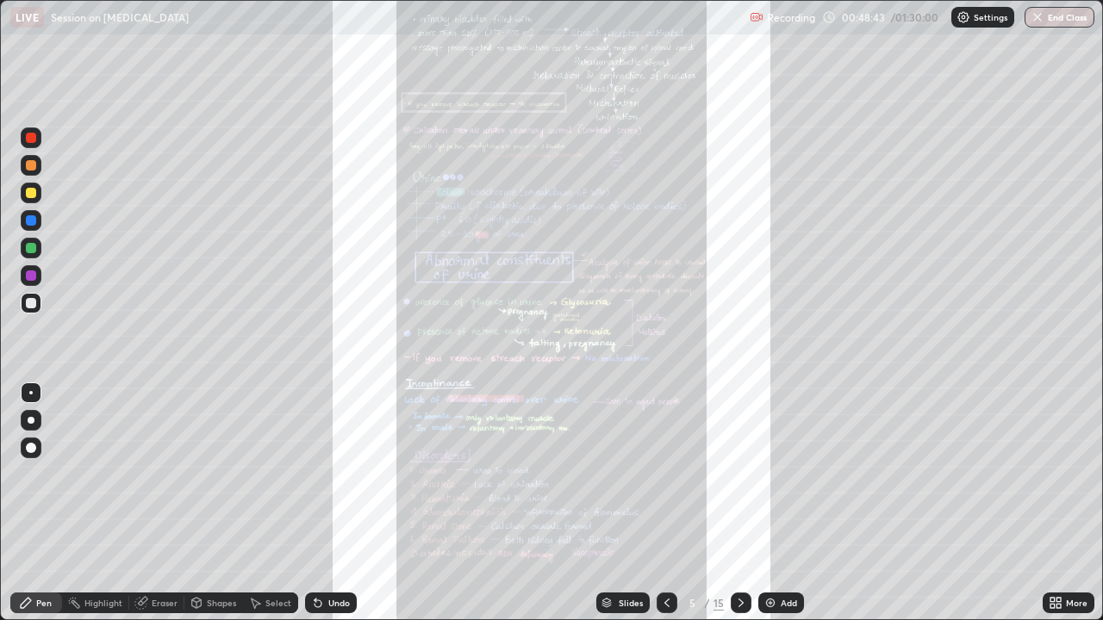
click at [736, 474] on icon at bounding box center [741, 603] width 14 height 14
click at [737, 474] on icon at bounding box center [741, 603] width 14 height 14
click at [612, 474] on div "Slides" at bounding box center [622, 603] width 53 height 21
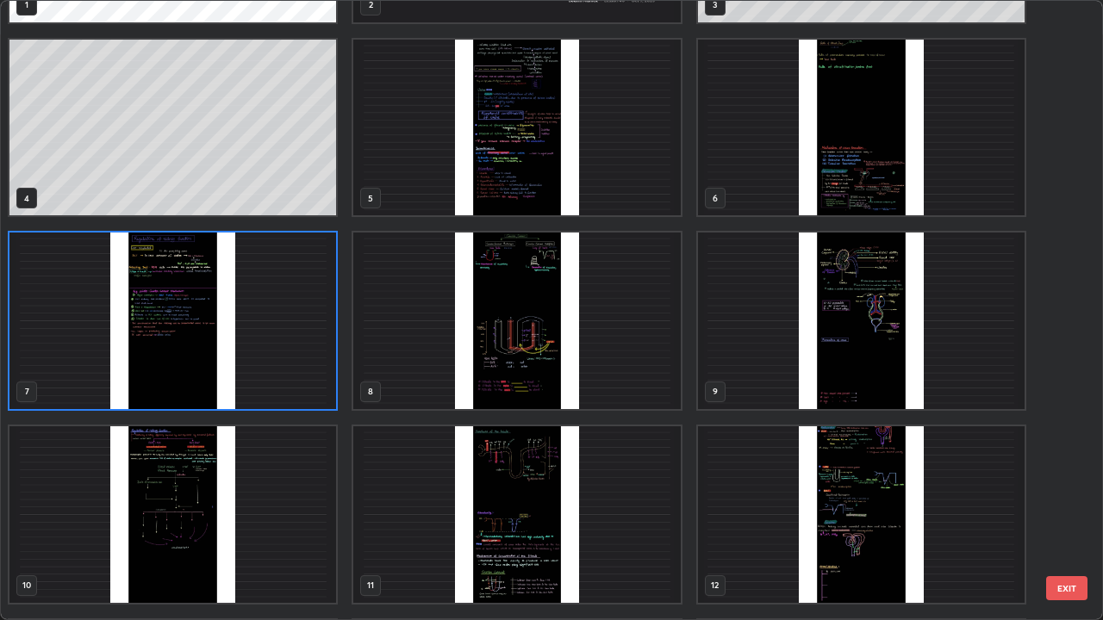
scroll to position [183, 0]
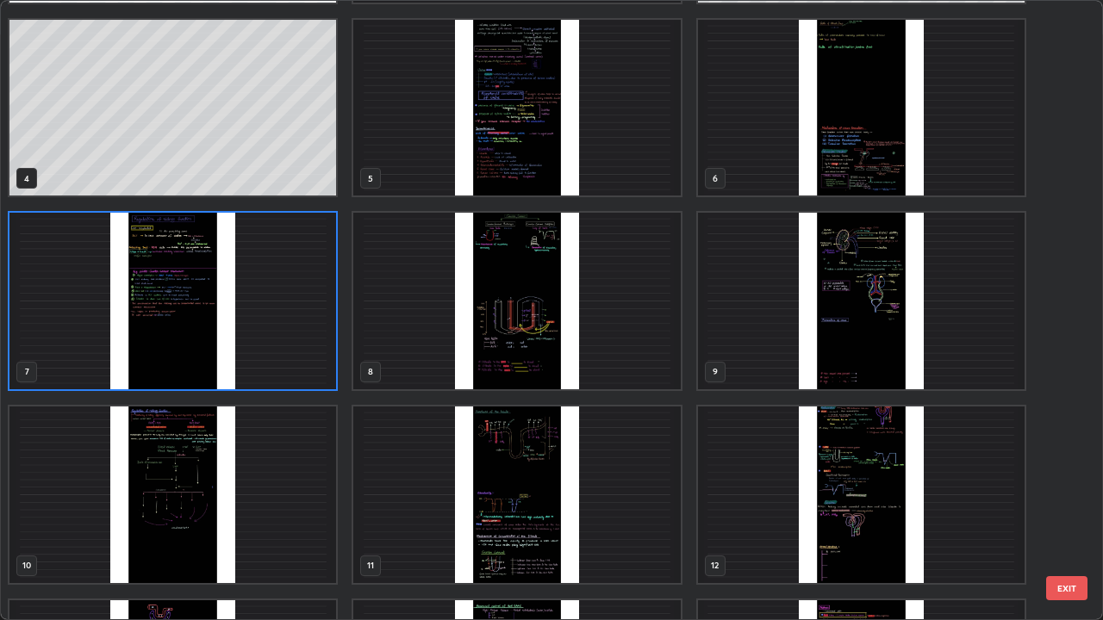
click at [811, 367] on img "grid" at bounding box center [861, 301] width 326 height 177
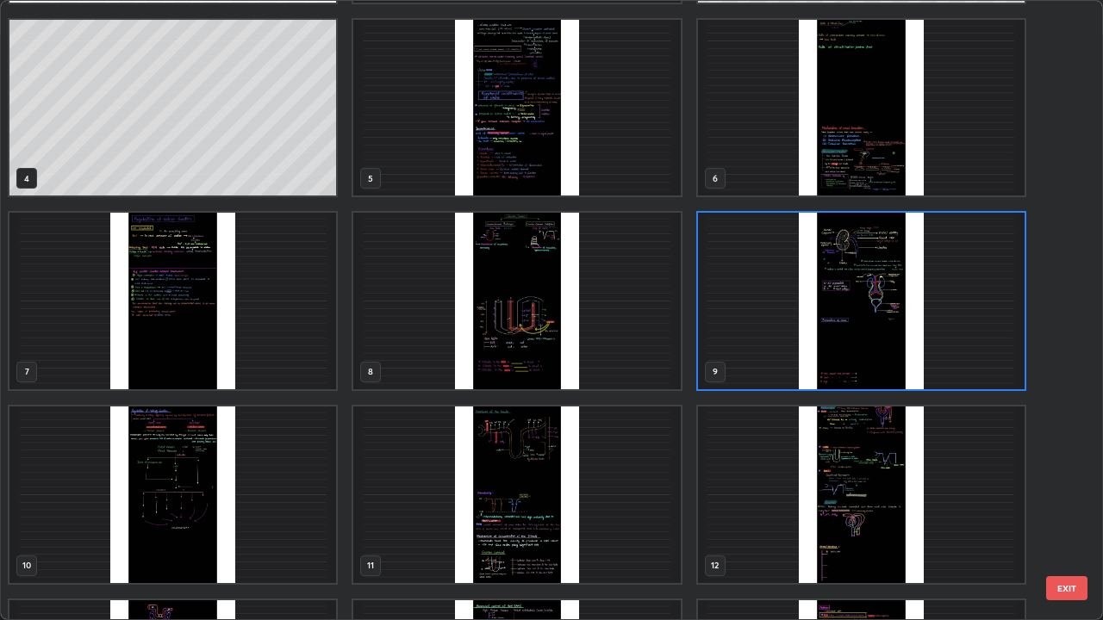
click at [804, 371] on img "grid" at bounding box center [861, 301] width 326 height 177
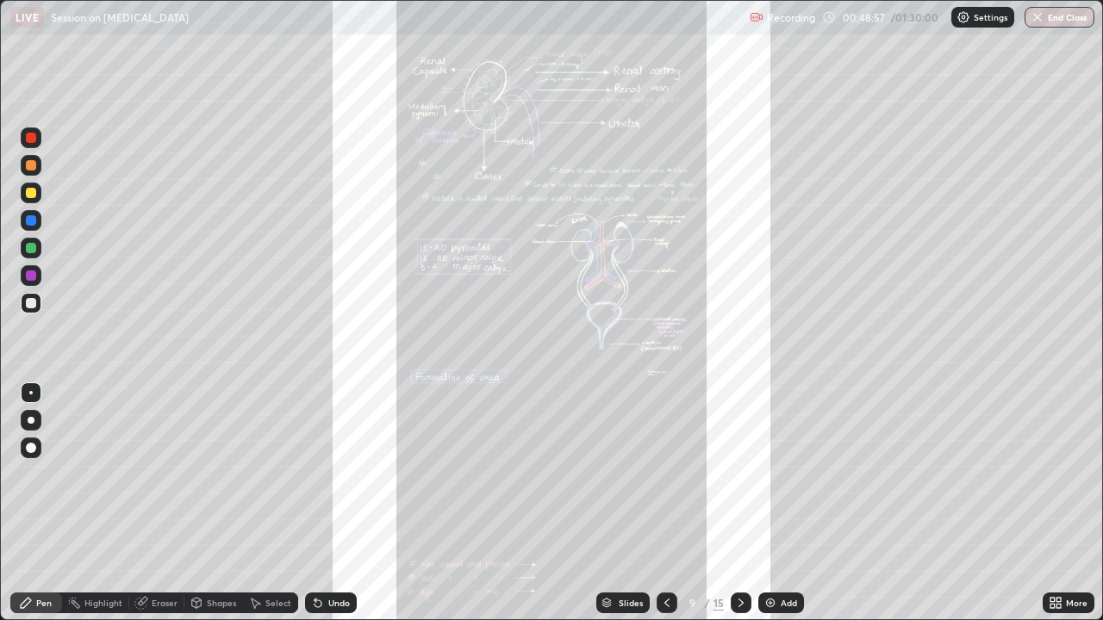
click at [1073, 474] on div "More" at bounding box center [1068, 603] width 52 height 21
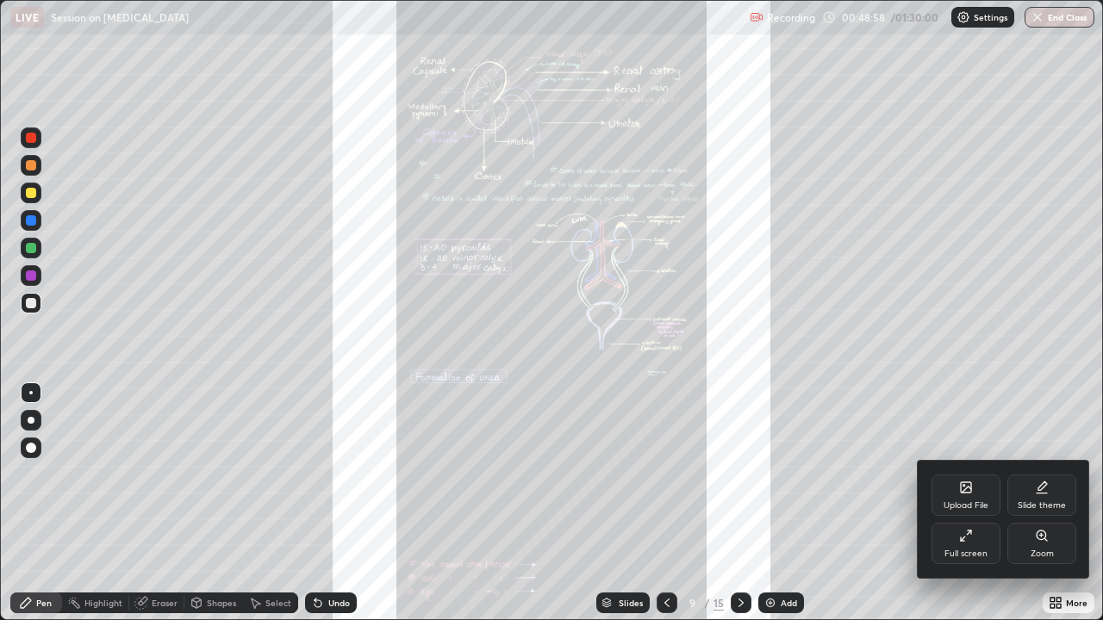
click at [1030, 474] on div "Zoom" at bounding box center [1041, 543] width 69 height 41
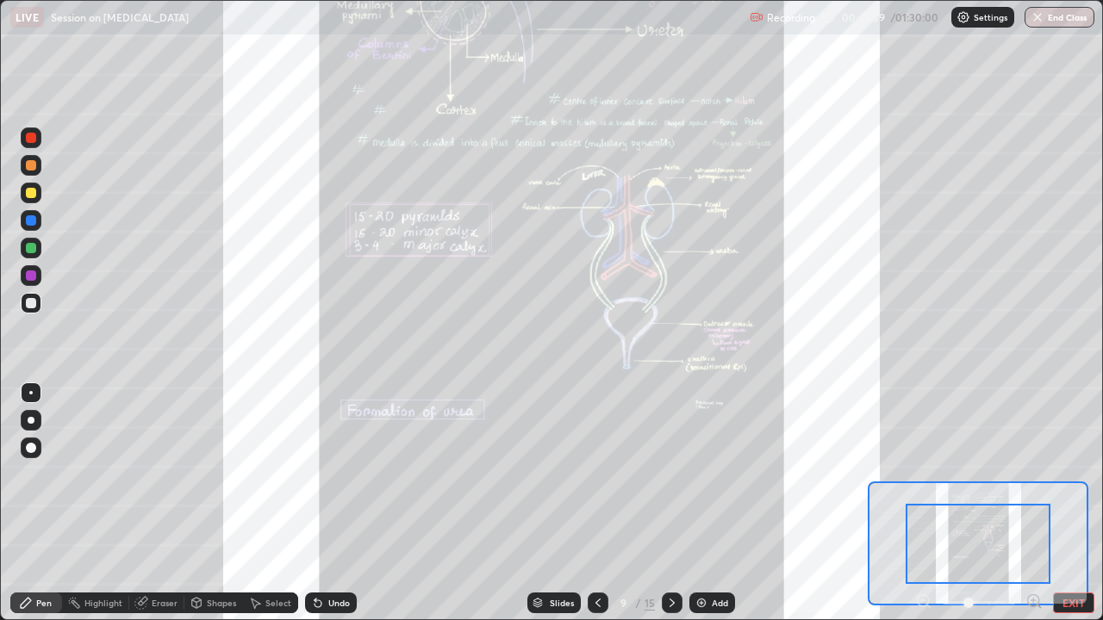
click at [1033, 474] on icon at bounding box center [1033, 600] width 4 height 0
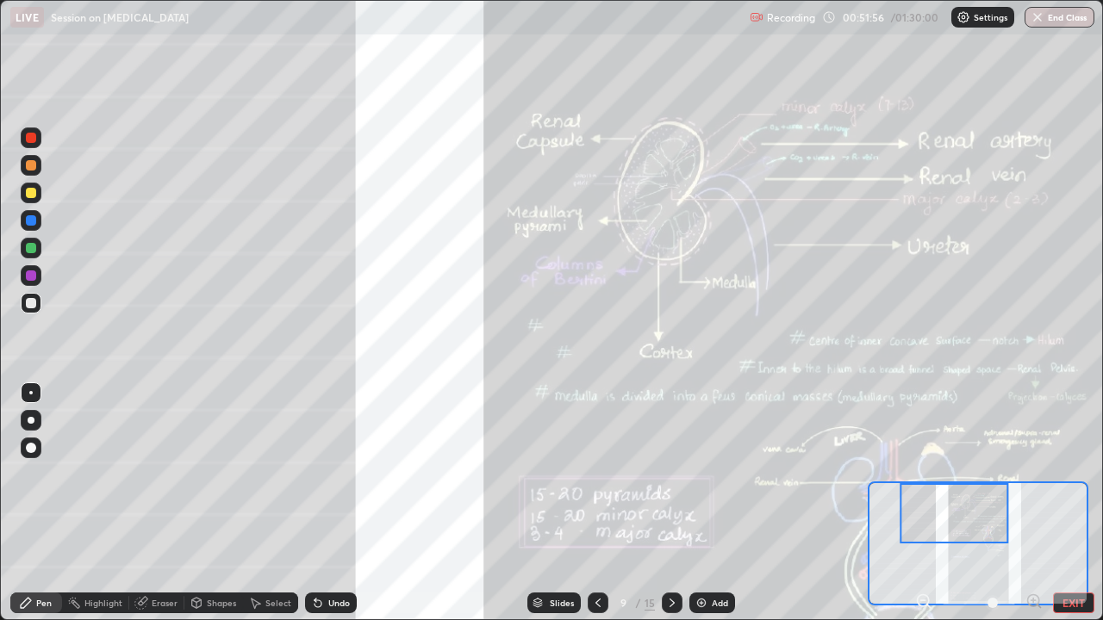
click at [1029, 474] on icon at bounding box center [1033, 601] width 17 height 17
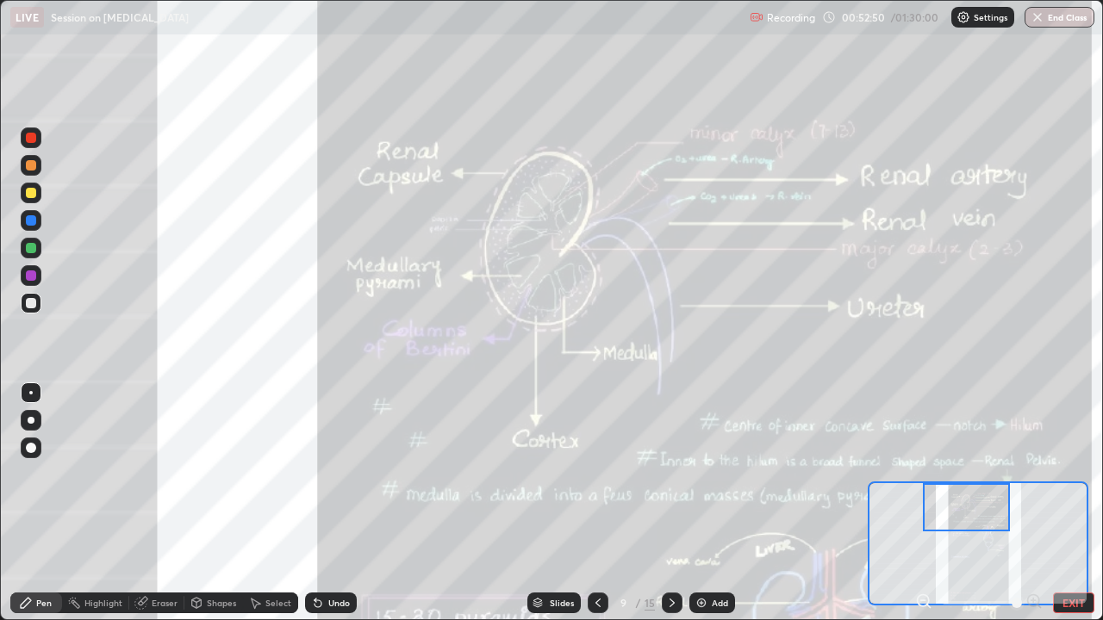
click at [90, 474] on div "Highlight" at bounding box center [103, 603] width 38 height 9
click at [28, 474] on icon at bounding box center [31, 544] width 14 height 14
click at [29, 282] on div at bounding box center [31, 275] width 21 height 21
click at [333, 474] on div "Undo" at bounding box center [339, 603] width 22 height 9
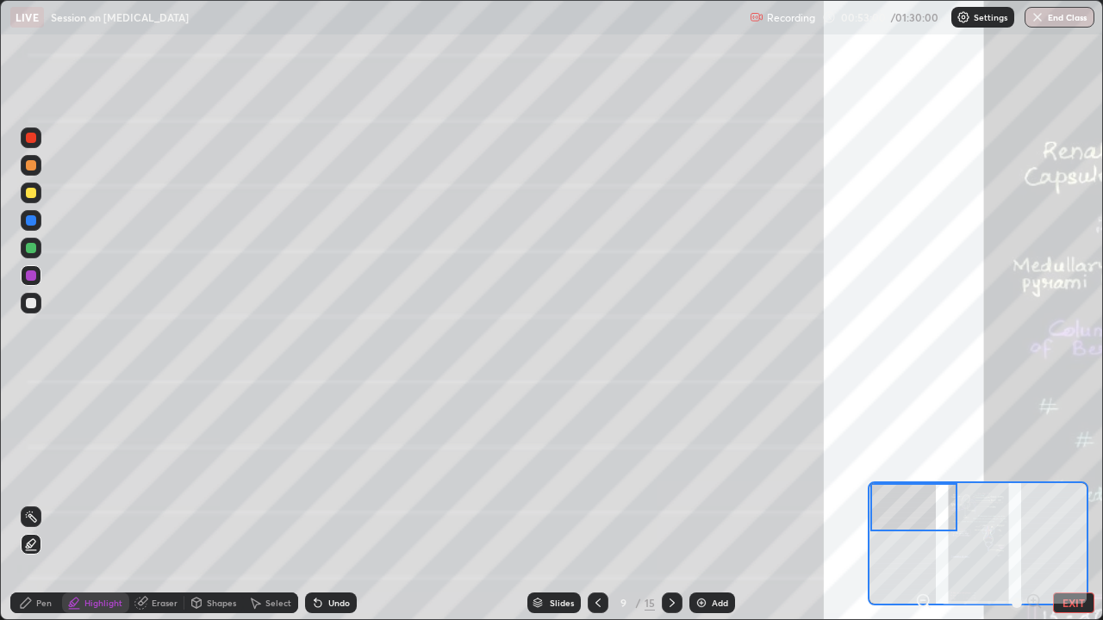
click at [58, 474] on div "Pen" at bounding box center [36, 603] width 52 height 21
click at [23, 250] on div at bounding box center [31, 248] width 21 height 21
click at [315, 474] on icon at bounding box center [317, 603] width 7 height 7
click at [112, 474] on div "Highlight" at bounding box center [103, 603] width 38 height 9
click at [39, 474] on div "Pen" at bounding box center [44, 603] width 16 height 9
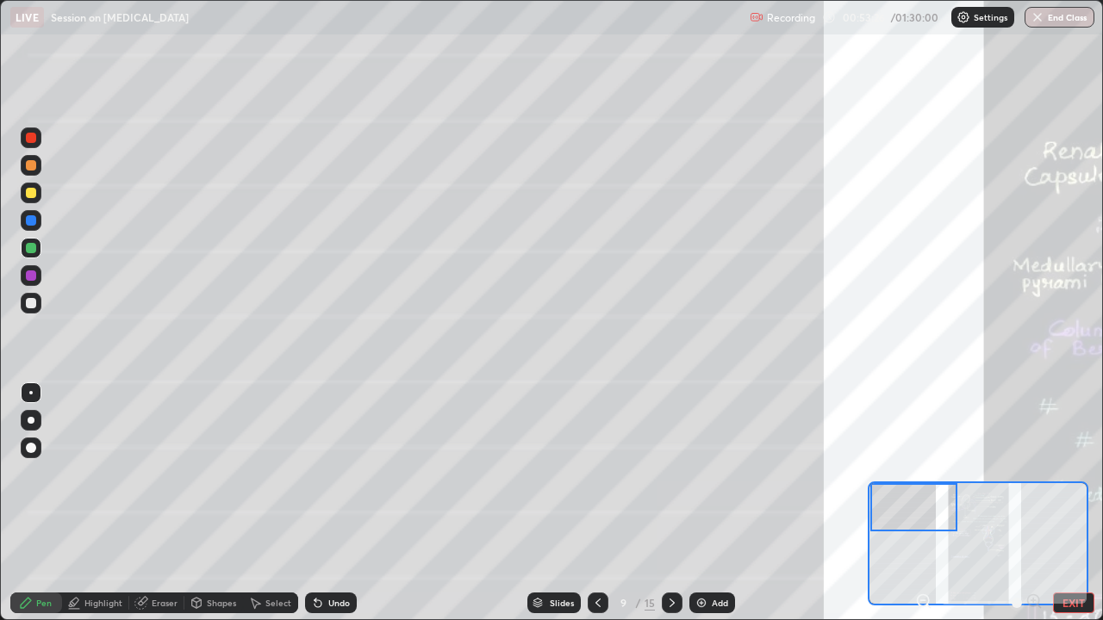
click at [28, 295] on div at bounding box center [31, 303] width 21 height 21
click at [28, 225] on div at bounding box center [31, 220] width 10 height 10
click at [30, 192] on div at bounding box center [31, 193] width 10 height 10
click at [34, 165] on div at bounding box center [31, 165] width 10 height 10
click at [35, 195] on div at bounding box center [31, 193] width 10 height 10
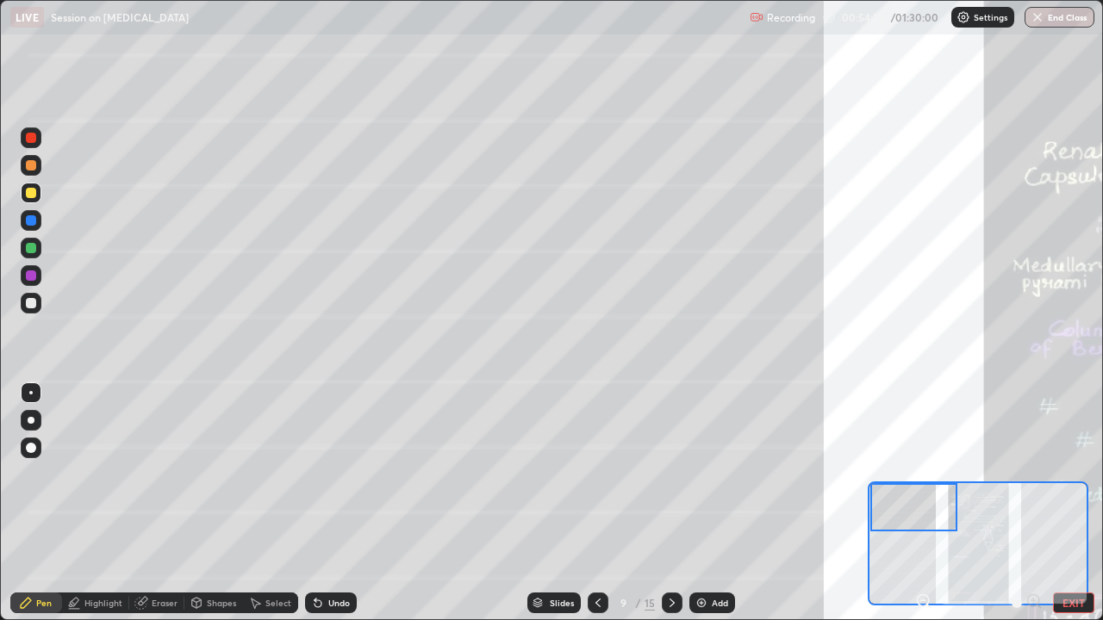
click at [40, 171] on div at bounding box center [31, 165] width 21 height 21
click at [31, 136] on div at bounding box center [31, 138] width 10 height 10
click at [330, 474] on div "Undo" at bounding box center [339, 603] width 22 height 9
click at [335, 474] on div "Undo" at bounding box center [339, 603] width 22 height 9
click at [38, 227] on div at bounding box center [31, 220] width 21 height 21
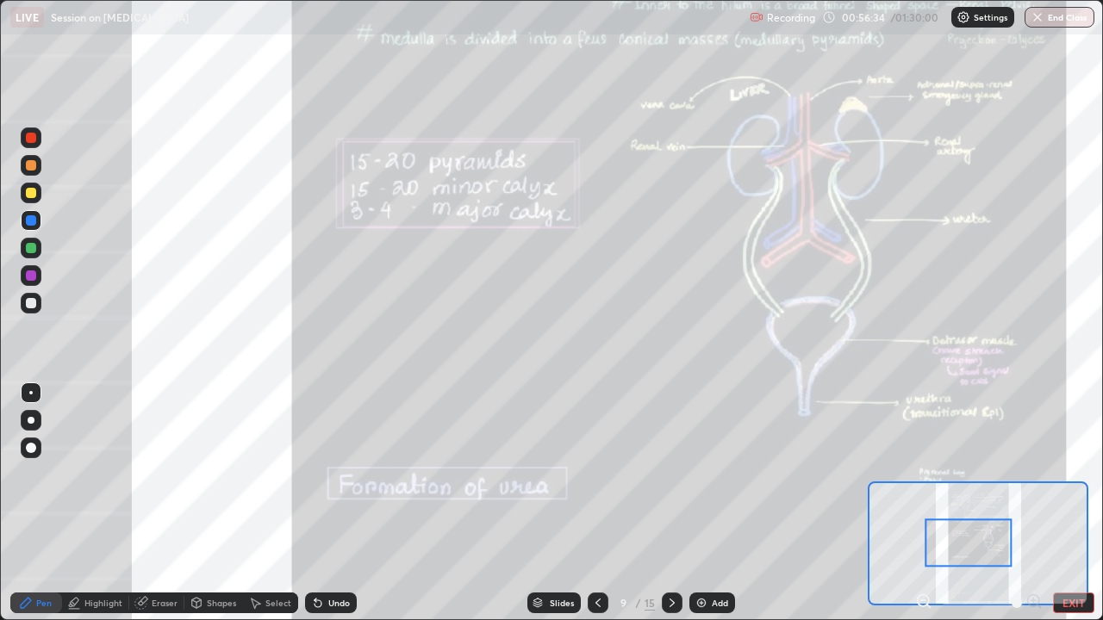
click at [598, 474] on icon at bounding box center [597, 603] width 5 height 9
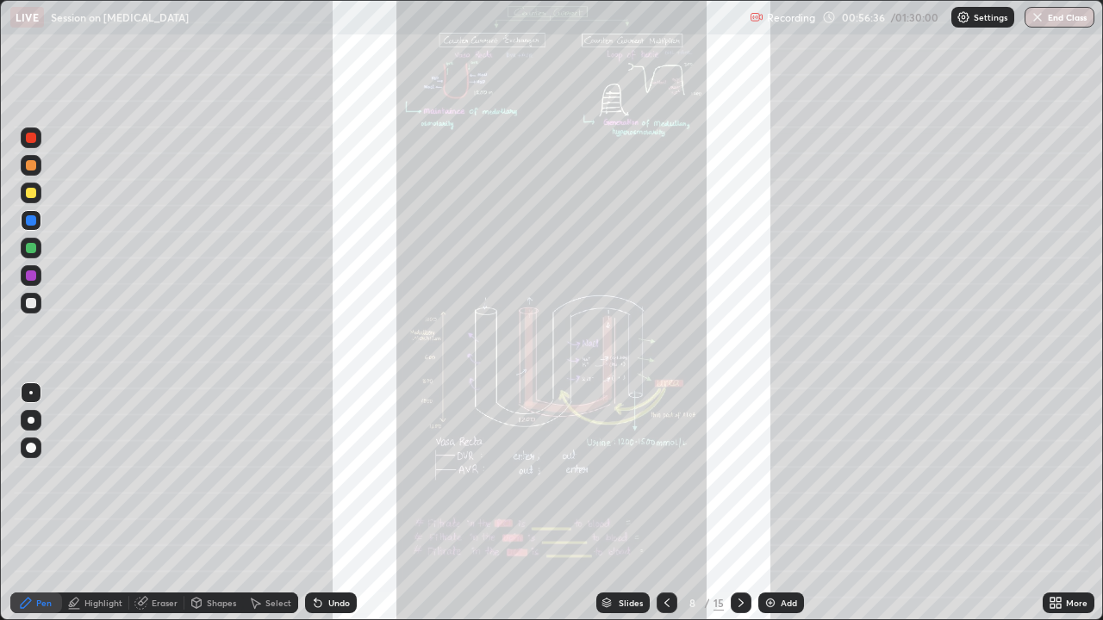
click at [633, 474] on div "Slides" at bounding box center [630, 603] width 24 height 9
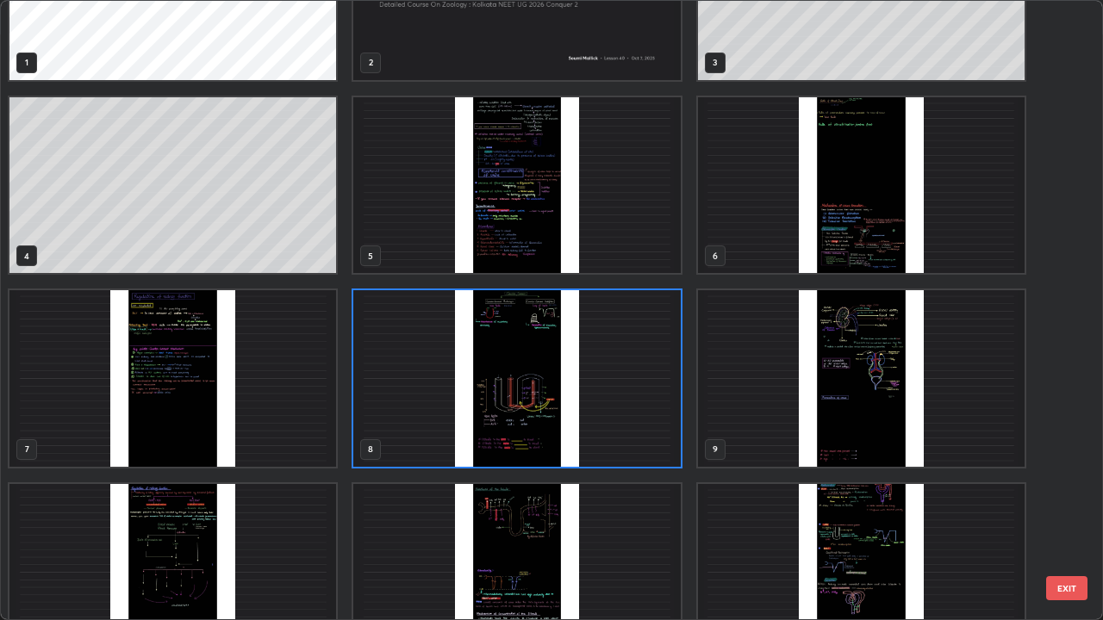
scroll to position [0, 0]
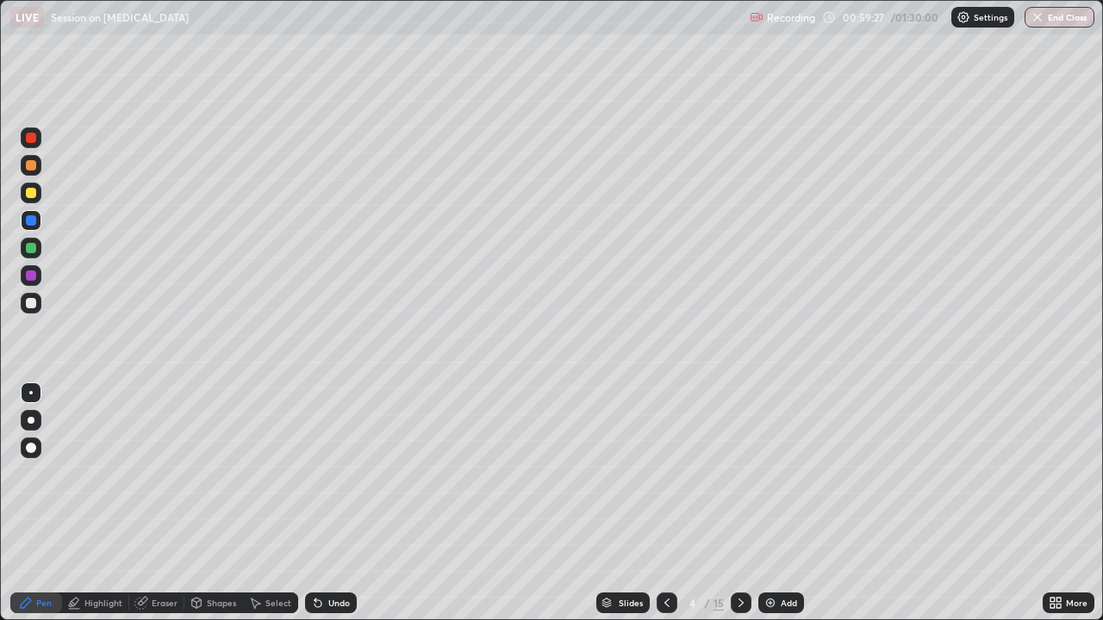
click at [622, 474] on div "Slides" at bounding box center [622, 603] width 53 height 21
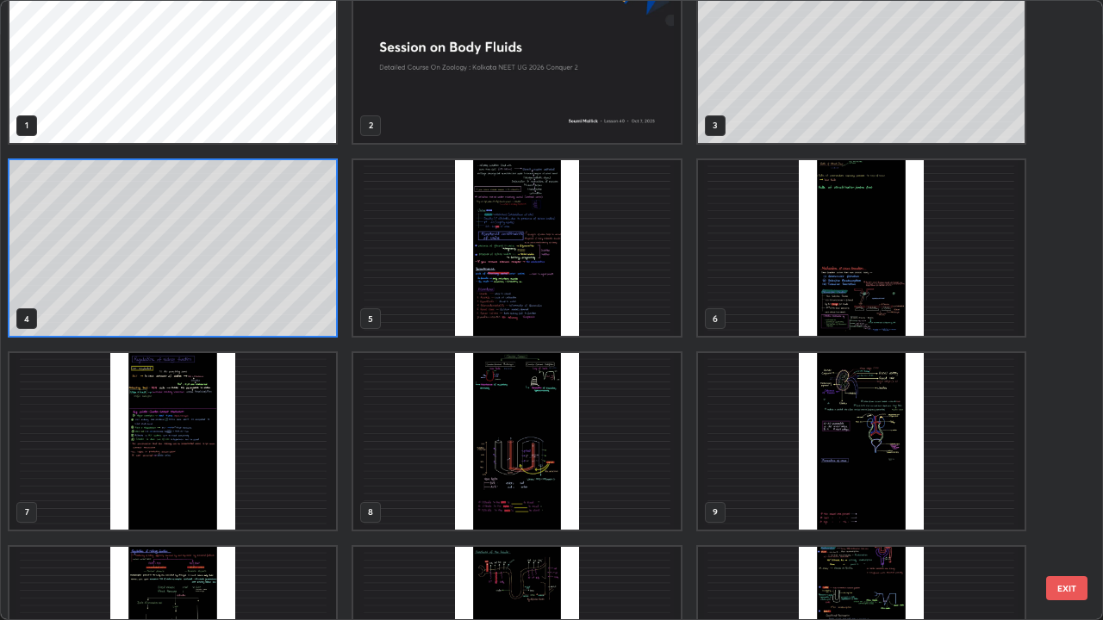
scroll to position [47, 0]
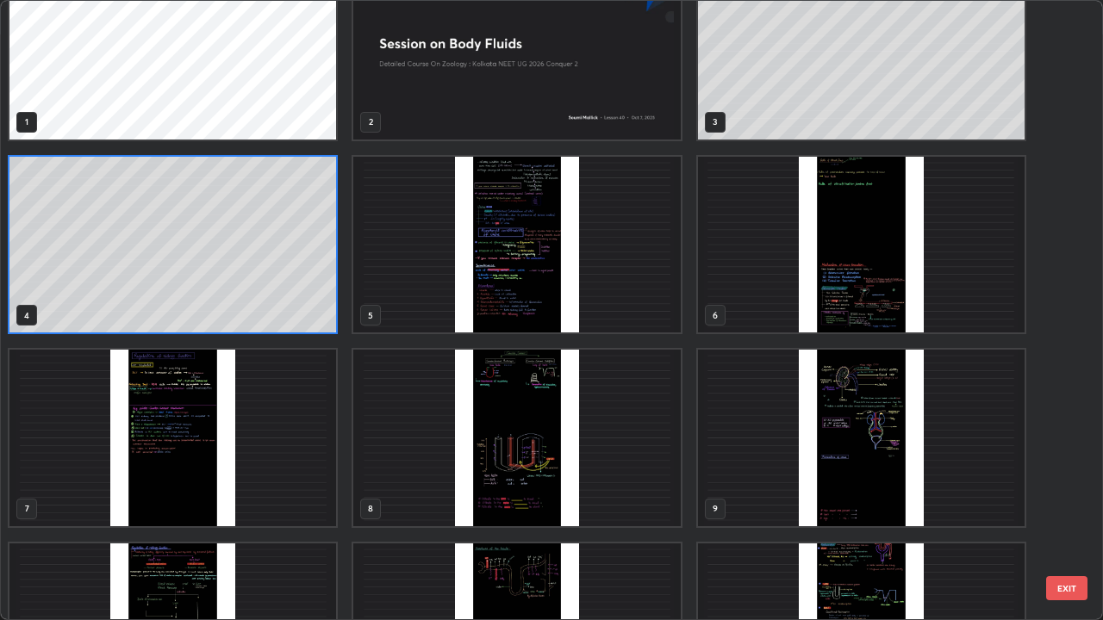
click at [849, 291] on img "grid" at bounding box center [861, 245] width 326 height 177
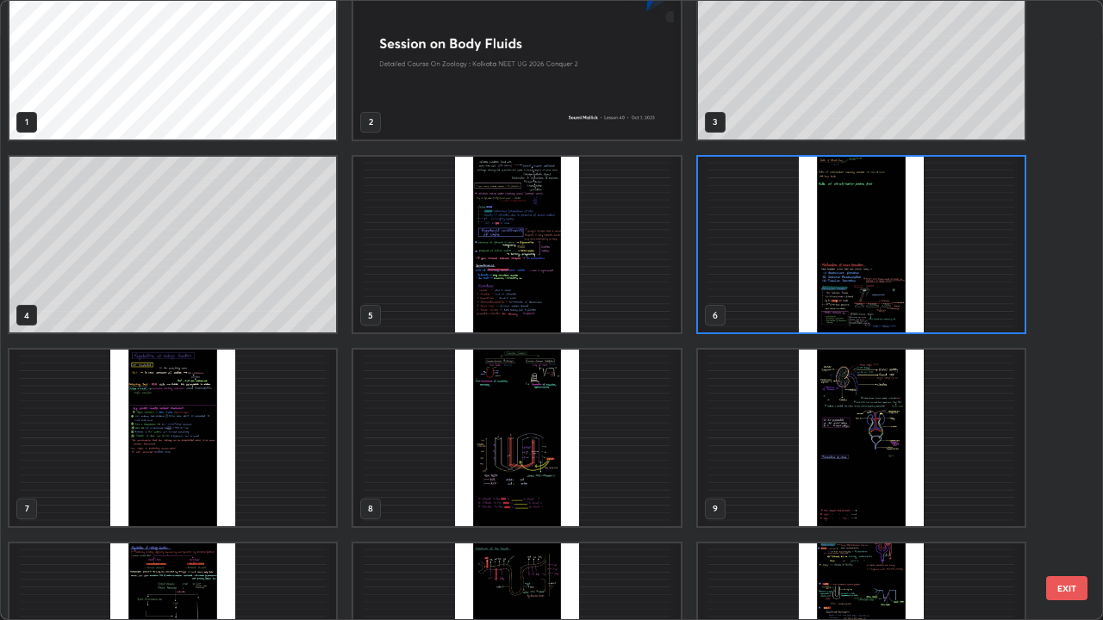
click at [841, 309] on img "grid" at bounding box center [861, 245] width 326 height 177
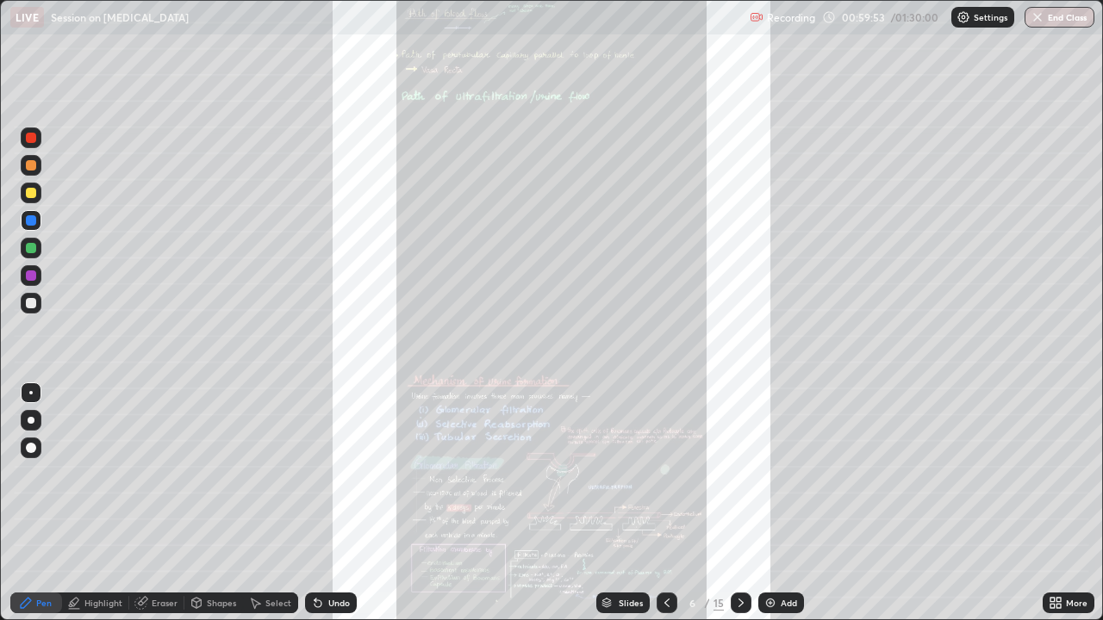
click at [35, 304] on div at bounding box center [31, 303] width 10 height 10
click at [631, 474] on div "Slides" at bounding box center [622, 603] width 53 height 21
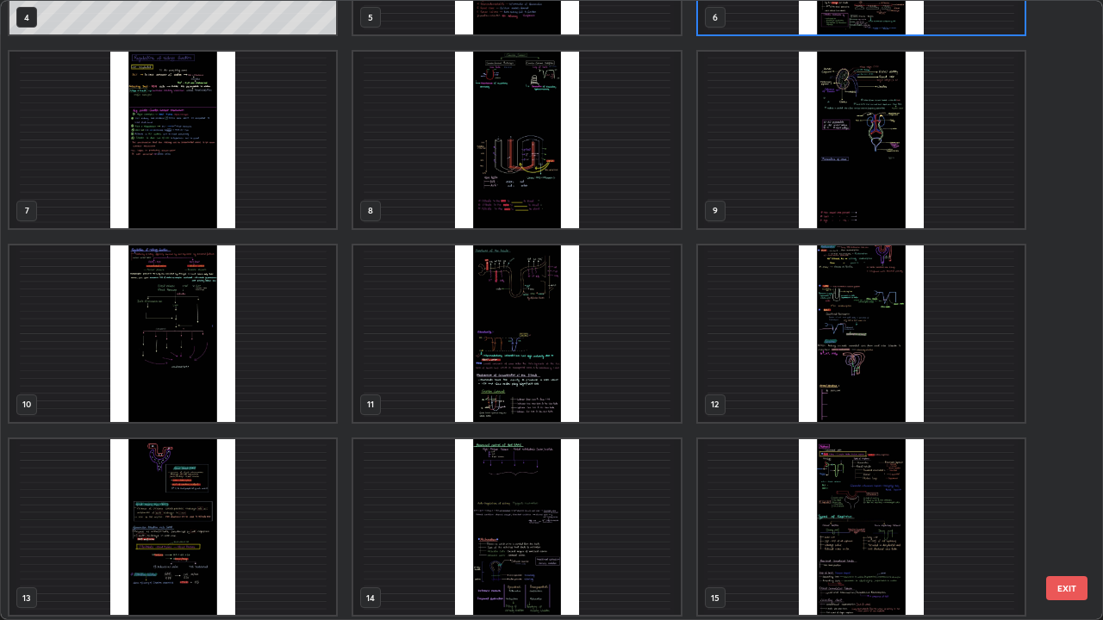
scroll to position [349, 0]
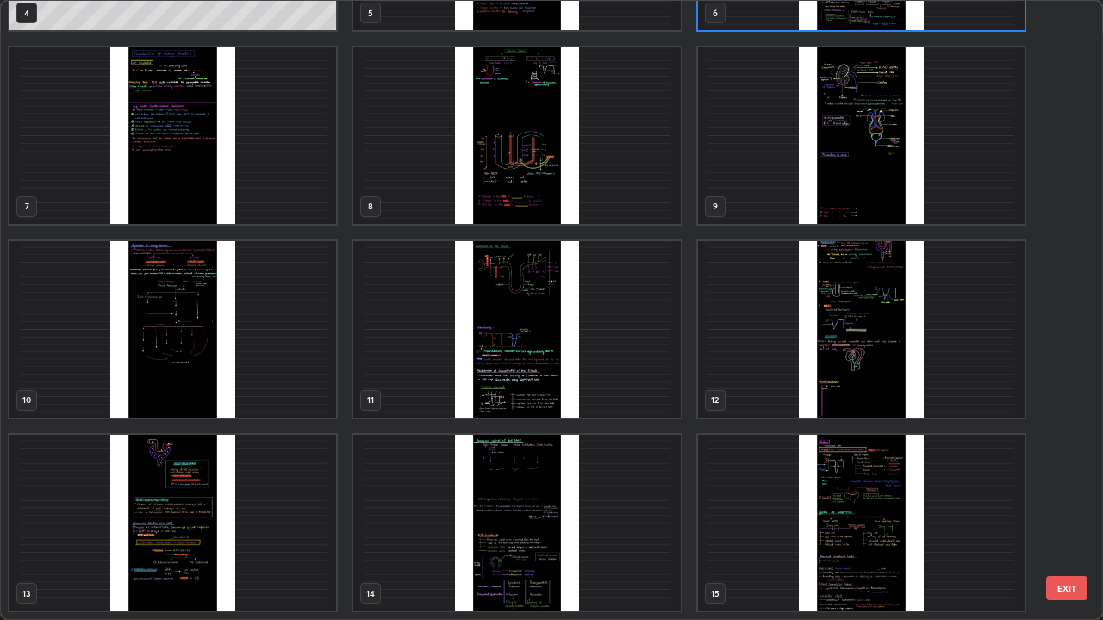
click at [747, 474] on img "grid" at bounding box center [861, 523] width 326 height 177
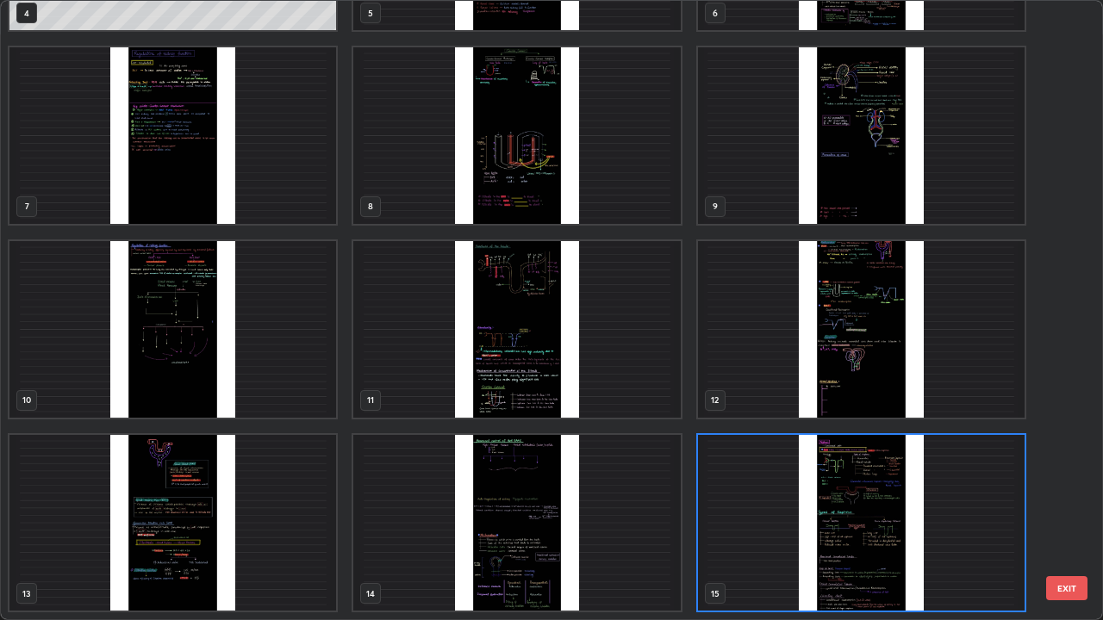
click at [749, 474] on img "grid" at bounding box center [861, 523] width 326 height 177
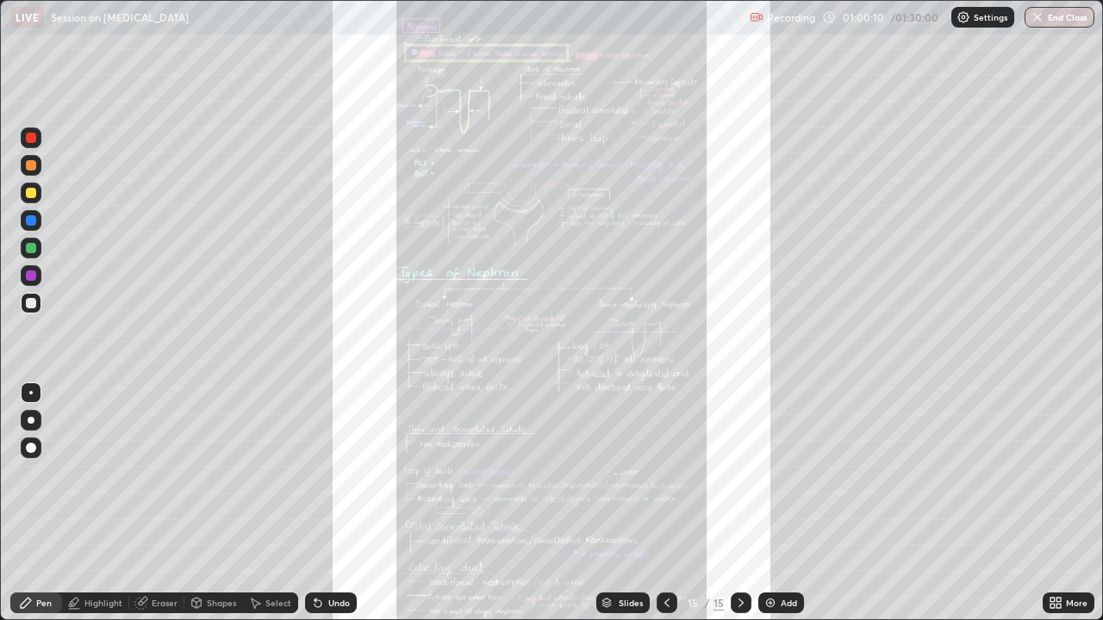
click at [629, 474] on div "Slides" at bounding box center [630, 603] width 24 height 9
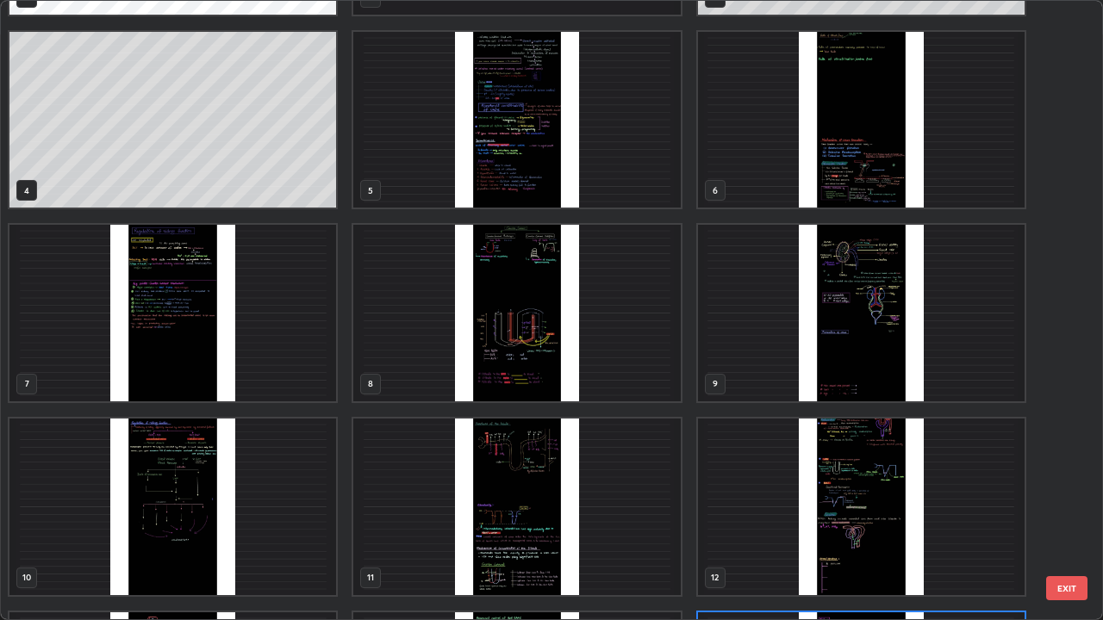
scroll to position [177, 0]
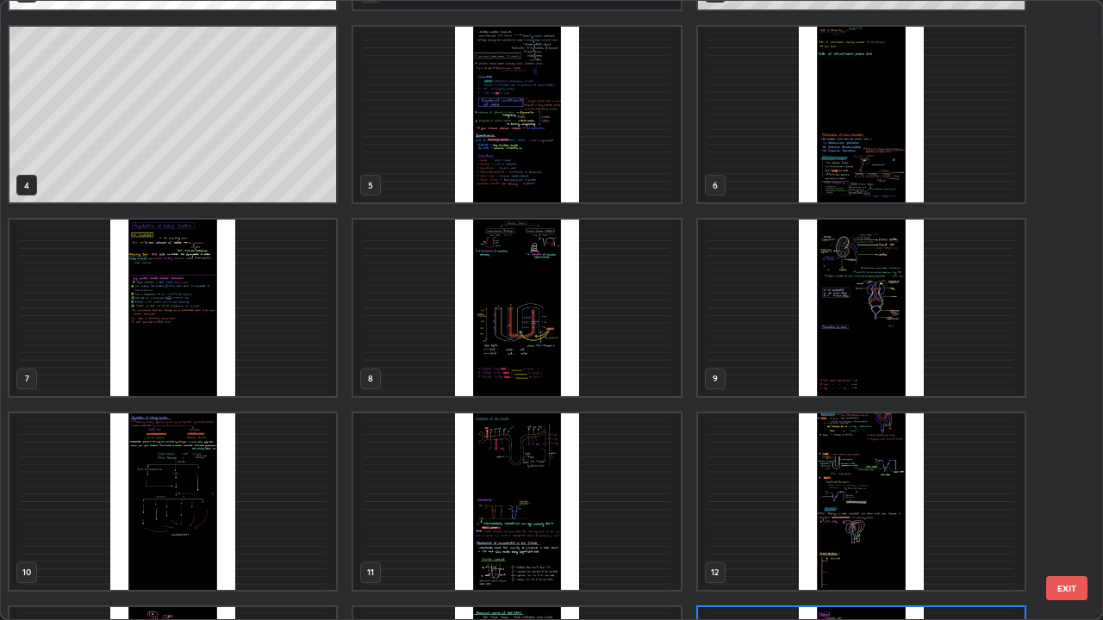
click at [805, 169] on img "grid" at bounding box center [861, 115] width 326 height 177
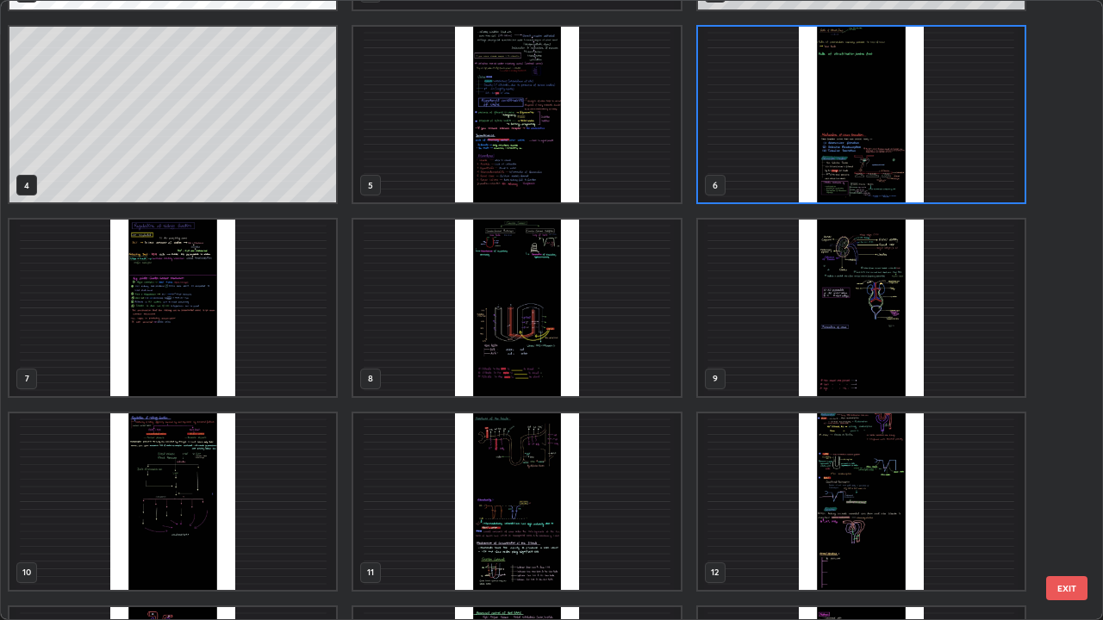
click at [795, 172] on img "grid" at bounding box center [861, 115] width 326 height 177
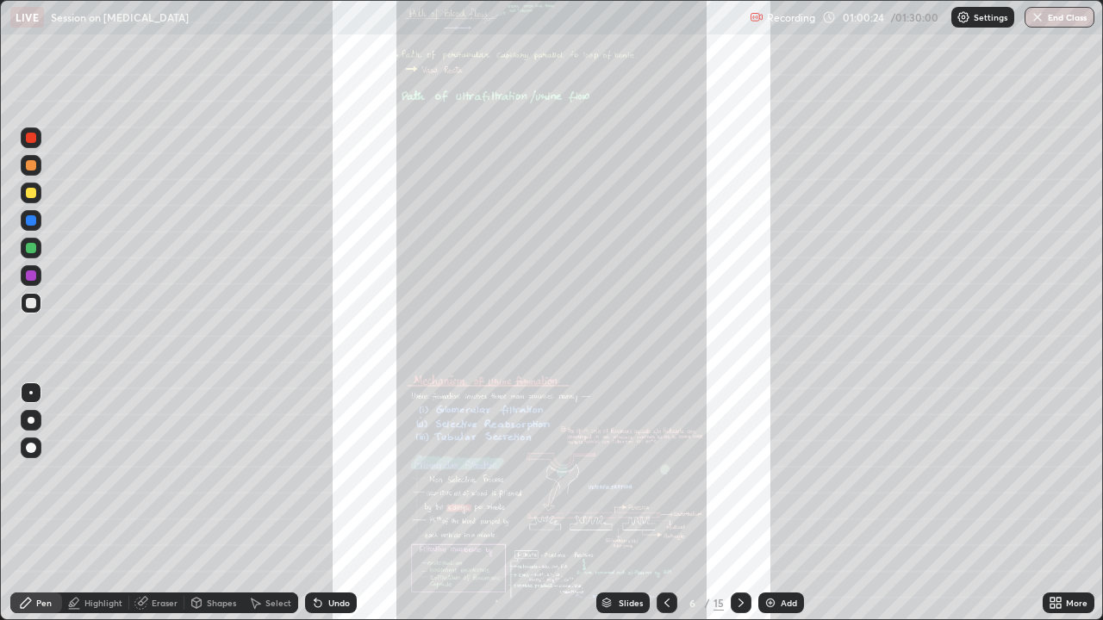
click at [1056, 474] on icon at bounding box center [1058, 600] width 4 height 4
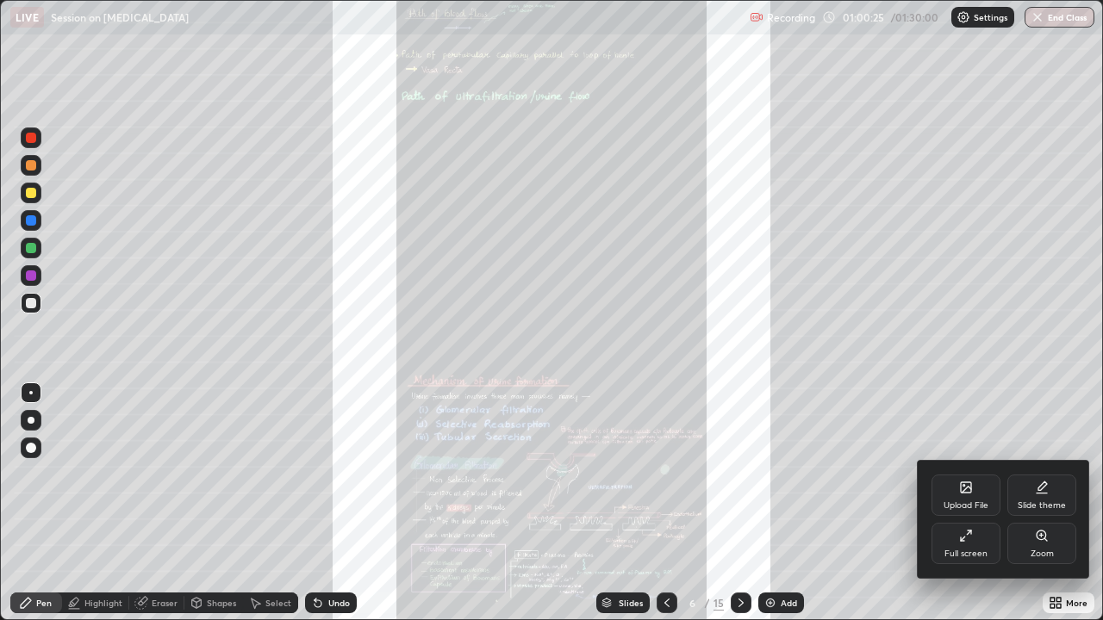
click at [1040, 474] on div "Zoom" at bounding box center [1041, 554] width 23 height 9
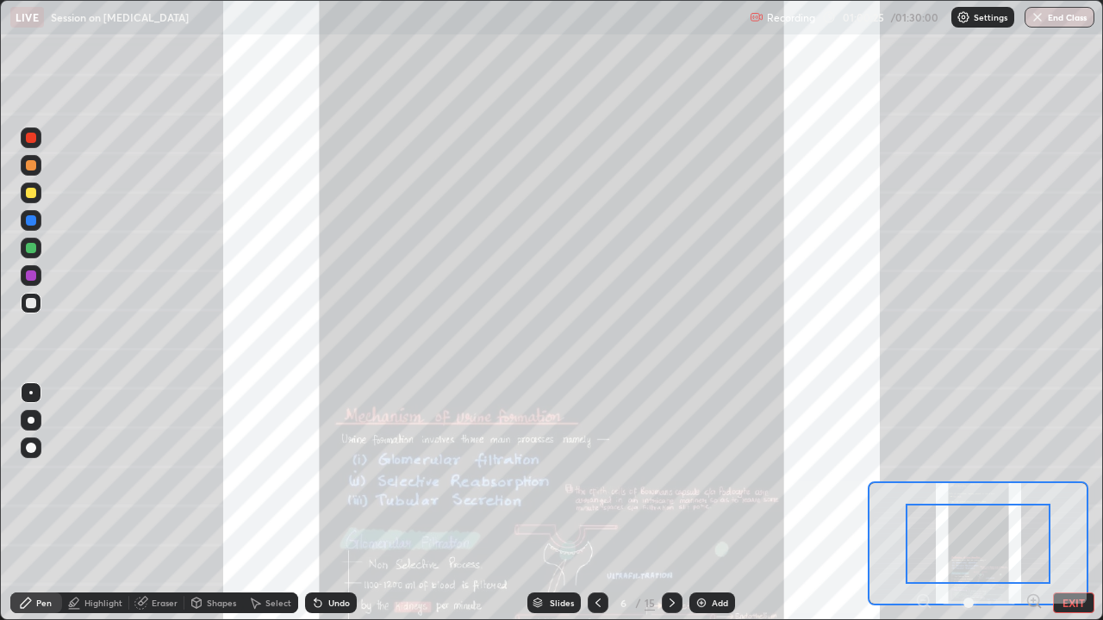
click at [1022, 474] on div at bounding box center [978, 603] width 127 height 21
click at [1038, 474] on icon at bounding box center [1033, 600] width 11 height 11
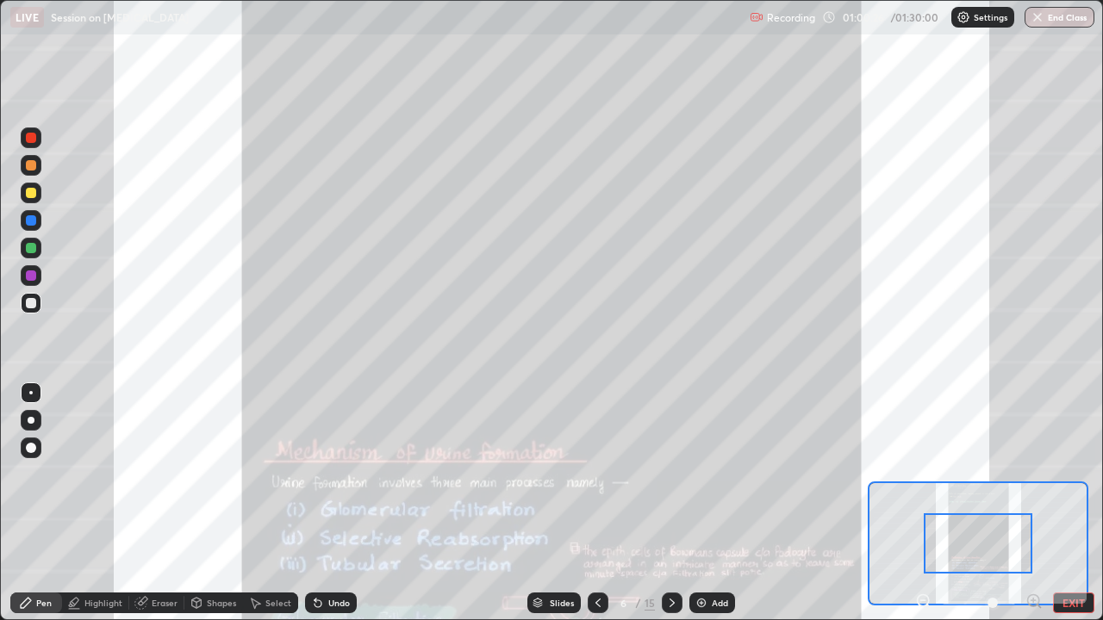
click at [1041, 474] on icon at bounding box center [1033, 601] width 17 height 17
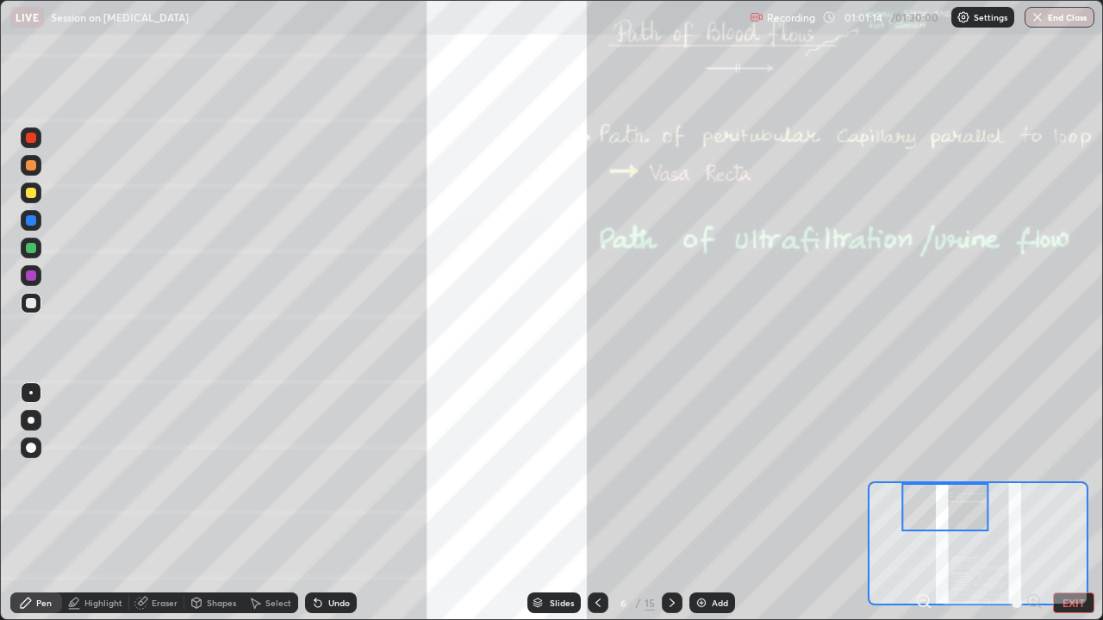
click at [28, 172] on div at bounding box center [31, 165] width 21 height 21
click at [38, 138] on div at bounding box center [31, 137] width 21 height 21
click at [38, 165] on div at bounding box center [31, 165] width 21 height 21
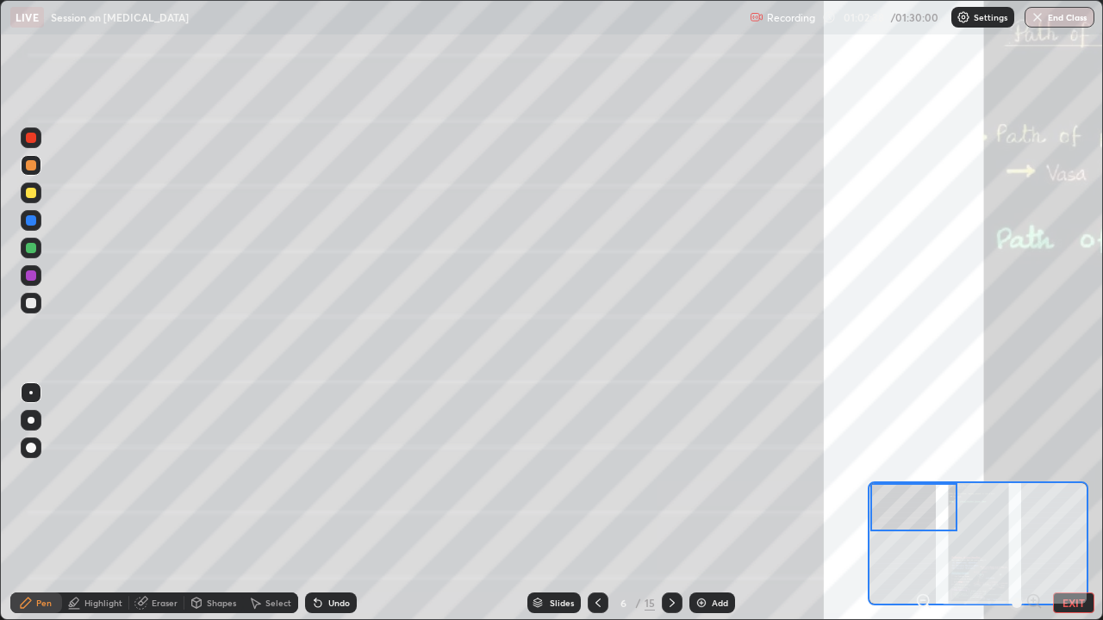
click at [927, 474] on icon at bounding box center [923, 601] width 17 height 17
click at [928, 474] on icon at bounding box center [928, 606] width 3 height 3
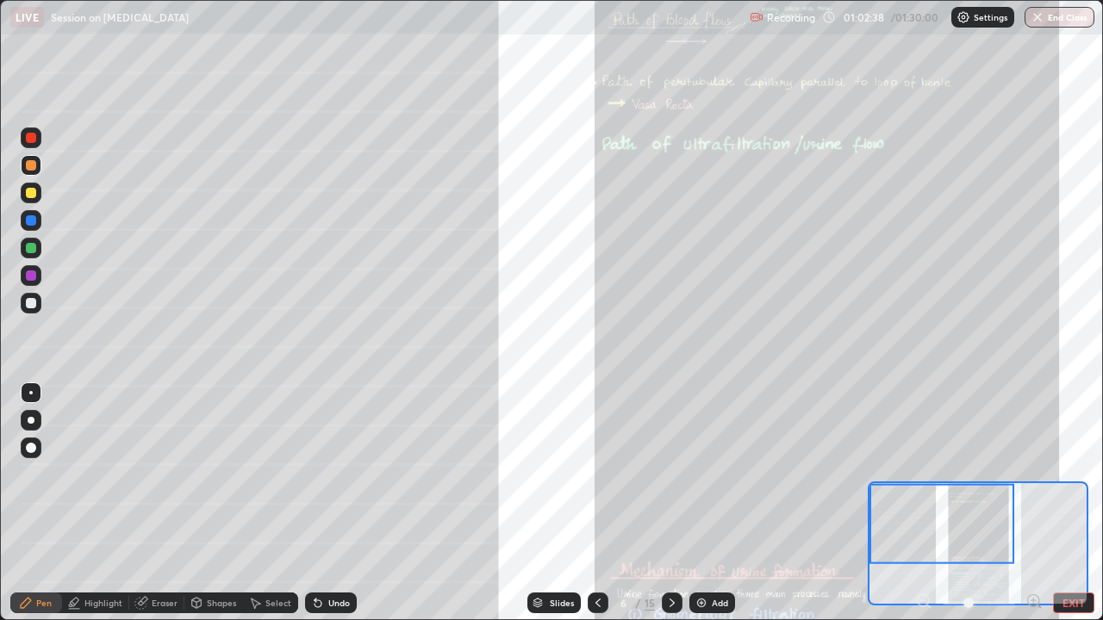
click at [926, 474] on div at bounding box center [978, 603] width 127 height 21
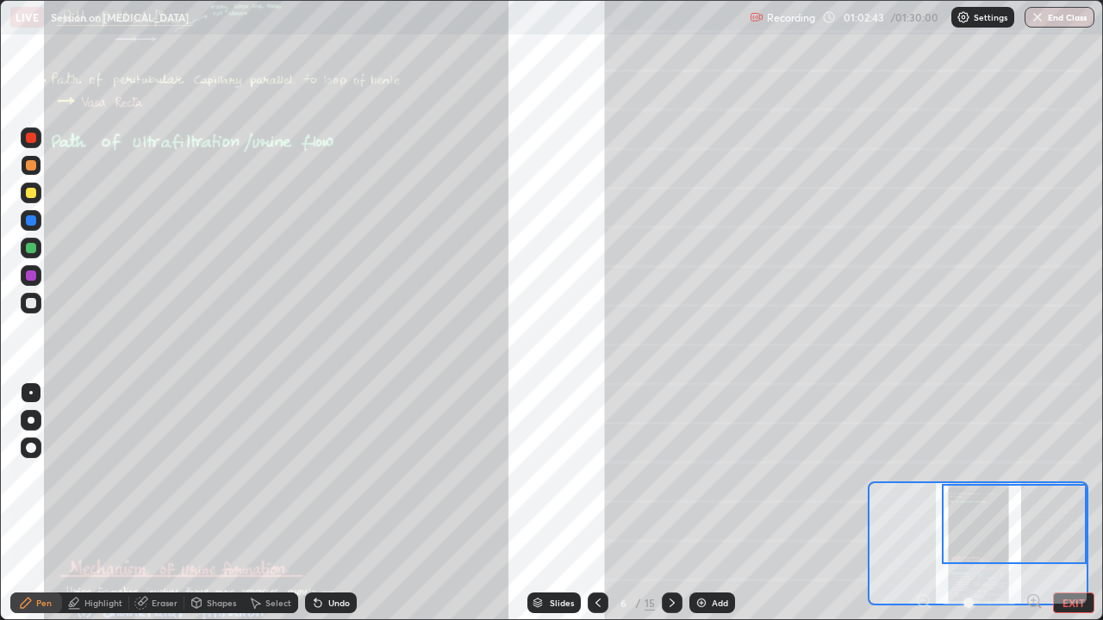
click at [37, 222] on div at bounding box center [31, 220] width 21 height 21
click at [31, 283] on div at bounding box center [31, 275] width 21 height 21
click at [29, 139] on div at bounding box center [31, 138] width 10 height 10
click at [32, 224] on div at bounding box center [31, 220] width 10 height 10
click at [29, 307] on div at bounding box center [31, 303] width 10 height 10
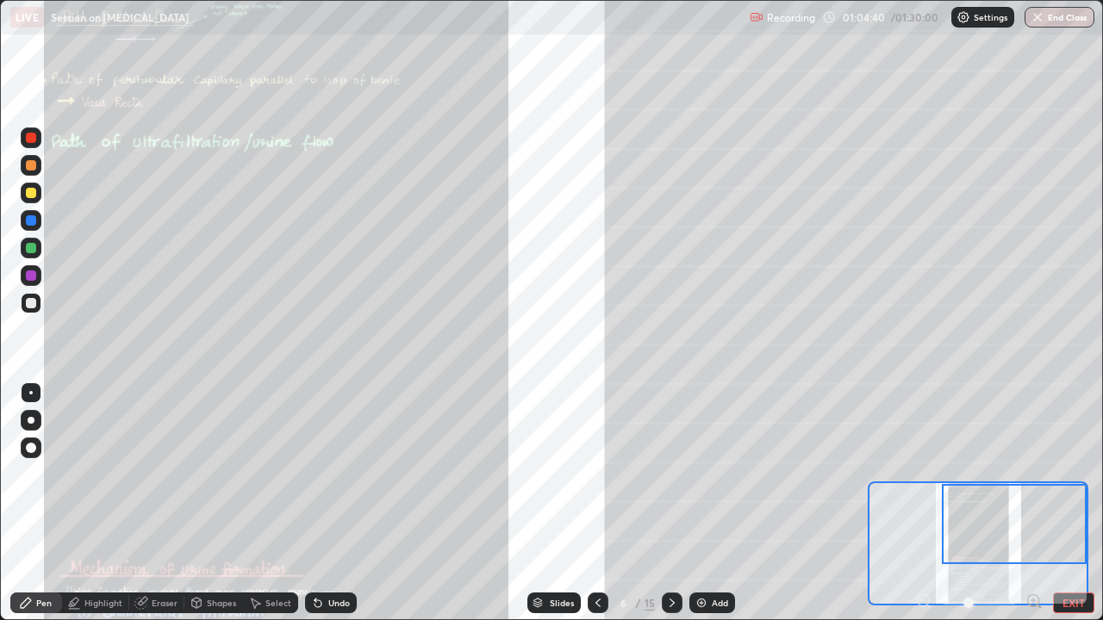
click at [37, 271] on div at bounding box center [31, 275] width 21 height 21
click at [38, 141] on div at bounding box center [31, 137] width 21 height 21
click at [34, 220] on div at bounding box center [31, 220] width 10 height 10
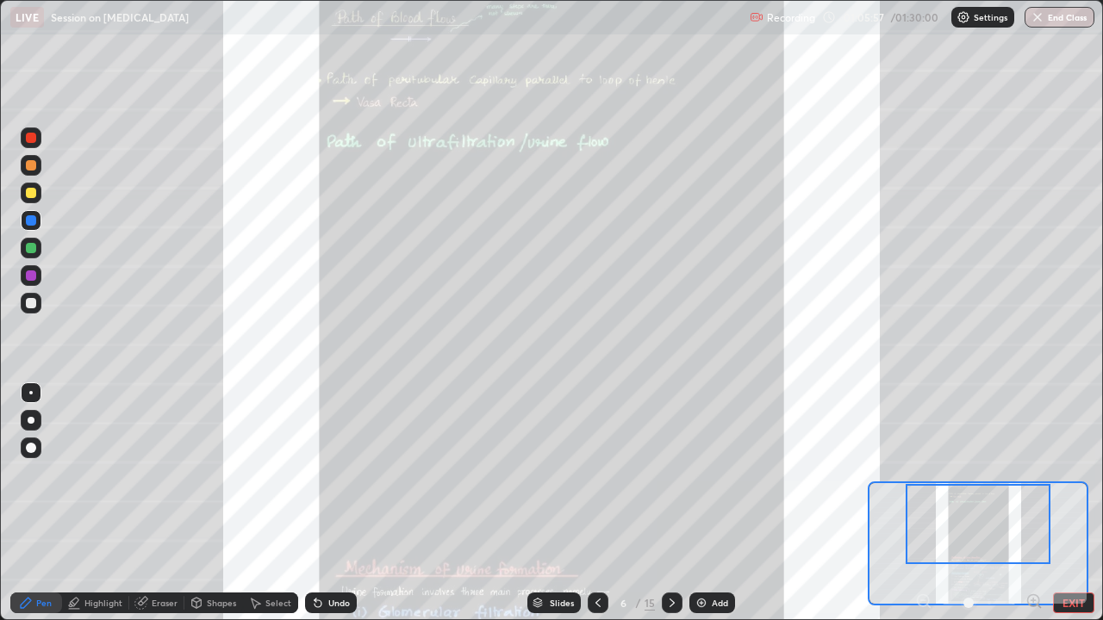
click at [1028, 474] on icon at bounding box center [1033, 600] width 11 height 11
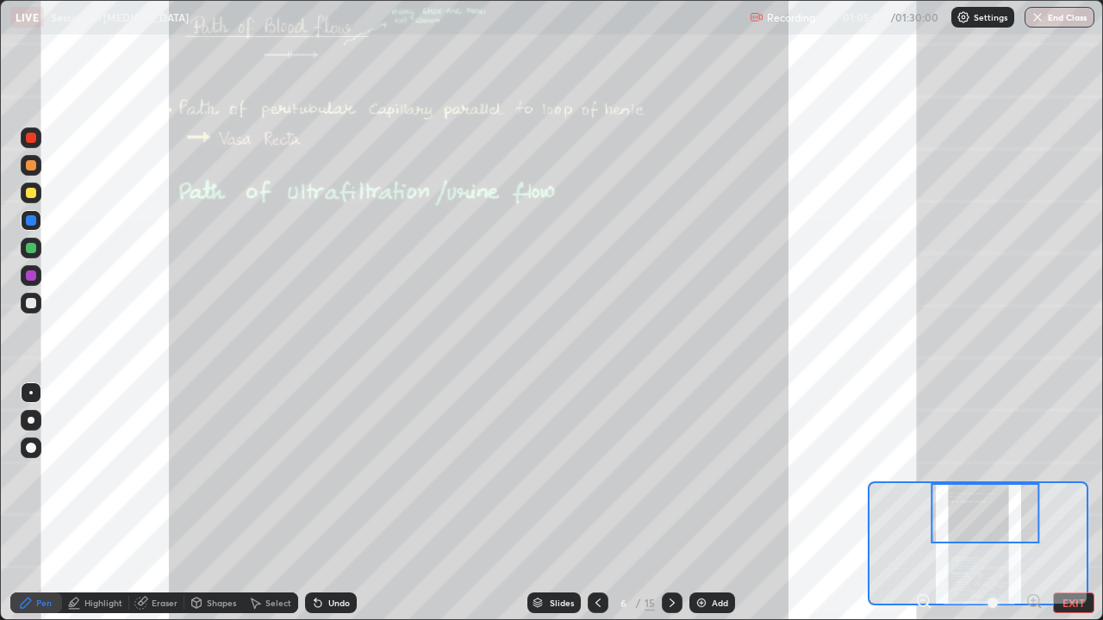
click at [37, 168] on div at bounding box center [31, 165] width 21 height 21
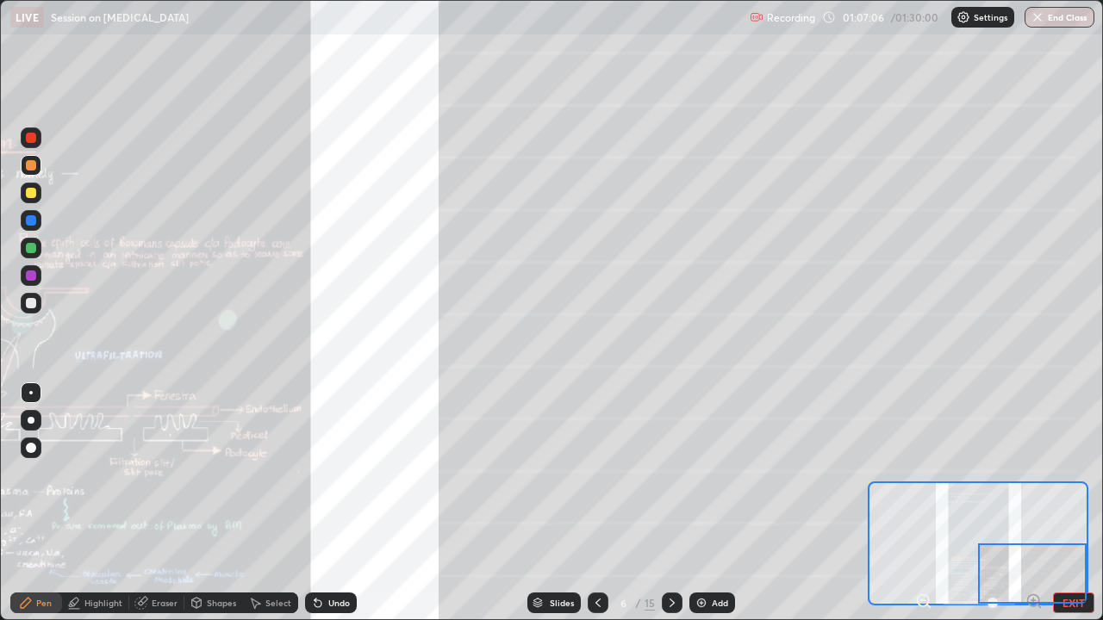
click at [32, 276] on div at bounding box center [31, 275] width 10 height 10
click at [38, 134] on div at bounding box center [31, 137] width 21 height 21
click at [28, 307] on div at bounding box center [31, 303] width 10 height 10
click at [168, 474] on div "Eraser" at bounding box center [165, 603] width 26 height 9
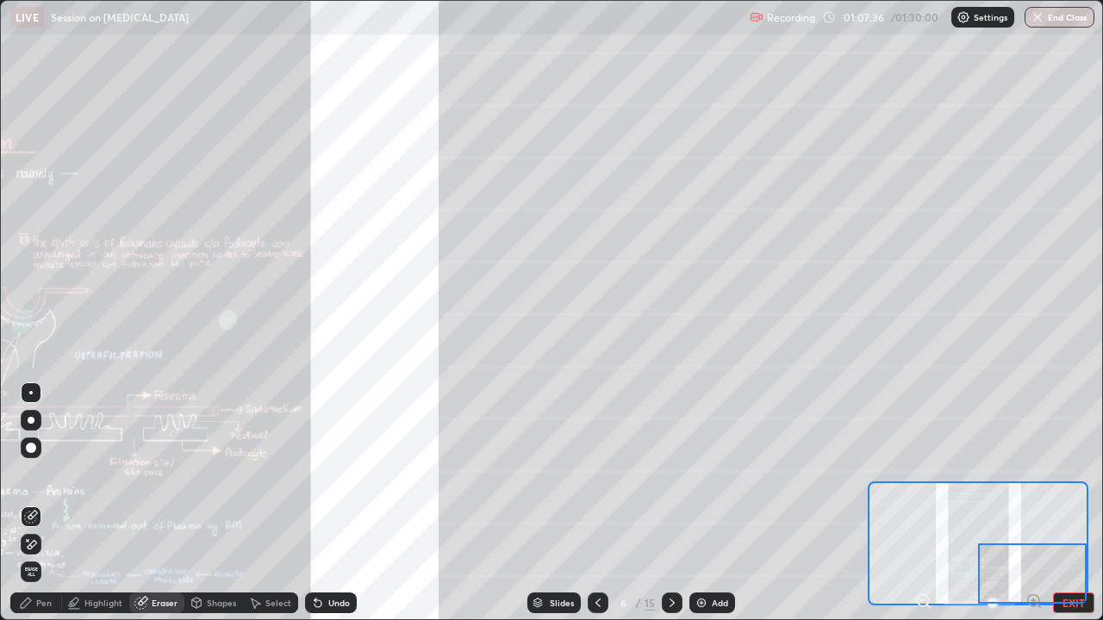
click at [36, 474] on div "Pen" at bounding box center [44, 603] width 16 height 9
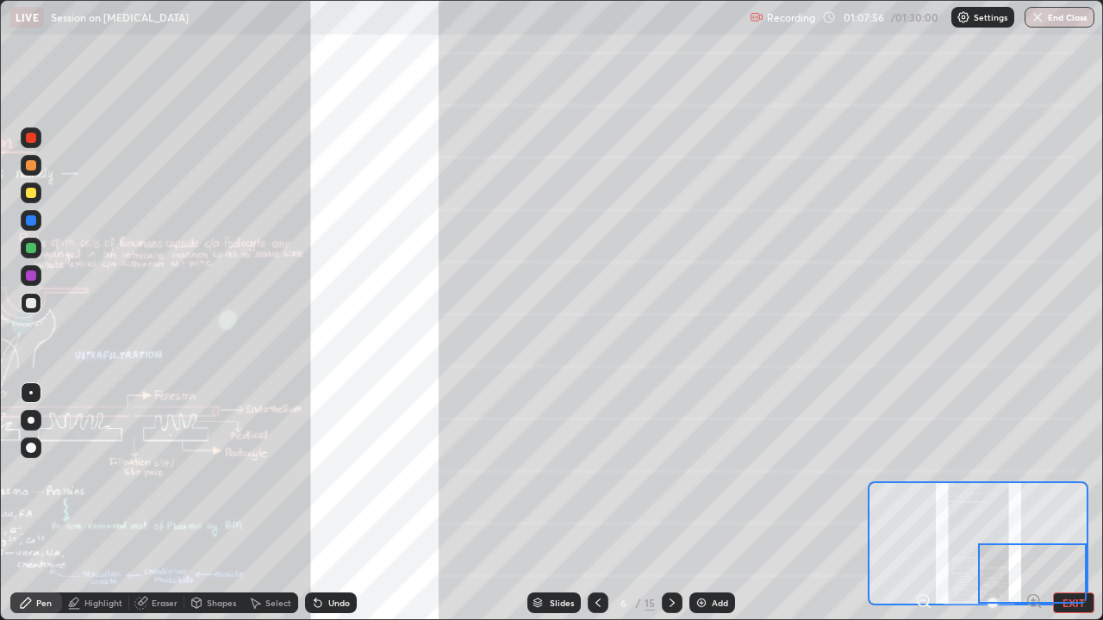
click at [38, 144] on div at bounding box center [31, 137] width 21 height 21
click at [33, 225] on div at bounding box center [31, 220] width 10 height 10
click at [31, 139] on div at bounding box center [31, 138] width 10 height 10
click at [37, 309] on div at bounding box center [31, 303] width 21 height 21
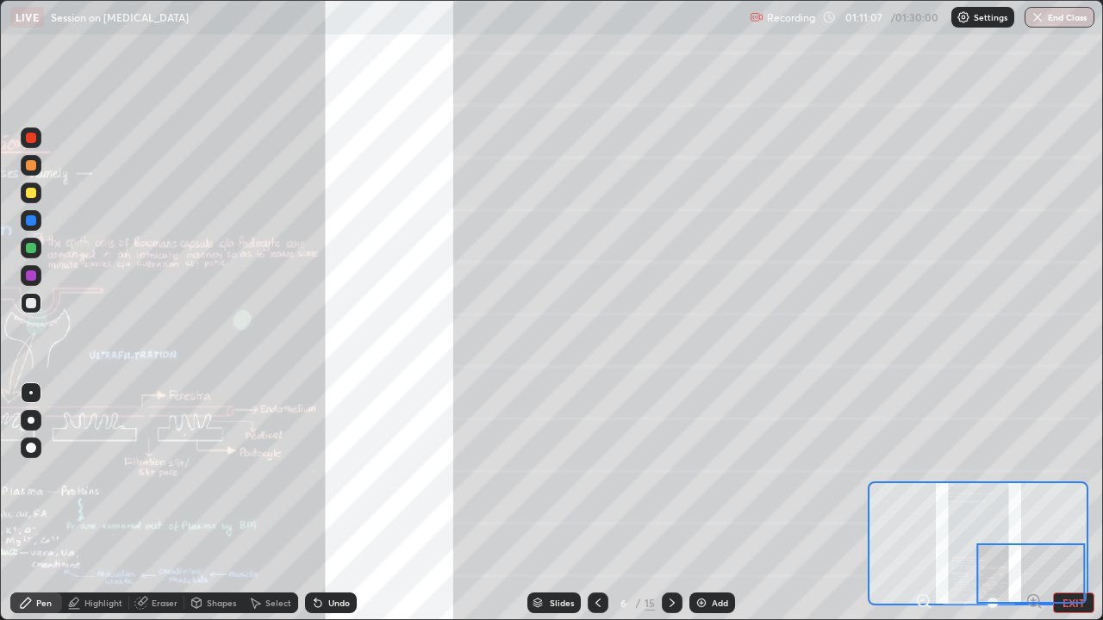
click at [337, 474] on div "Undo" at bounding box center [339, 603] width 22 height 9
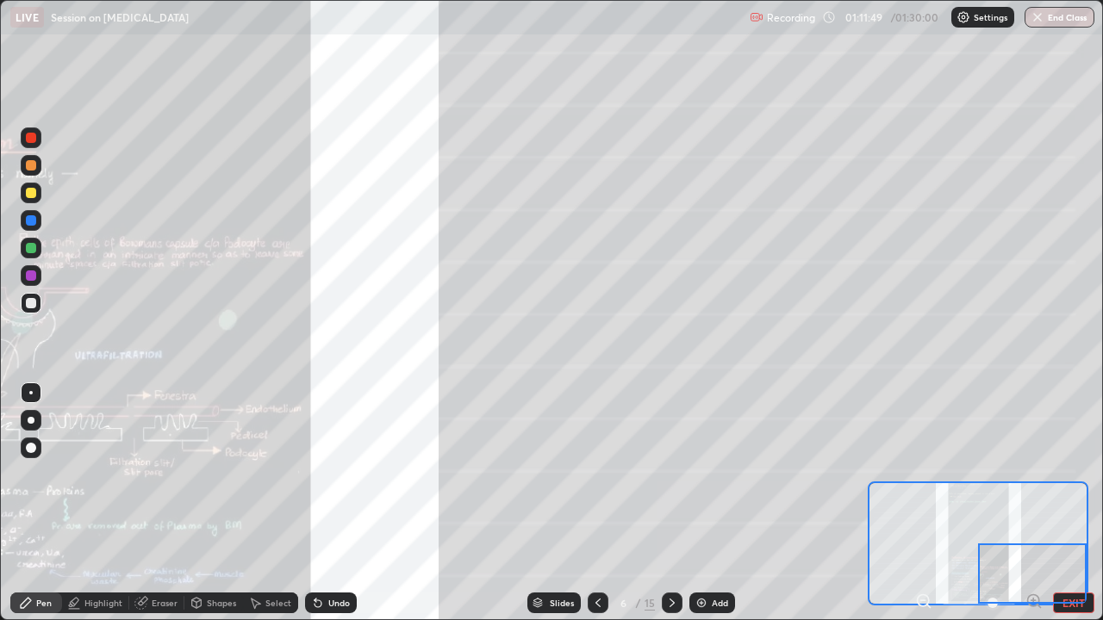
click at [351, 474] on div "Undo" at bounding box center [331, 603] width 52 height 21
click at [25, 199] on div at bounding box center [31, 193] width 21 height 21
click at [1065, 474] on div at bounding box center [1032, 574] width 109 height 60
click at [1074, 474] on button "EXIT" at bounding box center [1073, 603] width 41 height 21
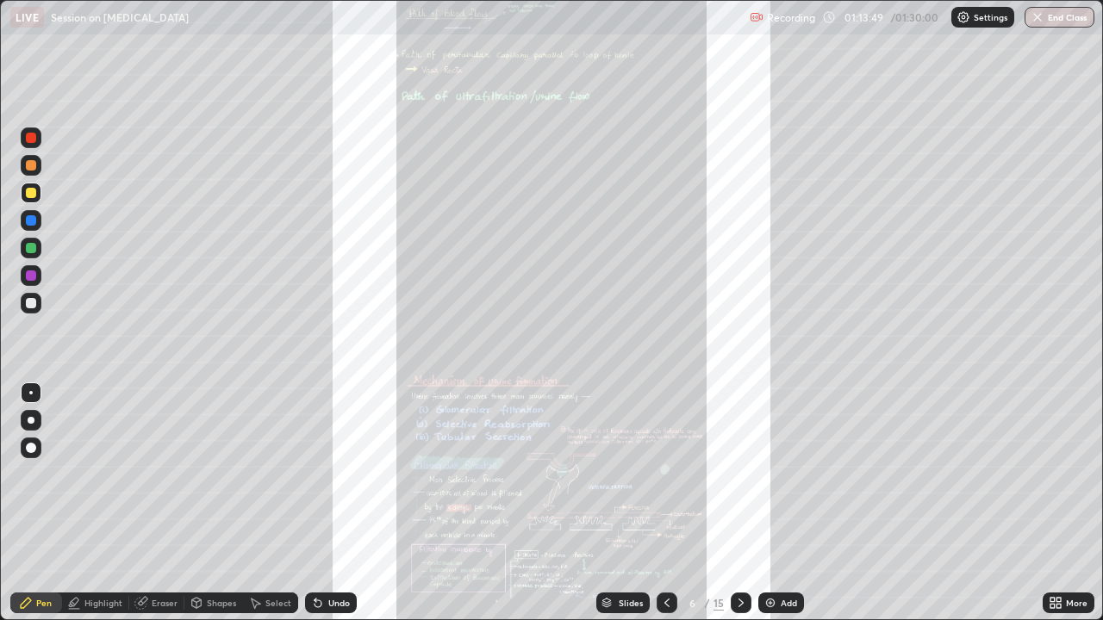
click at [1058, 474] on icon at bounding box center [1058, 600] width 4 height 4
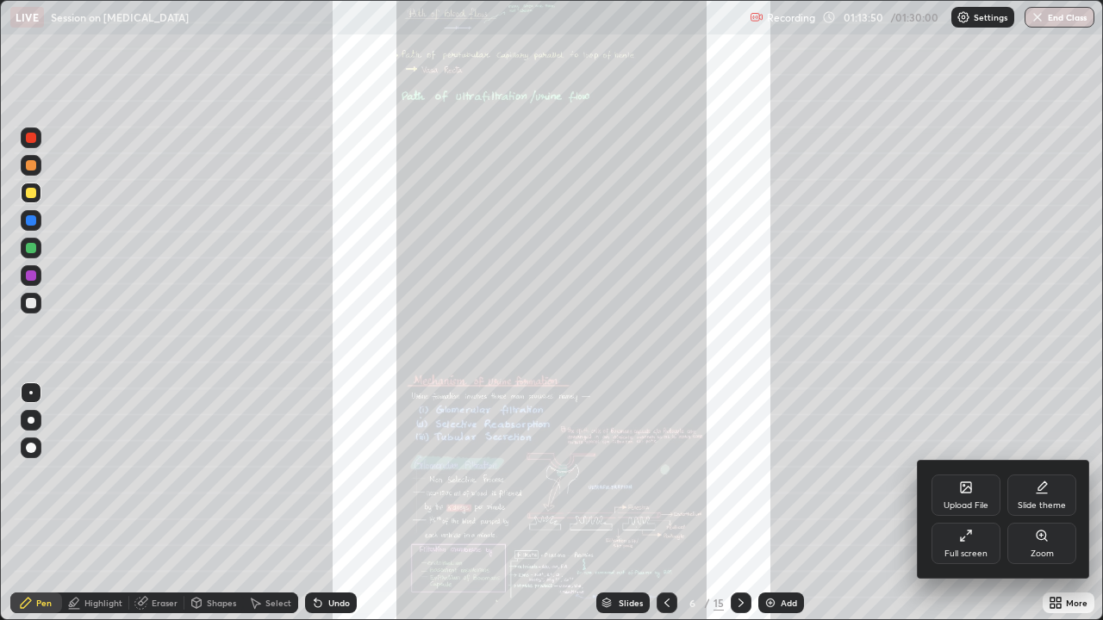
click at [1040, 474] on div "Zoom" at bounding box center [1041, 554] width 23 height 9
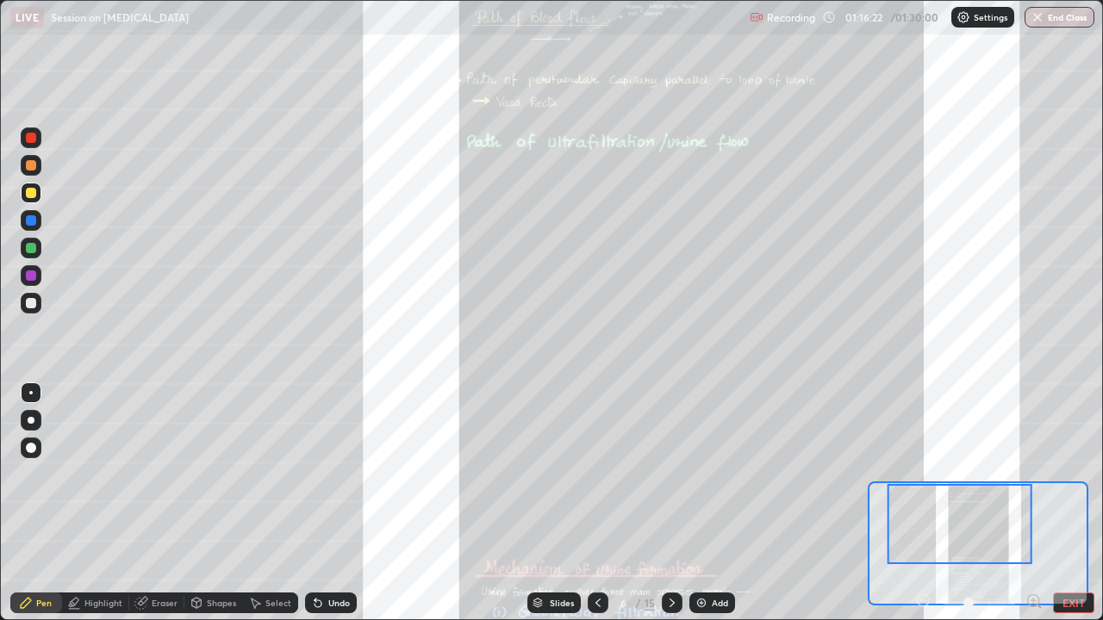
click at [550, 474] on div "Slides" at bounding box center [562, 603] width 24 height 9
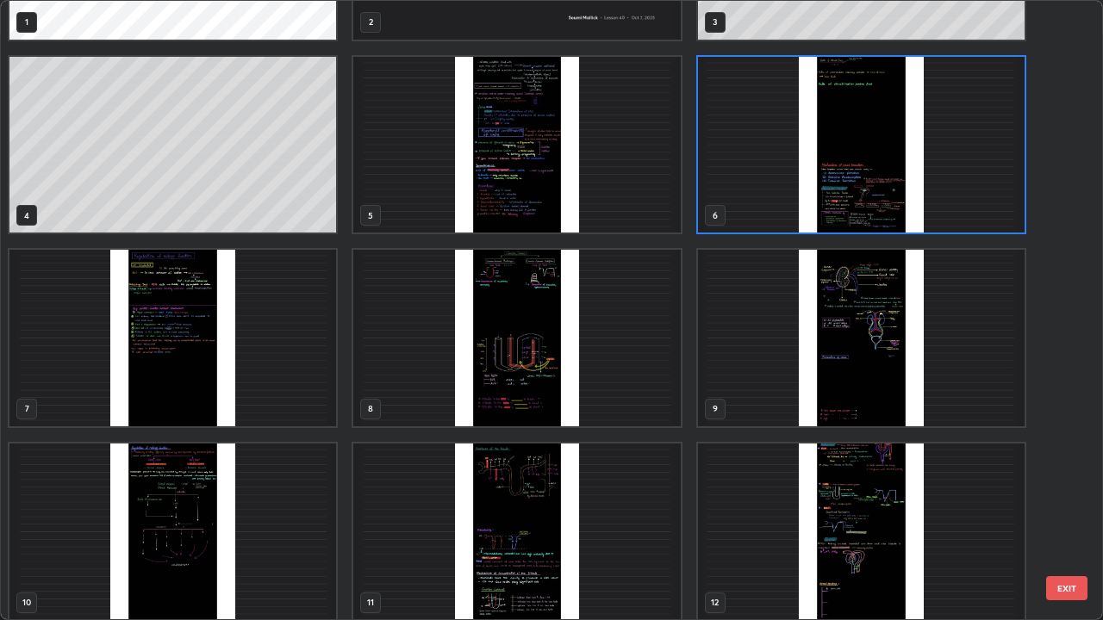
scroll to position [148, 0]
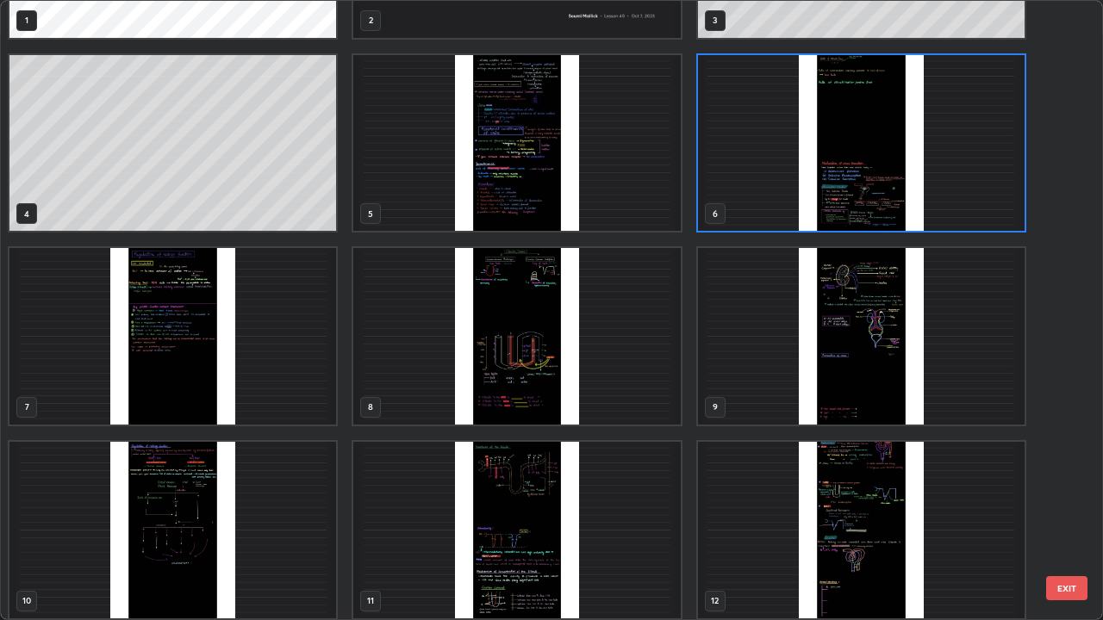
click at [770, 412] on img "grid" at bounding box center [861, 336] width 326 height 177
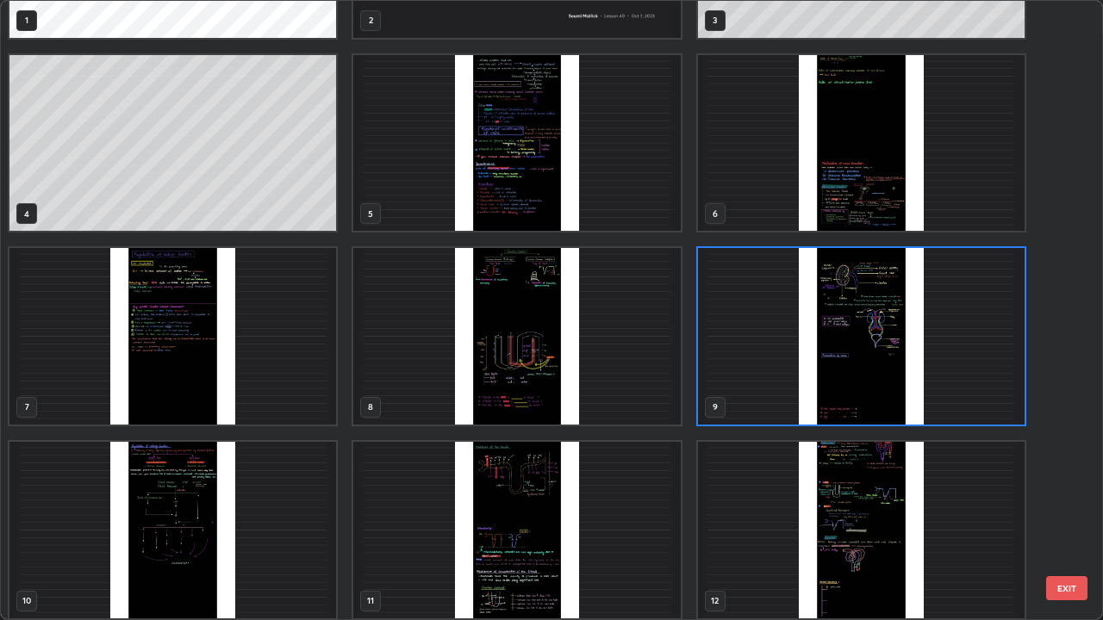
click at [769, 408] on img "grid" at bounding box center [861, 336] width 326 height 177
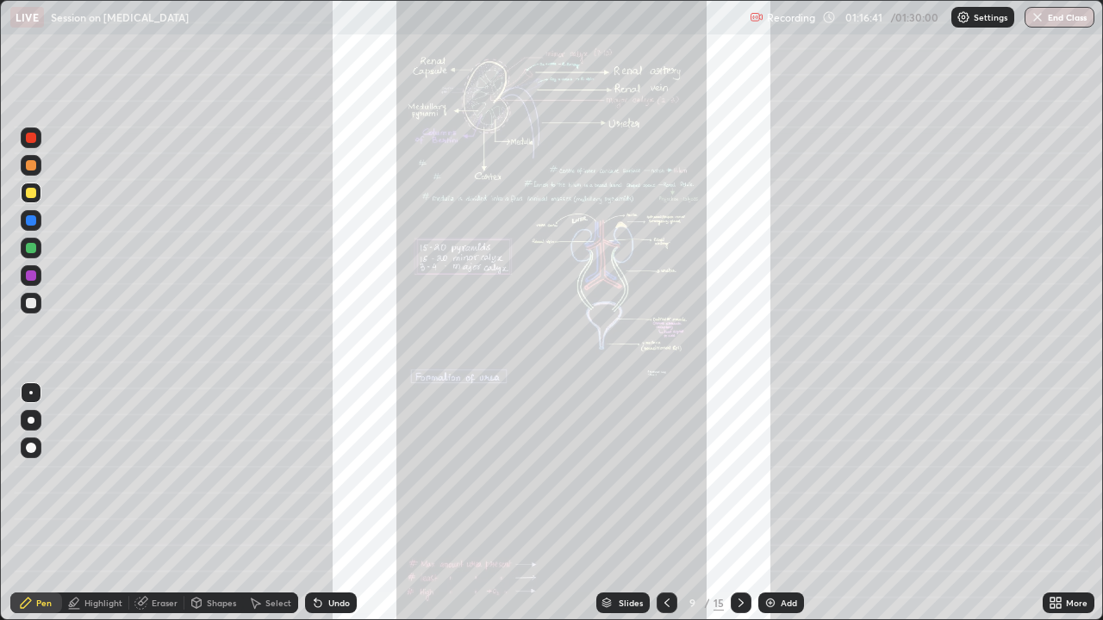
click at [1053, 474] on icon at bounding box center [1052, 600] width 4 height 4
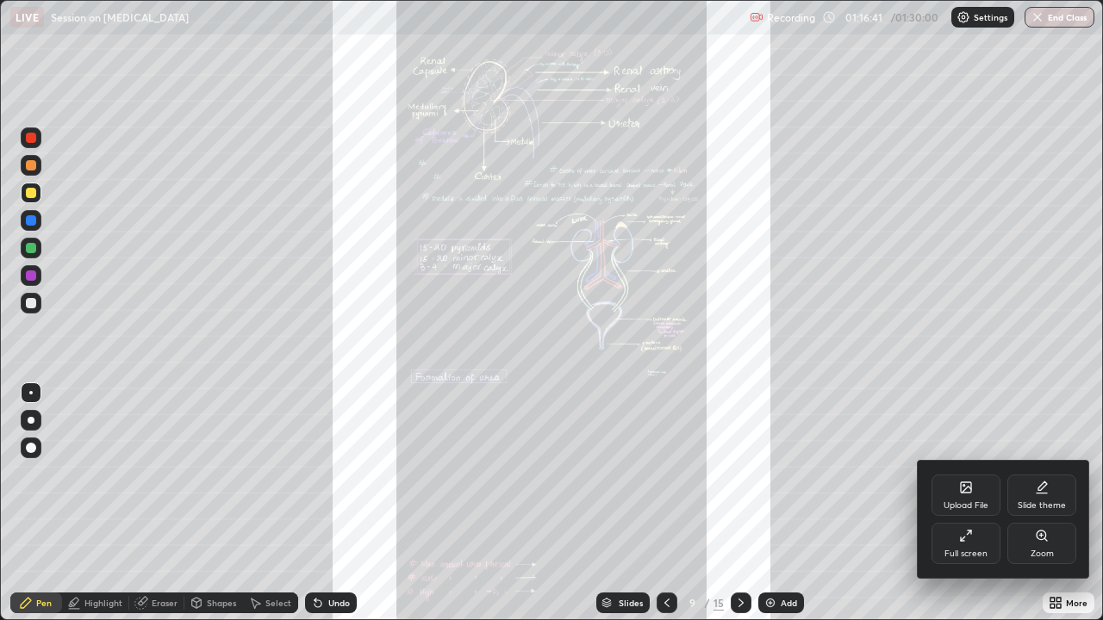
click at [1059, 474] on div at bounding box center [551, 310] width 1103 height 620
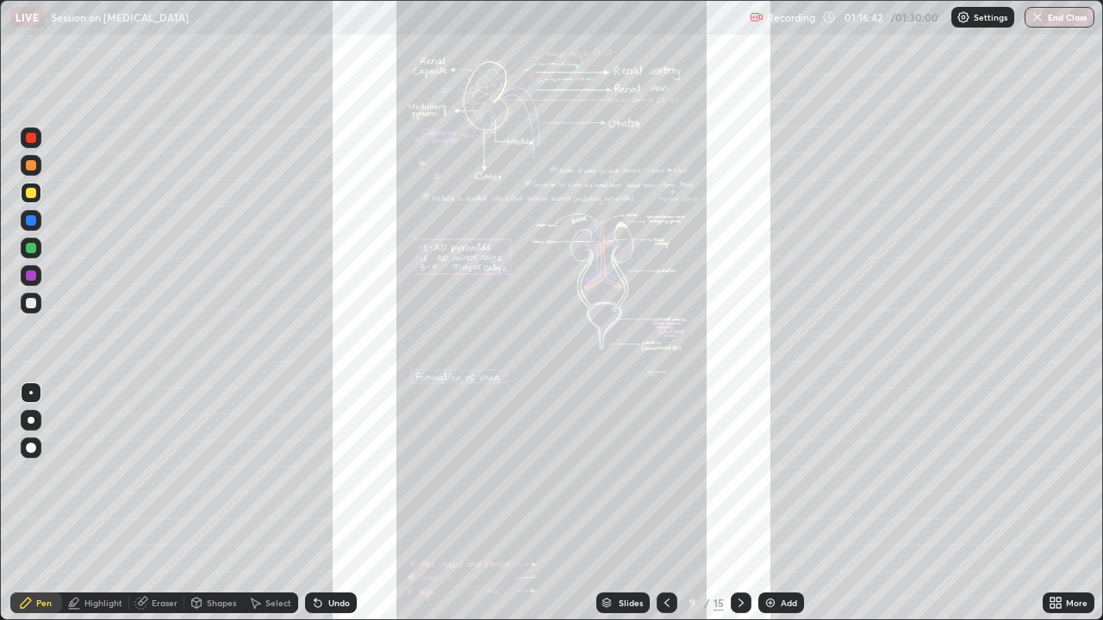
click at [1056, 474] on div "More" at bounding box center [1068, 603] width 52 height 34
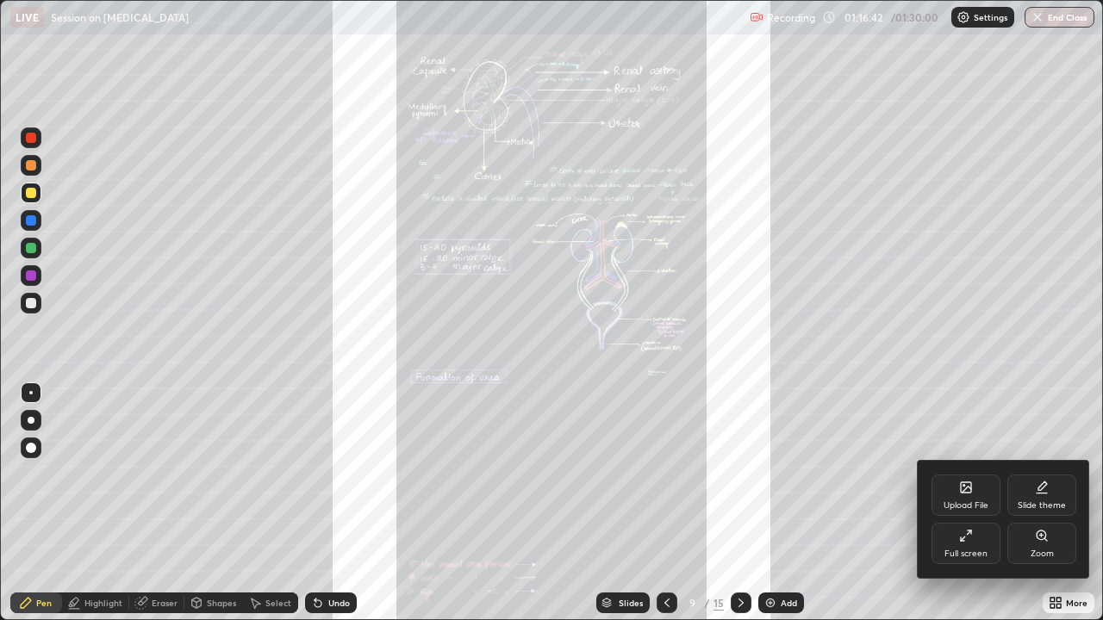
click at [1041, 474] on div "Zoom" at bounding box center [1041, 543] width 69 height 41
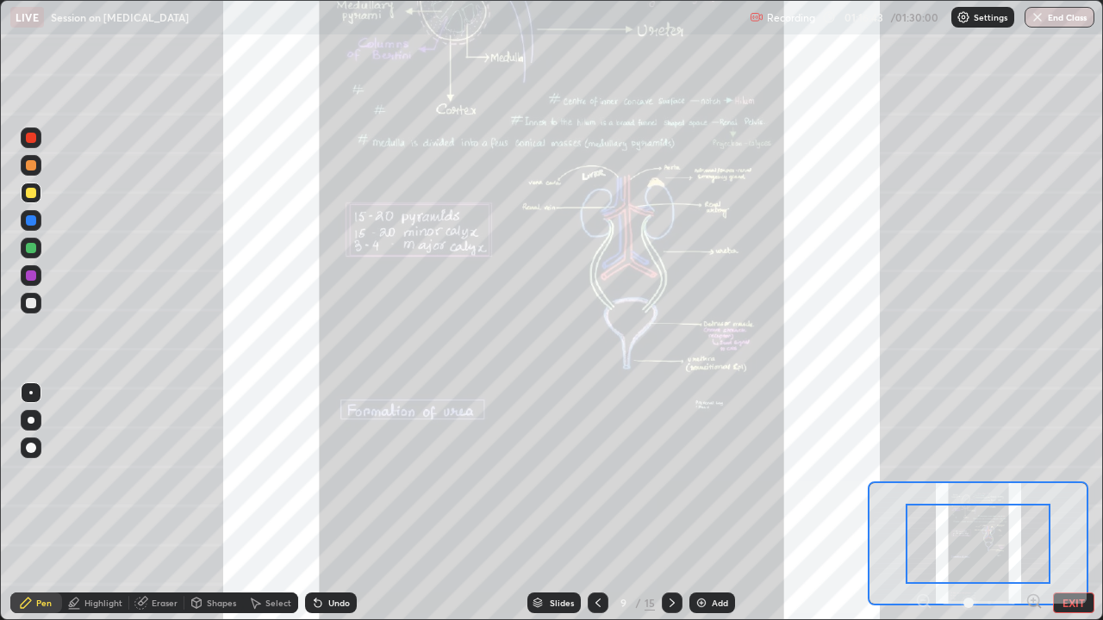
click at [1030, 474] on icon at bounding box center [1033, 601] width 17 height 17
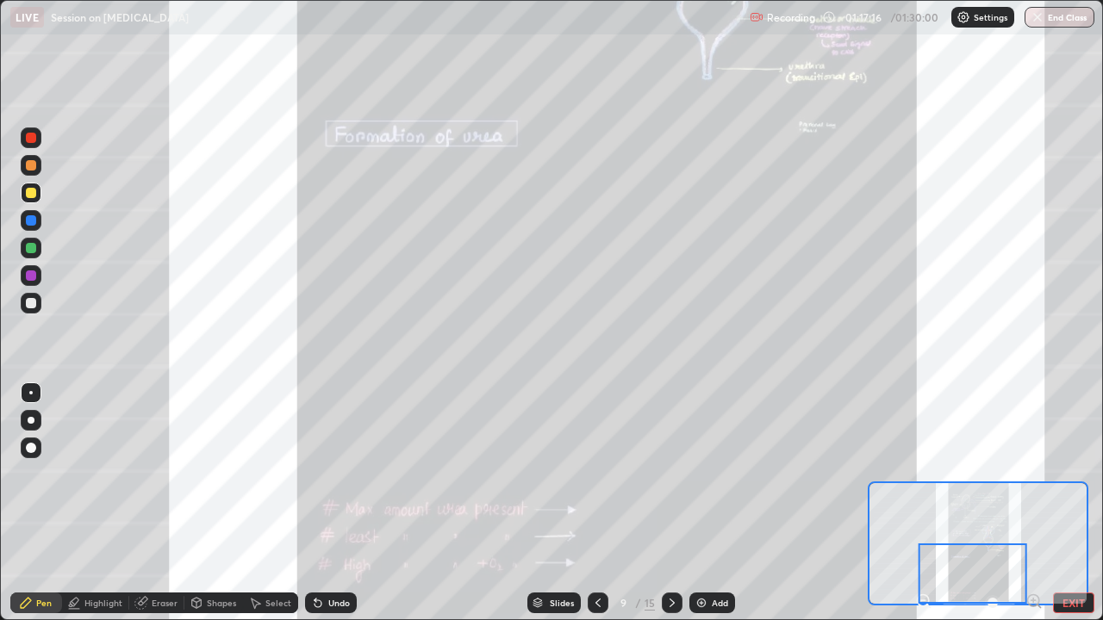
click at [31, 168] on div at bounding box center [31, 165] width 10 height 10
click at [31, 276] on div at bounding box center [31, 275] width 10 height 10
click at [31, 139] on div at bounding box center [31, 138] width 10 height 10
click at [33, 218] on div at bounding box center [31, 220] width 10 height 10
click at [27, 270] on div at bounding box center [31, 275] width 21 height 21
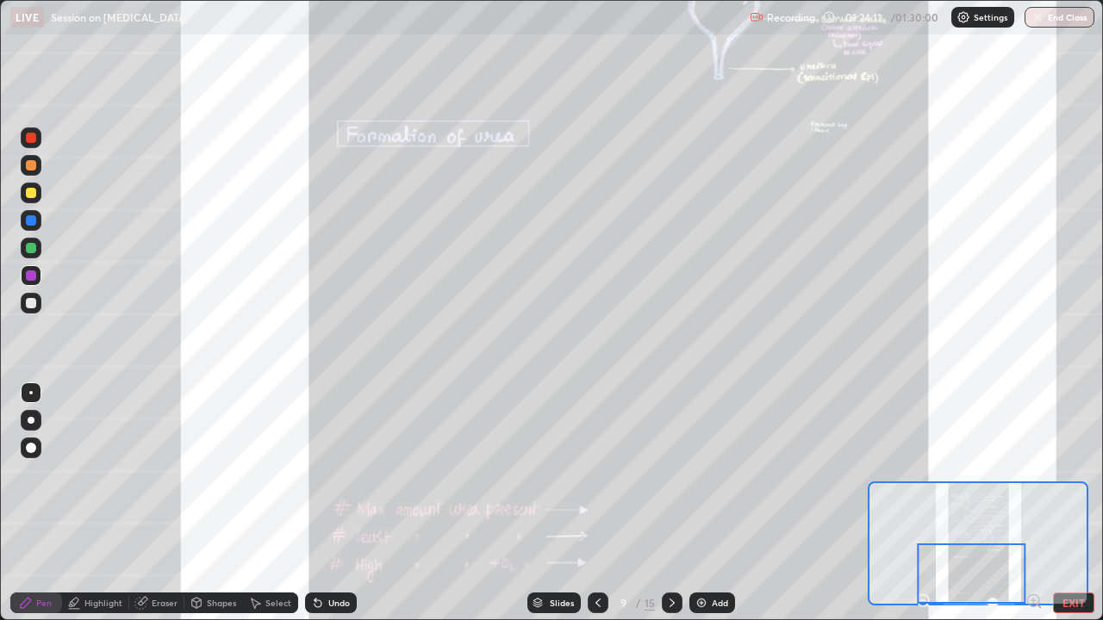
click at [554, 474] on div "Slides 9 / 15 Add" at bounding box center [631, 603] width 548 height 34
click at [536, 474] on icon at bounding box center [537, 601] width 9 height 4
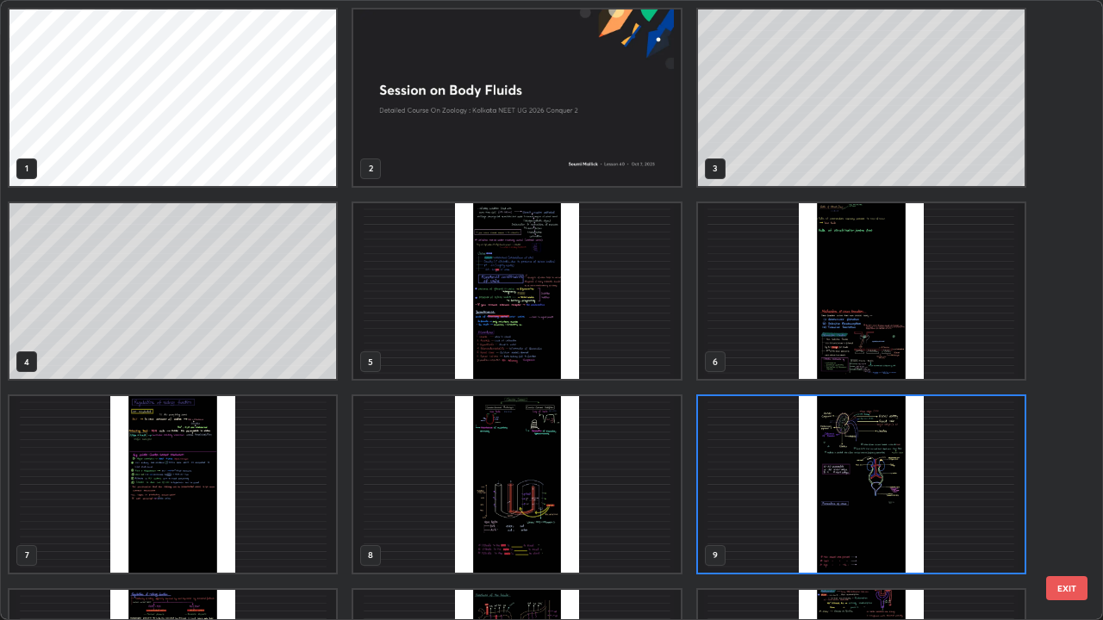
scroll to position [613, 1092]
click at [759, 474] on img "grid" at bounding box center [861, 484] width 326 height 177
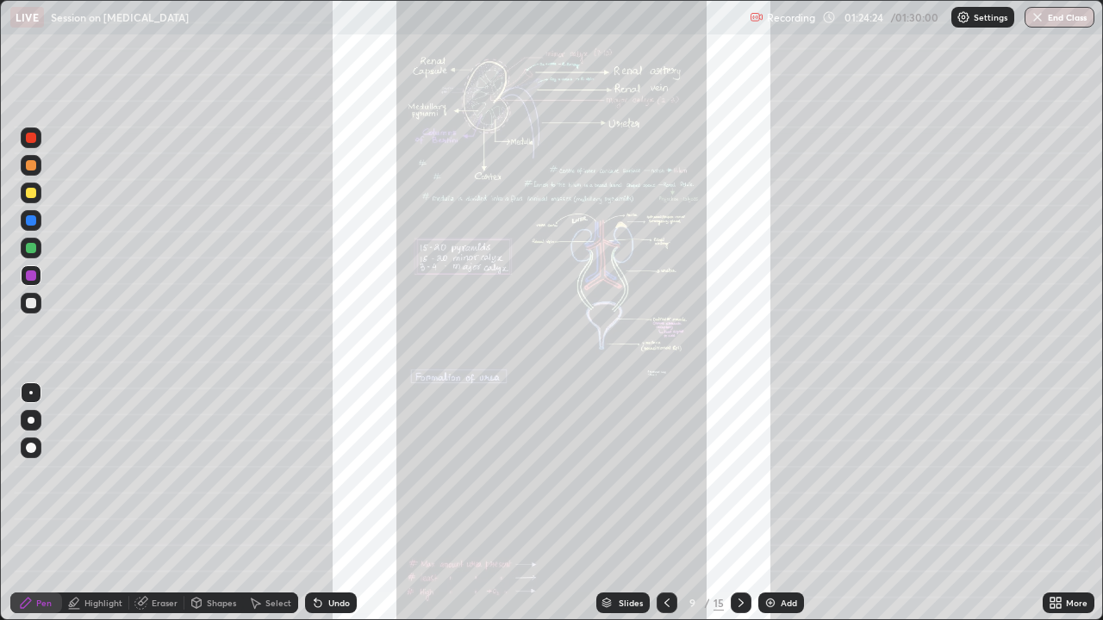
click at [621, 474] on div "Slides" at bounding box center [630, 603] width 24 height 9
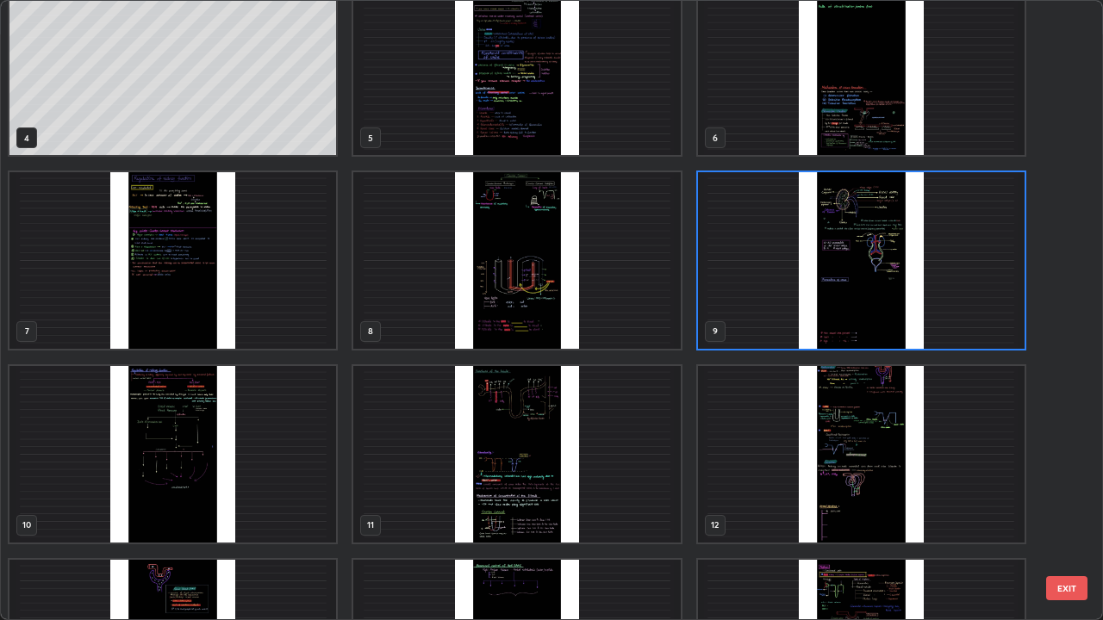
scroll to position [349, 0]
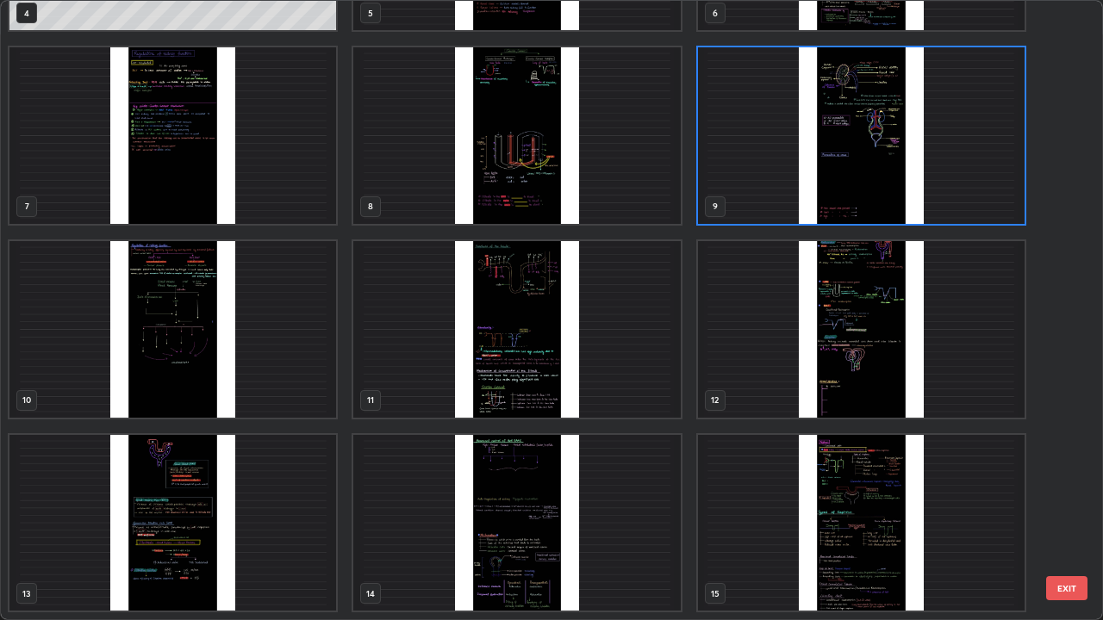
click at [744, 474] on img "grid" at bounding box center [861, 523] width 326 height 177
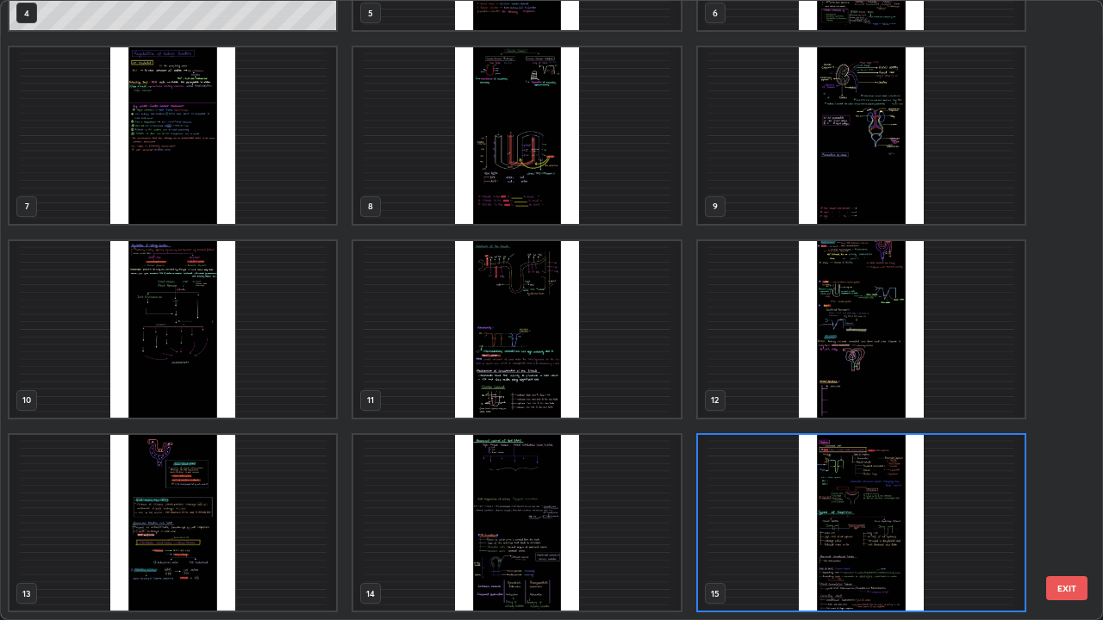
click at [743, 474] on img "grid" at bounding box center [861, 523] width 326 height 177
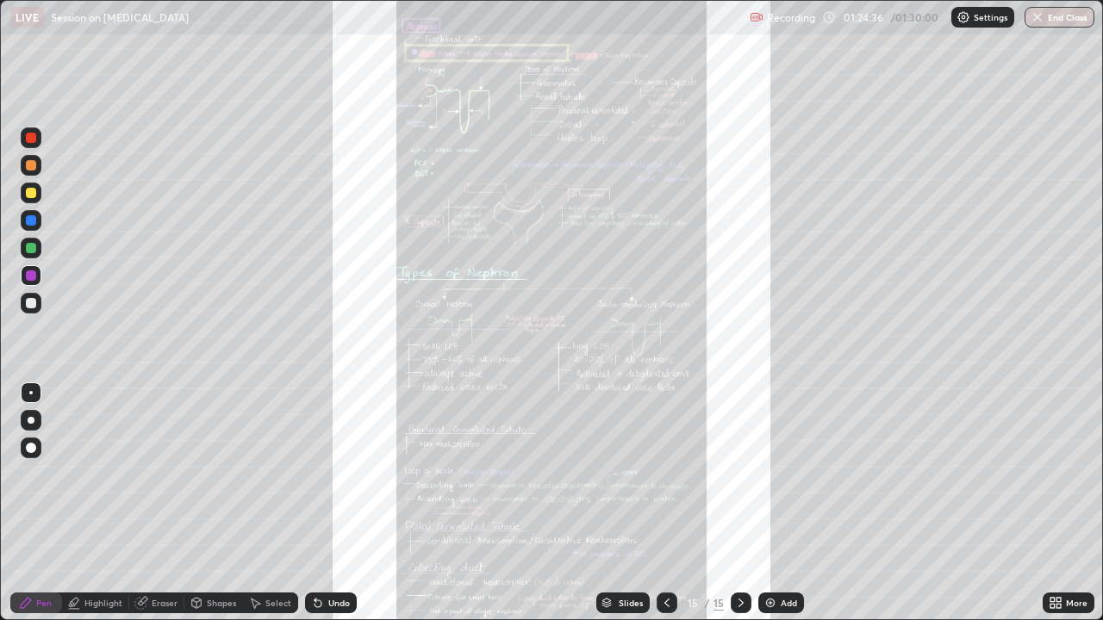
click at [165, 474] on div "Eraser" at bounding box center [165, 603] width 26 height 9
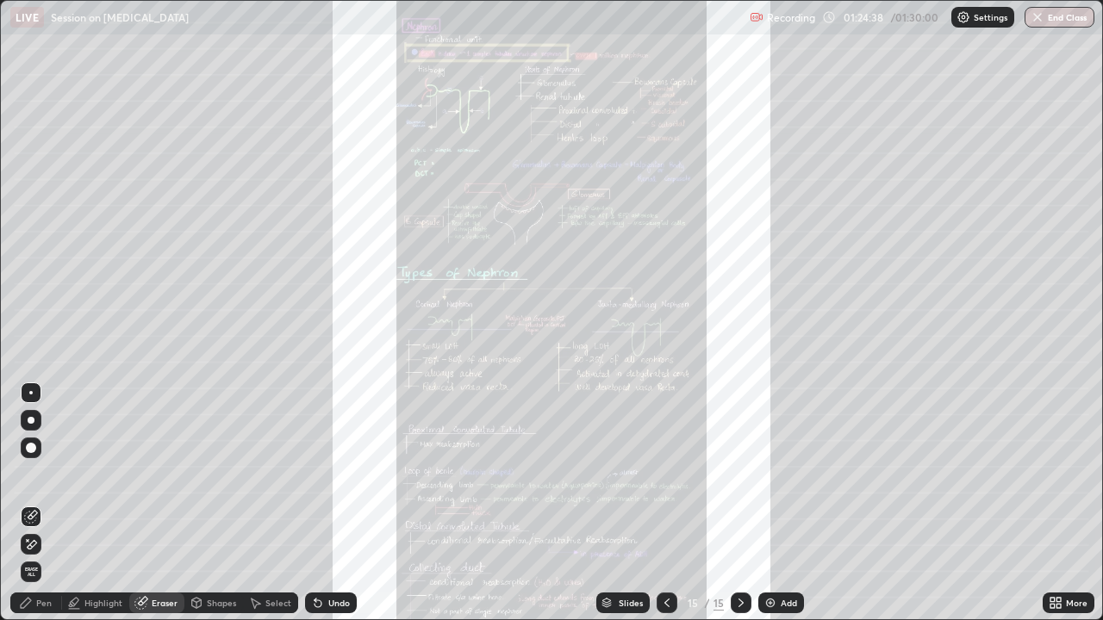
click at [42, 474] on div "Pen" at bounding box center [44, 603] width 16 height 9
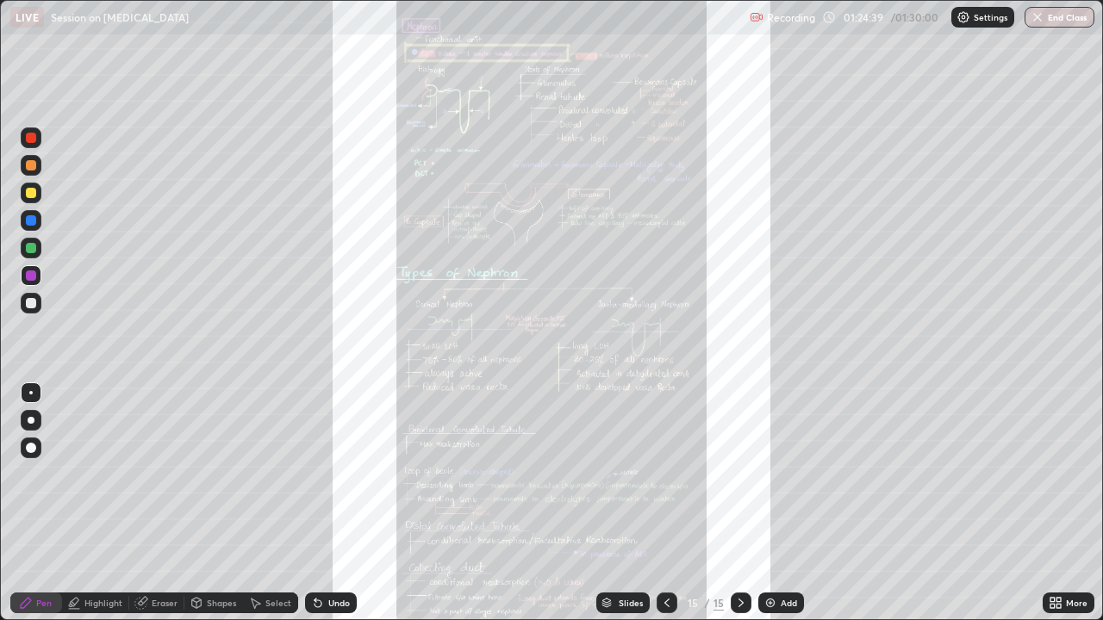
click at [34, 305] on div at bounding box center [31, 303] width 10 height 10
click at [623, 474] on div "Slides" at bounding box center [630, 603] width 24 height 9
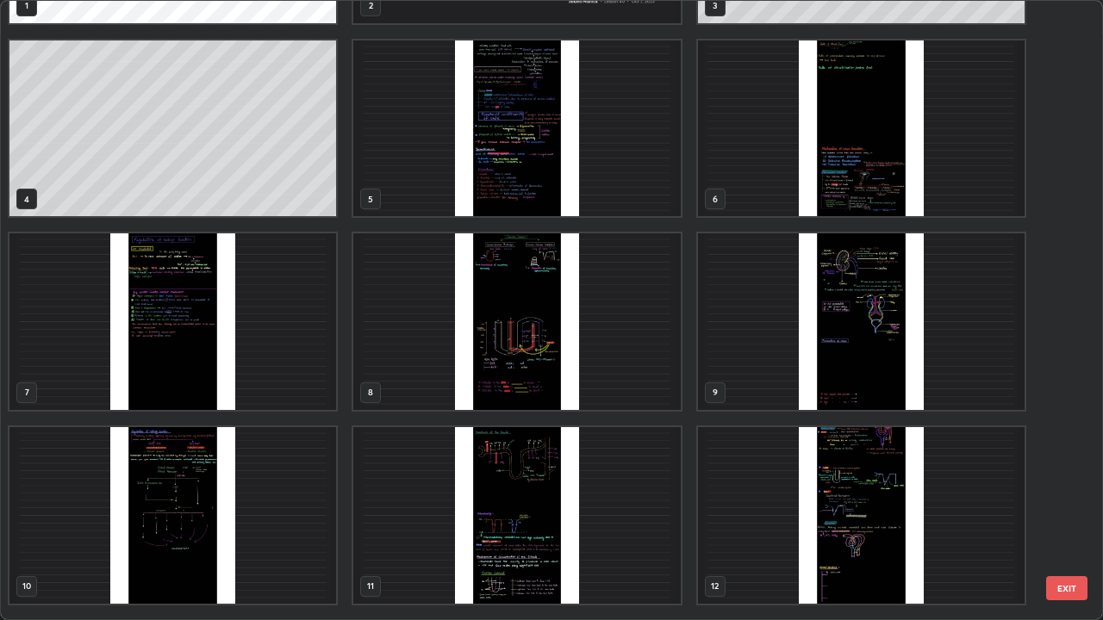
scroll to position [160, 0]
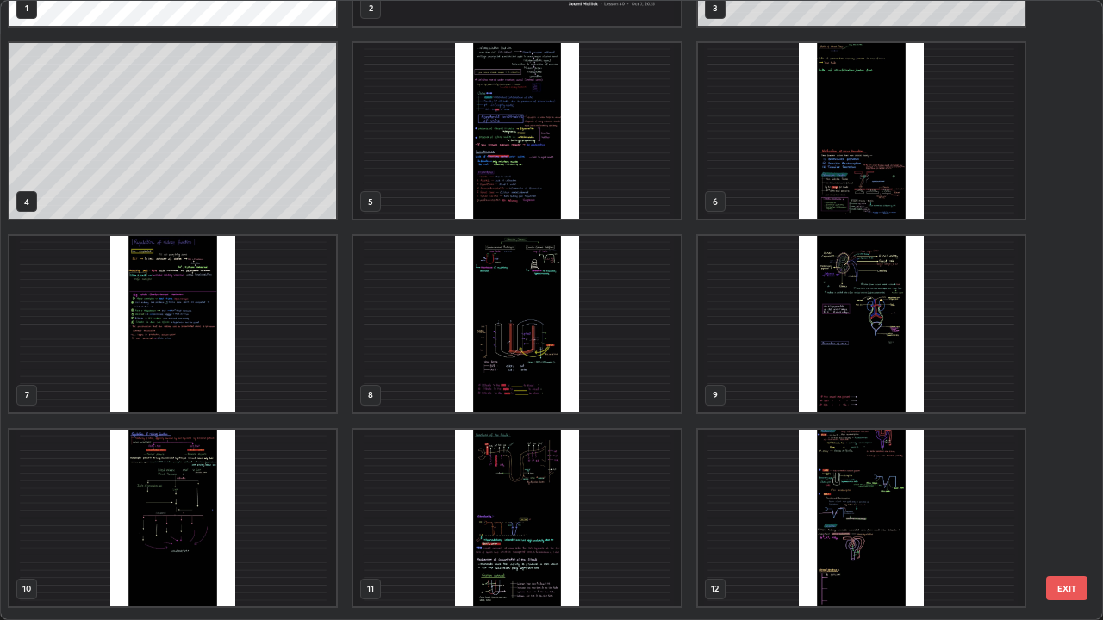
click at [871, 377] on img "grid" at bounding box center [861, 324] width 326 height 177
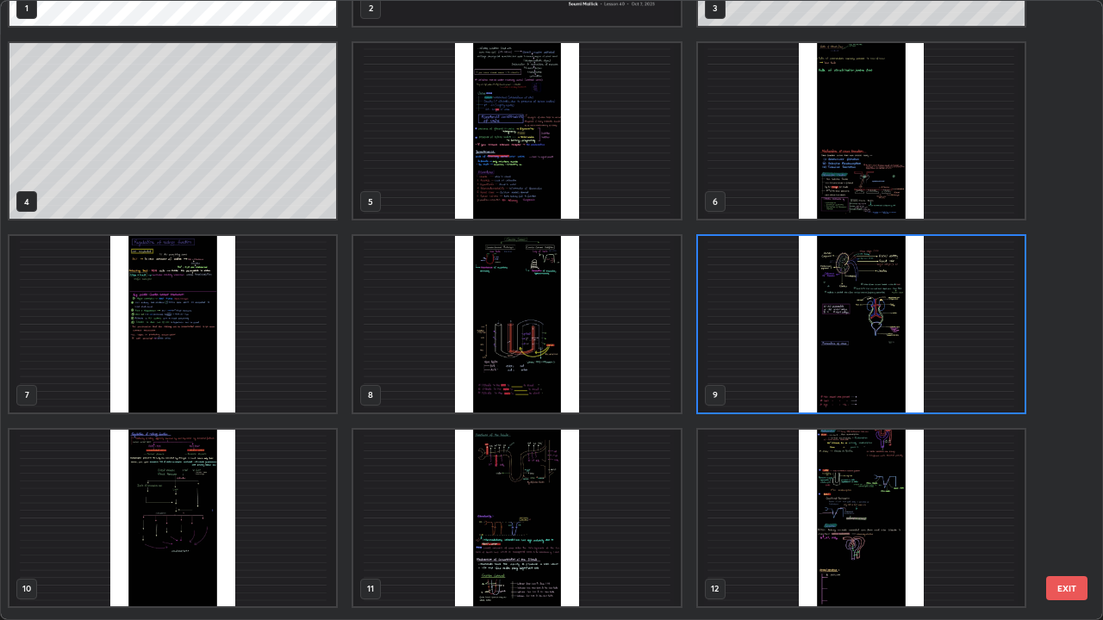
click at [886, 387] on img "grid" at bounding box center [861, 324] width 326 height 177
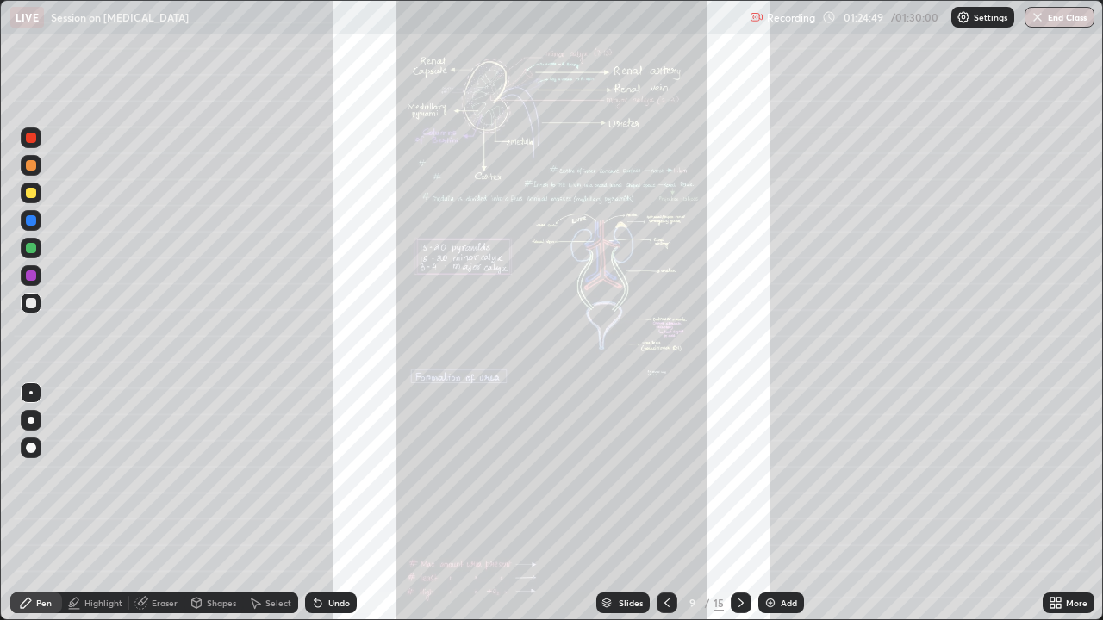
click at [632, 474] on div "Slides" at bounding box center [630, 603] width 24 height 9
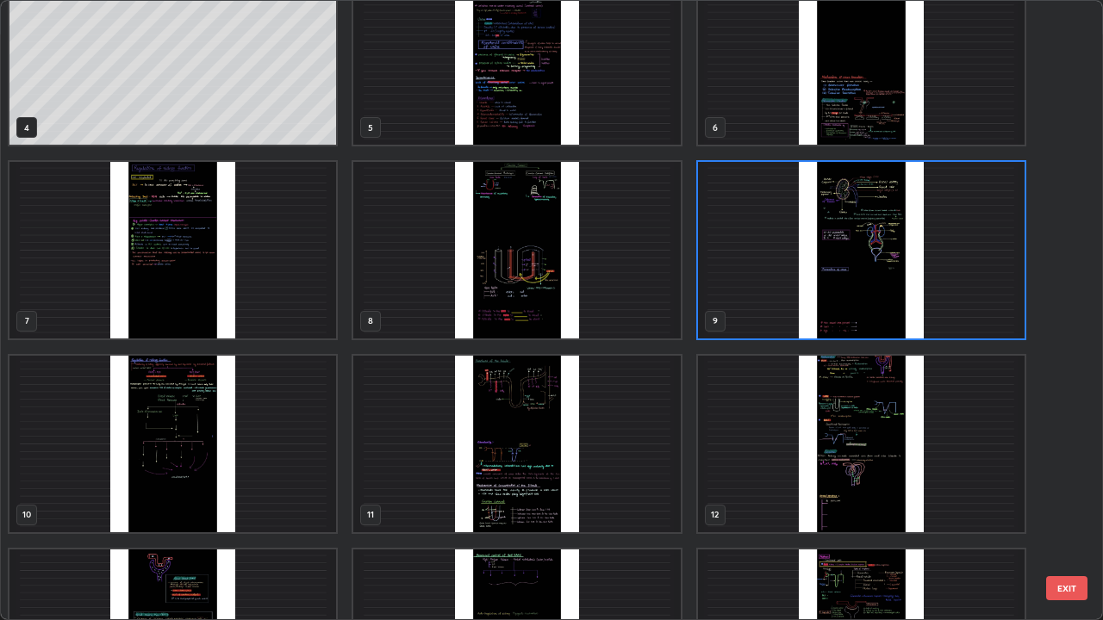
scroll to position [164, 0]
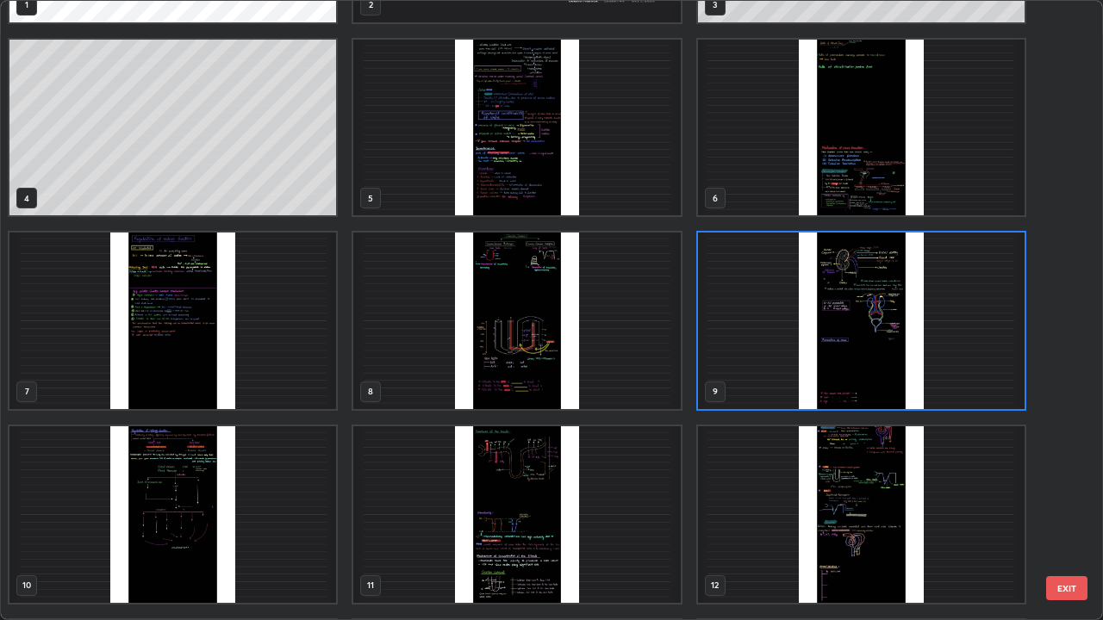
click at [774, 182] on img "grid" at bounding box center [861, 128] width 326 height 177
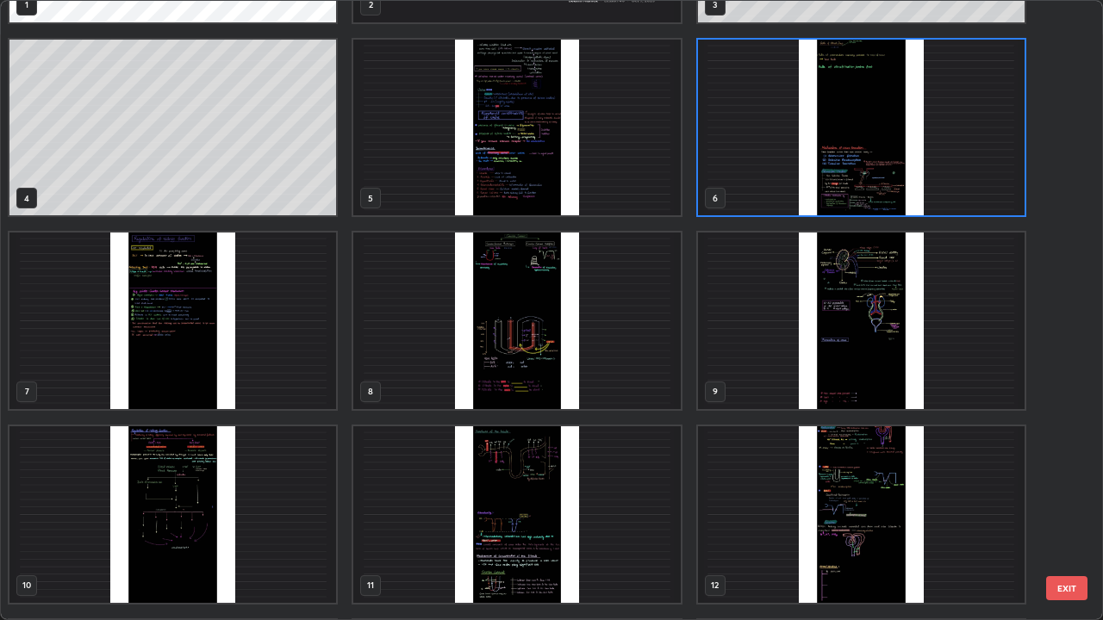
click at [776, 182] on img "grid" at bounding box center [861, 128] width 326 height 177
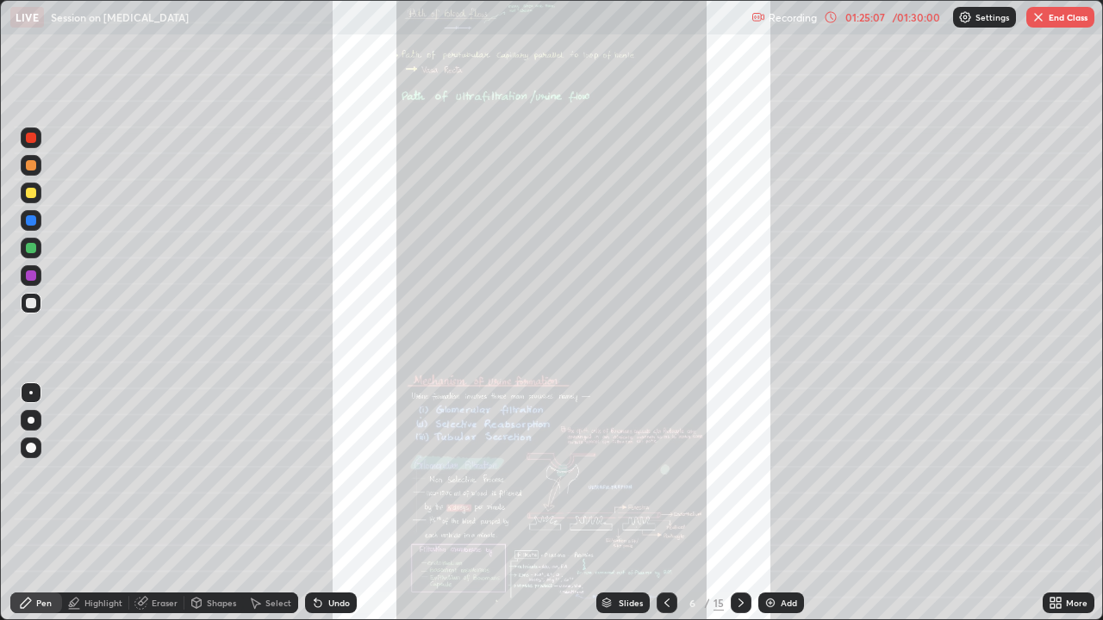
click at [167, 474] on div "Eraser" at bounding box center [165, 603] width 26 height 9
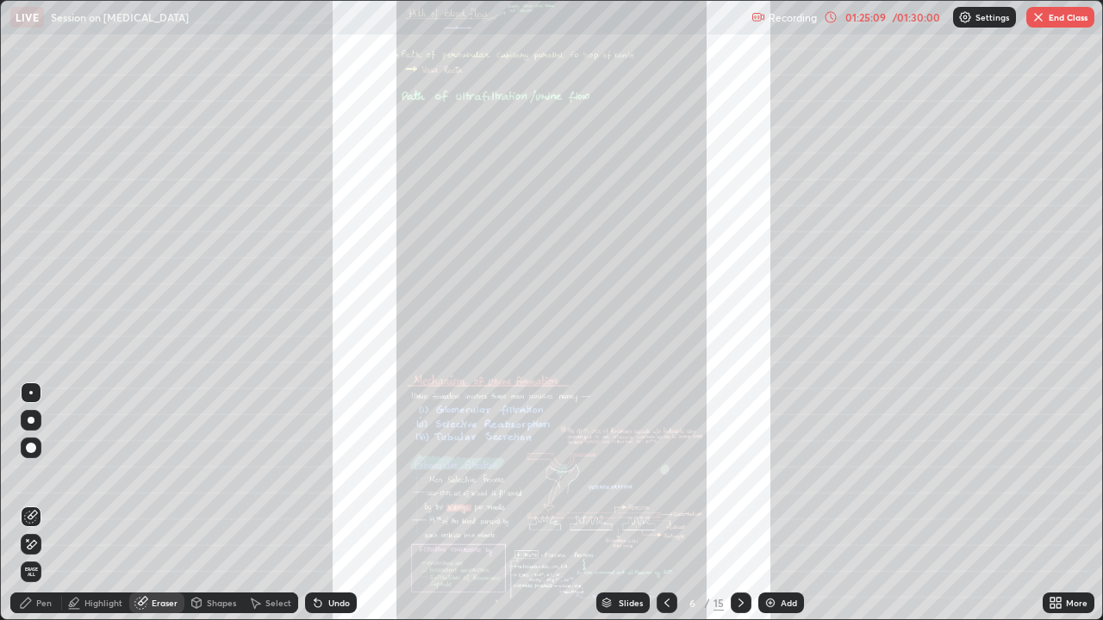
click at [39, 474] on div "Pen" at bounding box center [36, 603] width 52 height 21
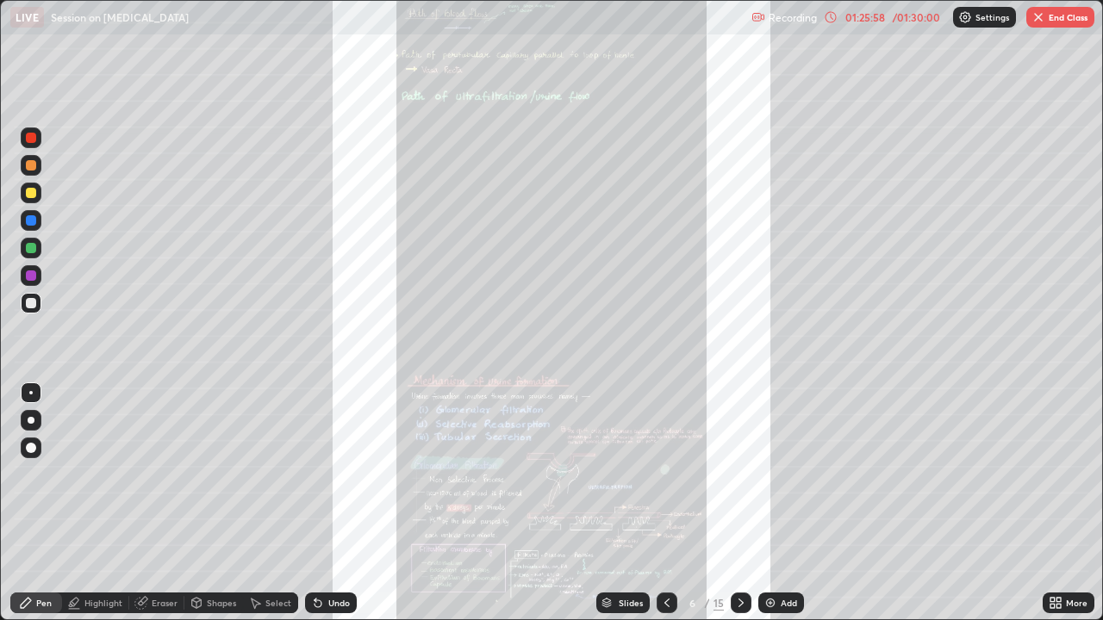
click at [629, 474] on div "Slides" at bounding box center [630, 603] width 24 height 9
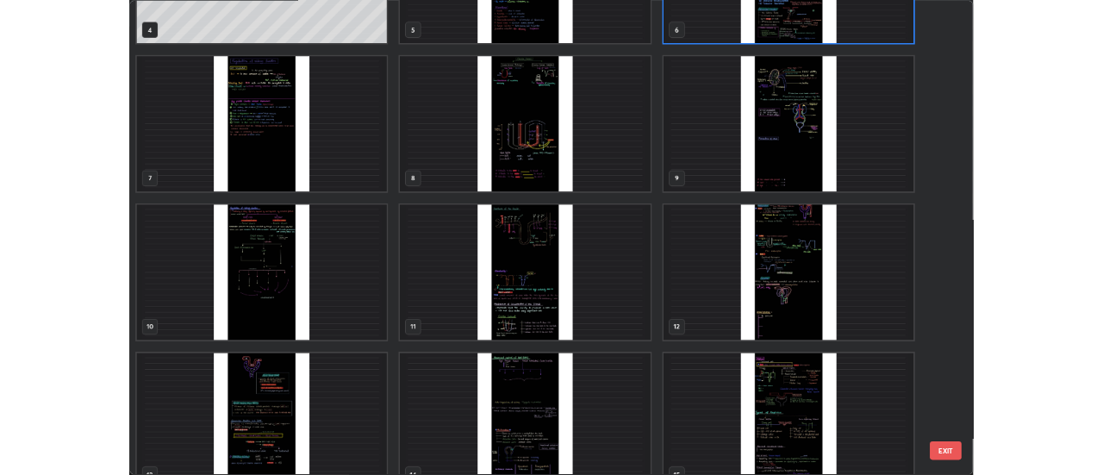
scroll to position [349, 0]
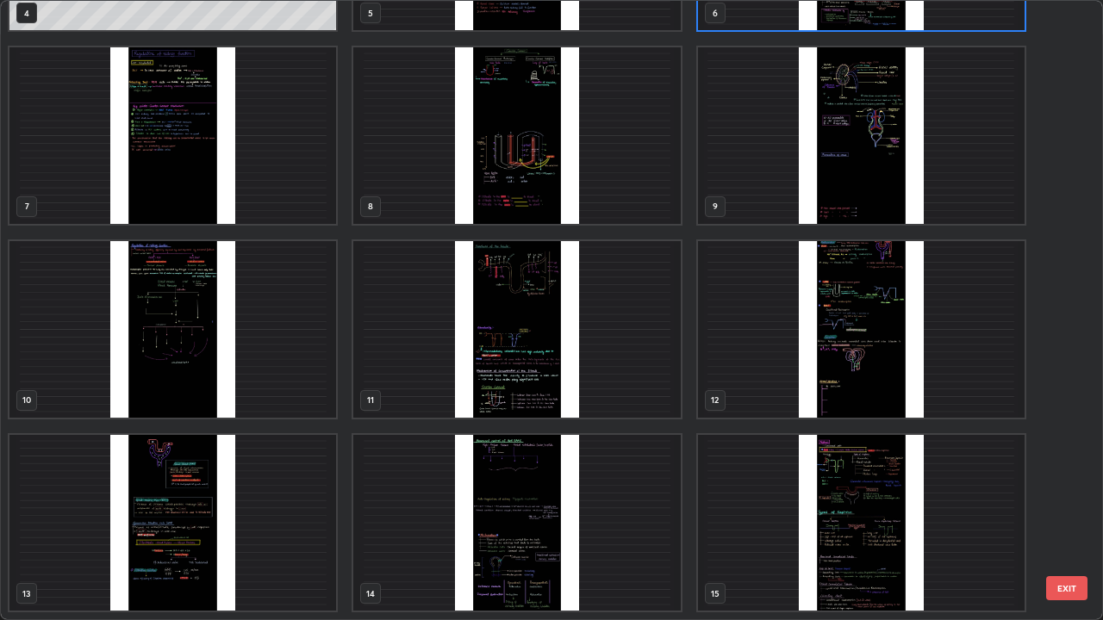
click at [794, 474] on img "grid" at bounding box center [861, 523] width 326 height 177
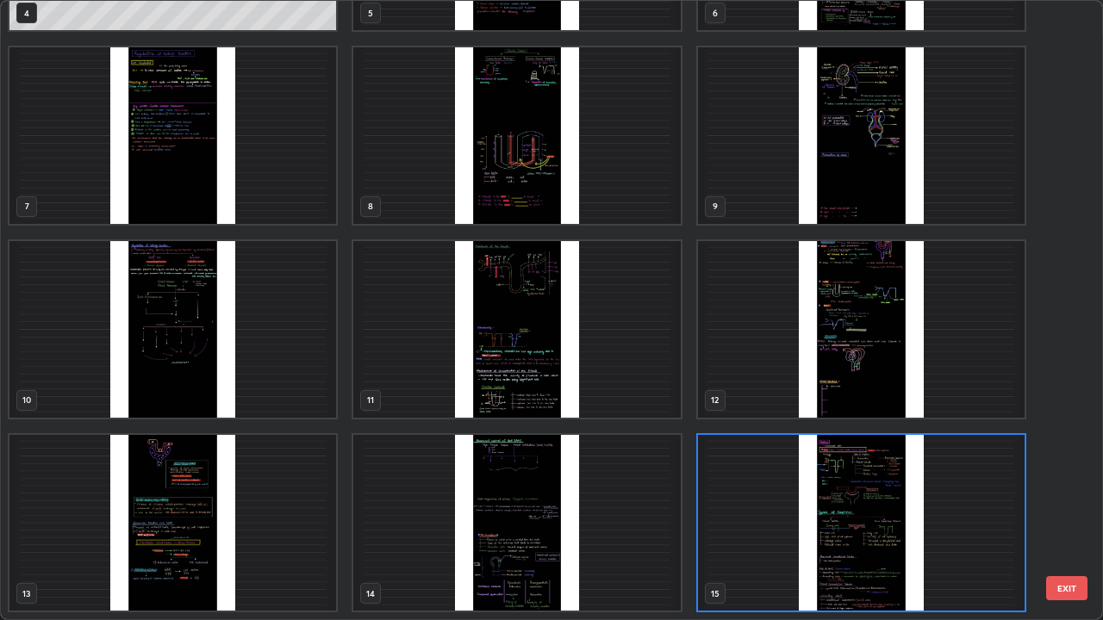
click at [799, 474] on img "grid" at bounding box center [861, 523] width 326 height 177
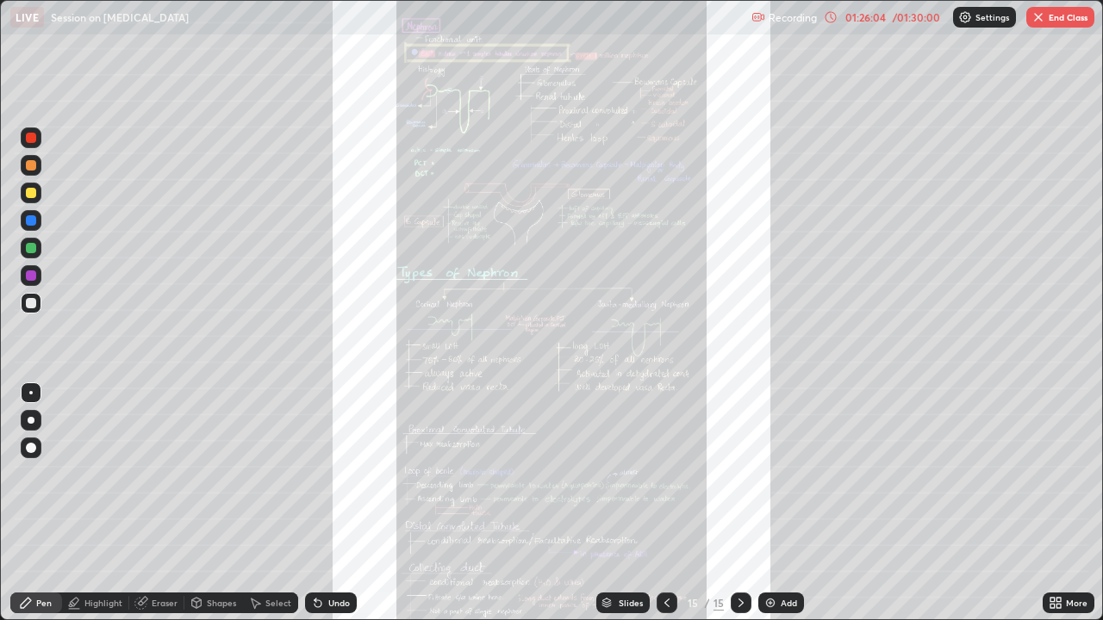
click at [1047, 474] on div "More" at bounding box center [1068, 603] width 52 height 21
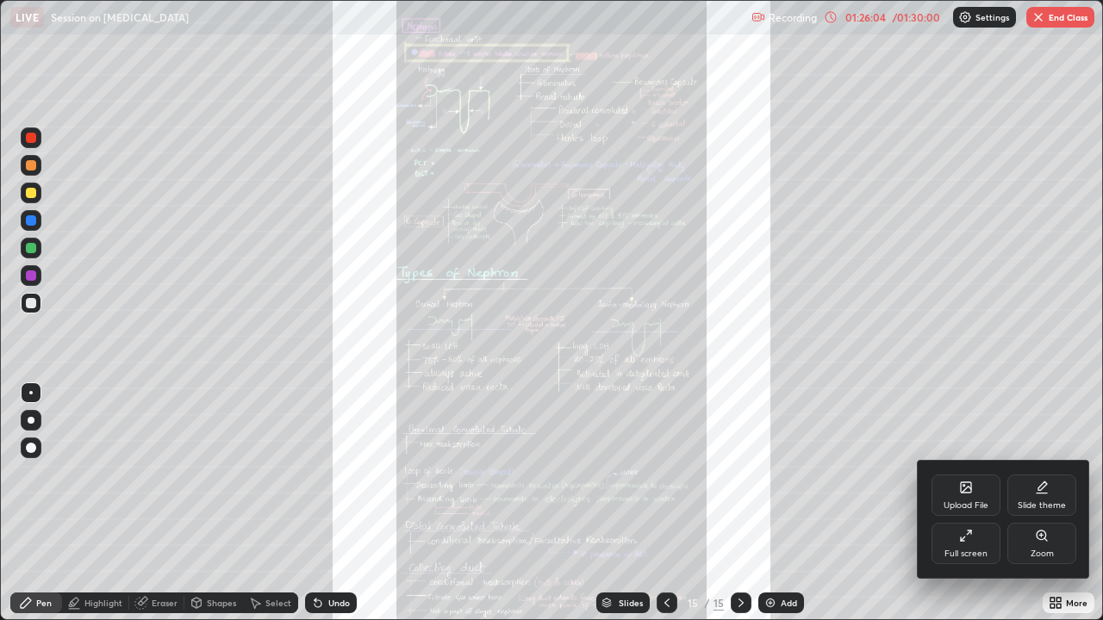
click at [1042, 474] on div "Zoom" at bounding box center [1041, 543] width 69 height 41
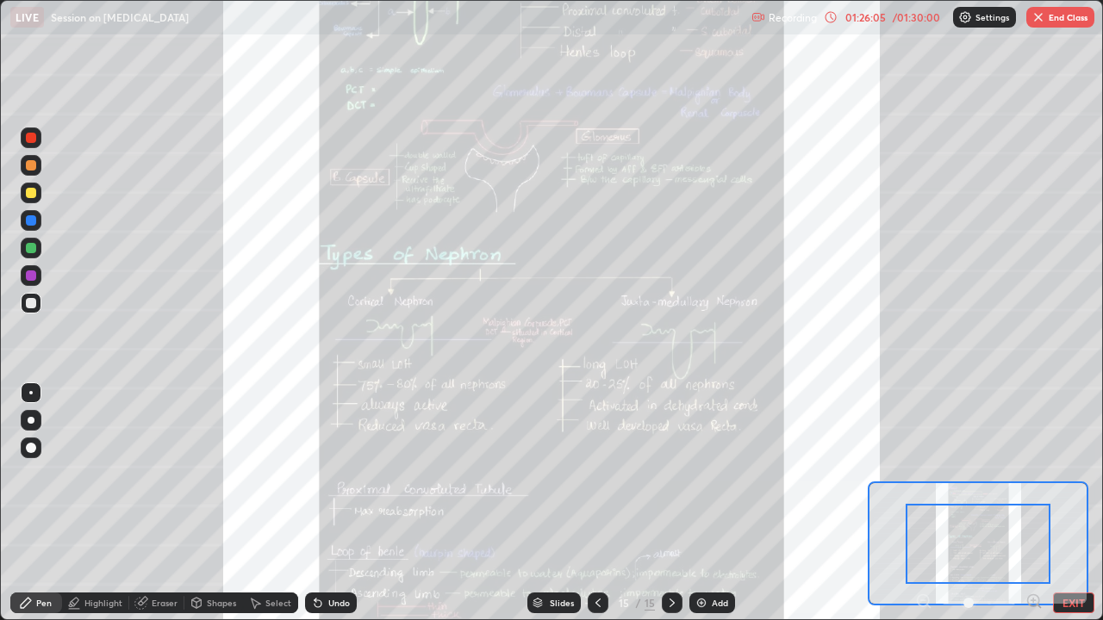
click at [1033, 474] on icon at bounding box center [1033, 600] width 4 height 0
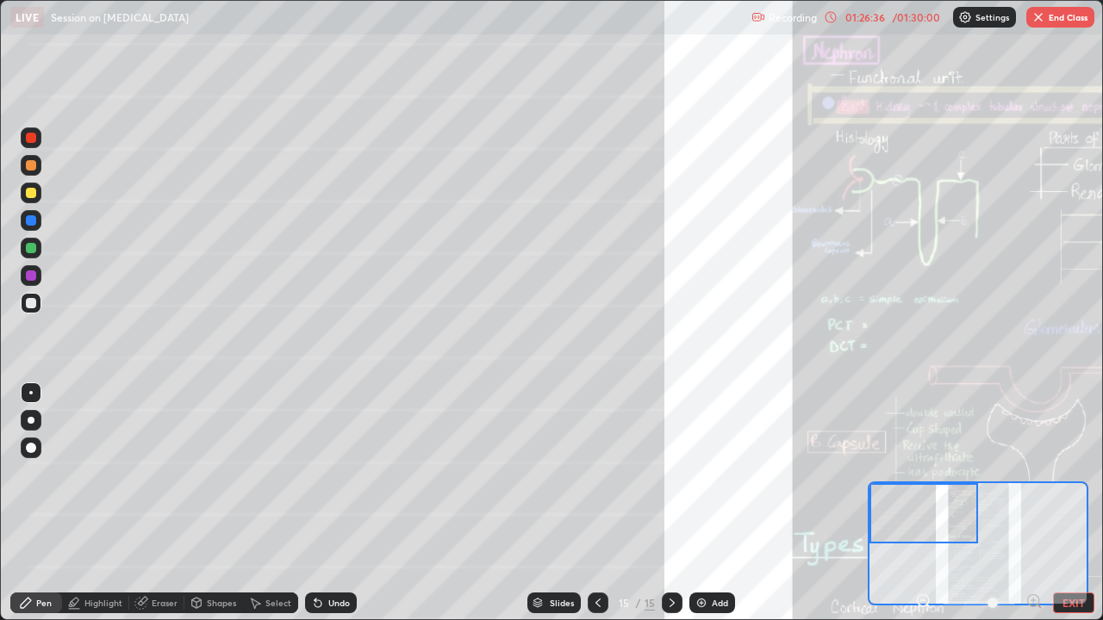
click at [339, 474] on div "Undo" at bounding box center [331, 603] width 52 height 21
click at [34, 448] on div at bounding box center [31, 448] width 10 height 10
click at [349, 474] on div "Undo" at bounding box center [331, 603] width 52 height 21
click at [31, 393] on div at bounding box center [30, 392] width 3 height 3
click at [37, 276] on div at bounding box center [31, 275] width 21 height 21
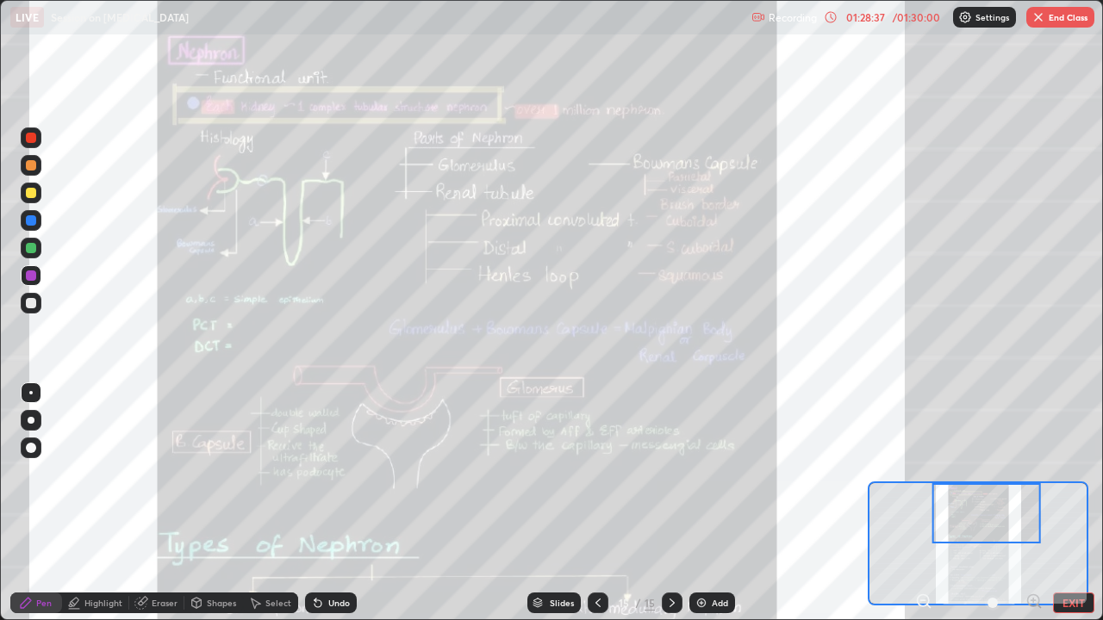
click at [346, 474] on div "Undo" at bounding box center [331, 603] width 52 height 21
click at [27, 138] on div at bounding box center [31, 138] width 10 height 10
click at [335, 474] on div "Undo" at bounding box center [339, 603] width 22 height 9
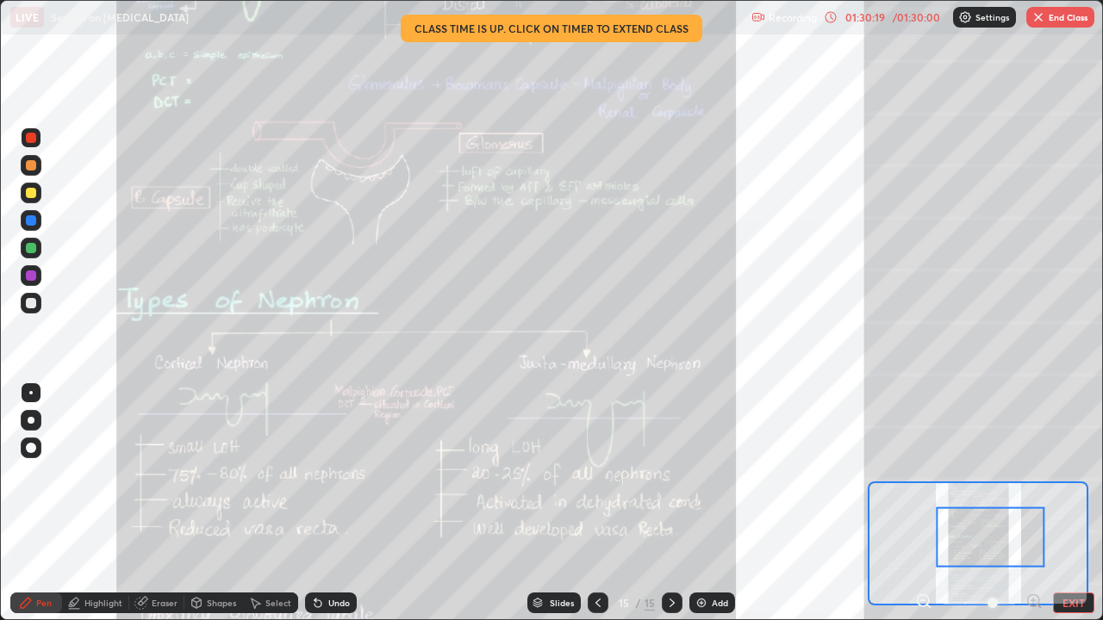
click at [1050, 25] on button "End Class" at bounding box center [1060, 17] width 68 height 21
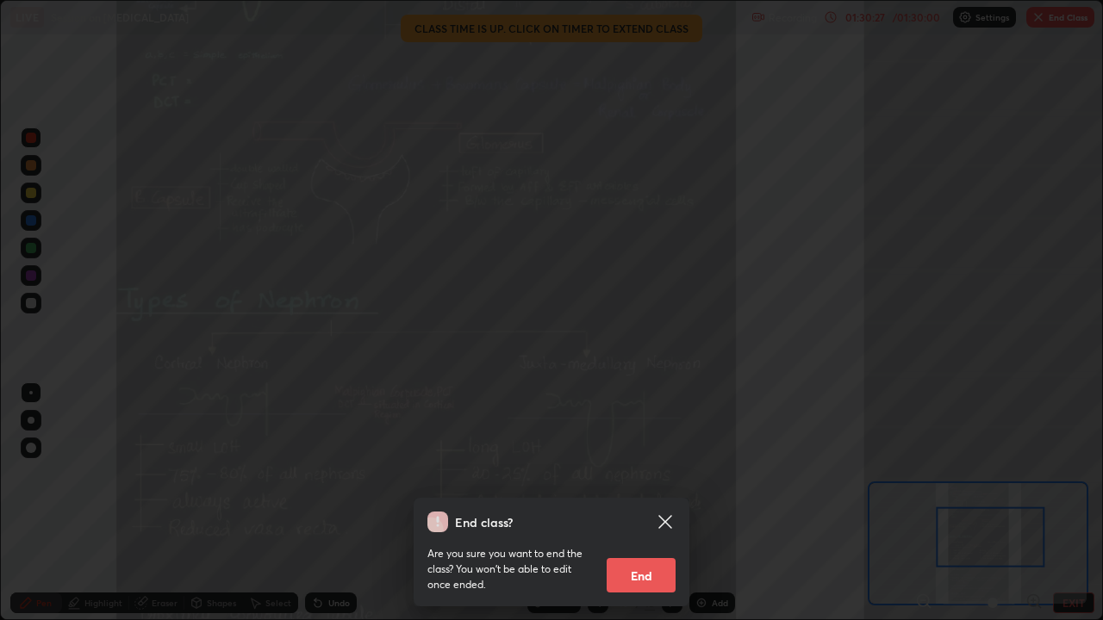
click at [660, 474] on button "End" at bounding box center [640, 575] width 69 height 34
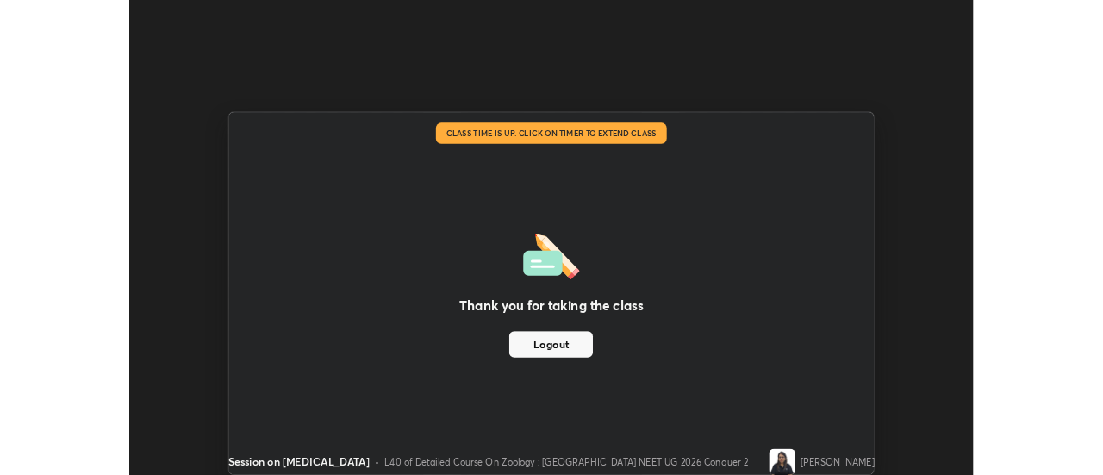
scroll to position [85662, 85034]
